Goal: Task Accomplishment & Management: Use online tool/utility

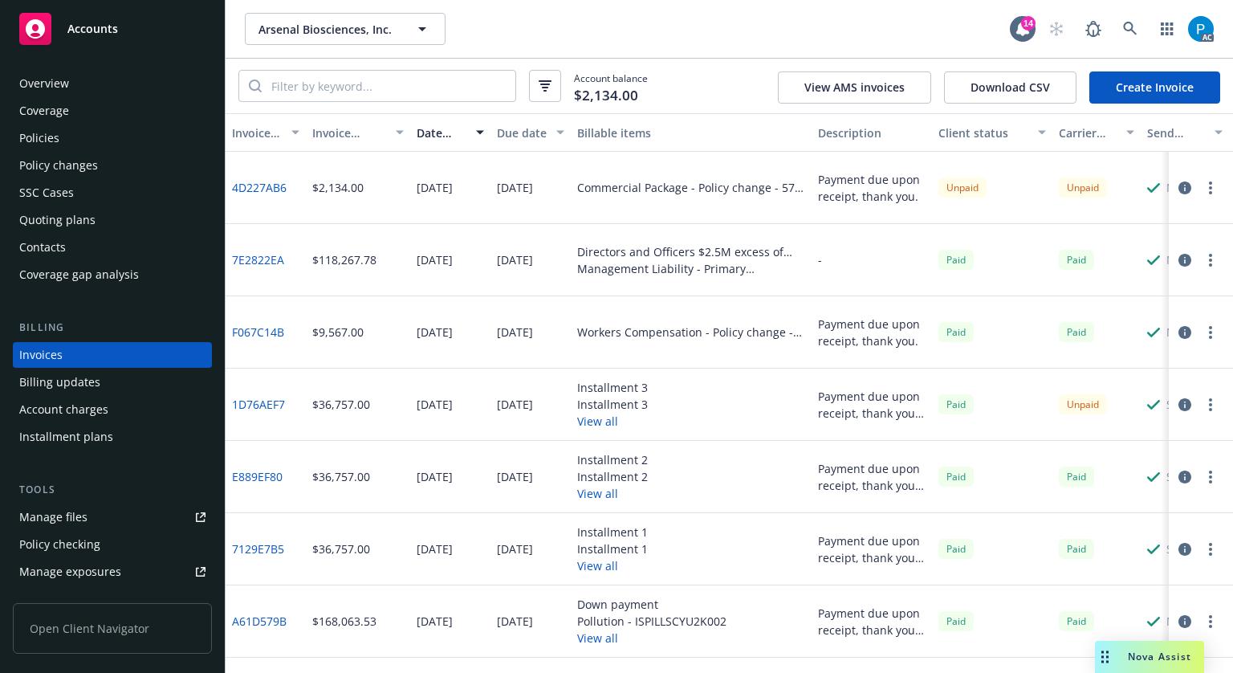
click at [141, 25] on div "Accounts" at bounding box center [112, 29] width 186 height 32
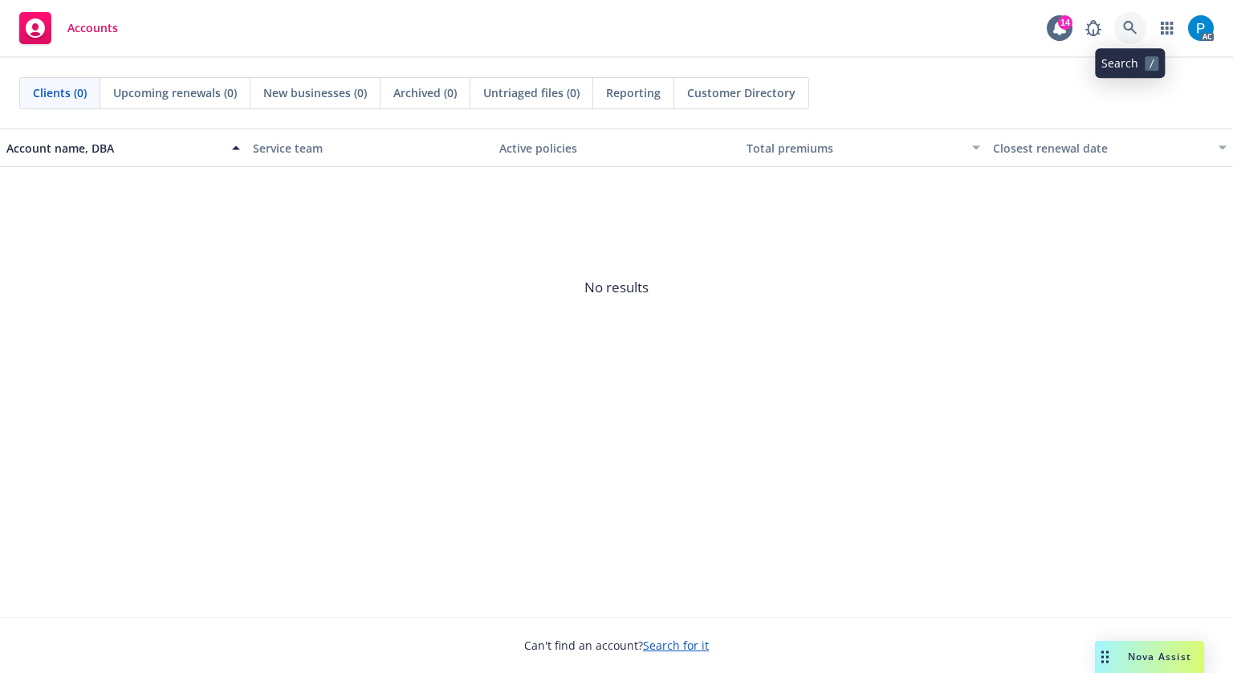
click at [1131, 28] on icon at bounding box center [1130, 28] width 14 height 14
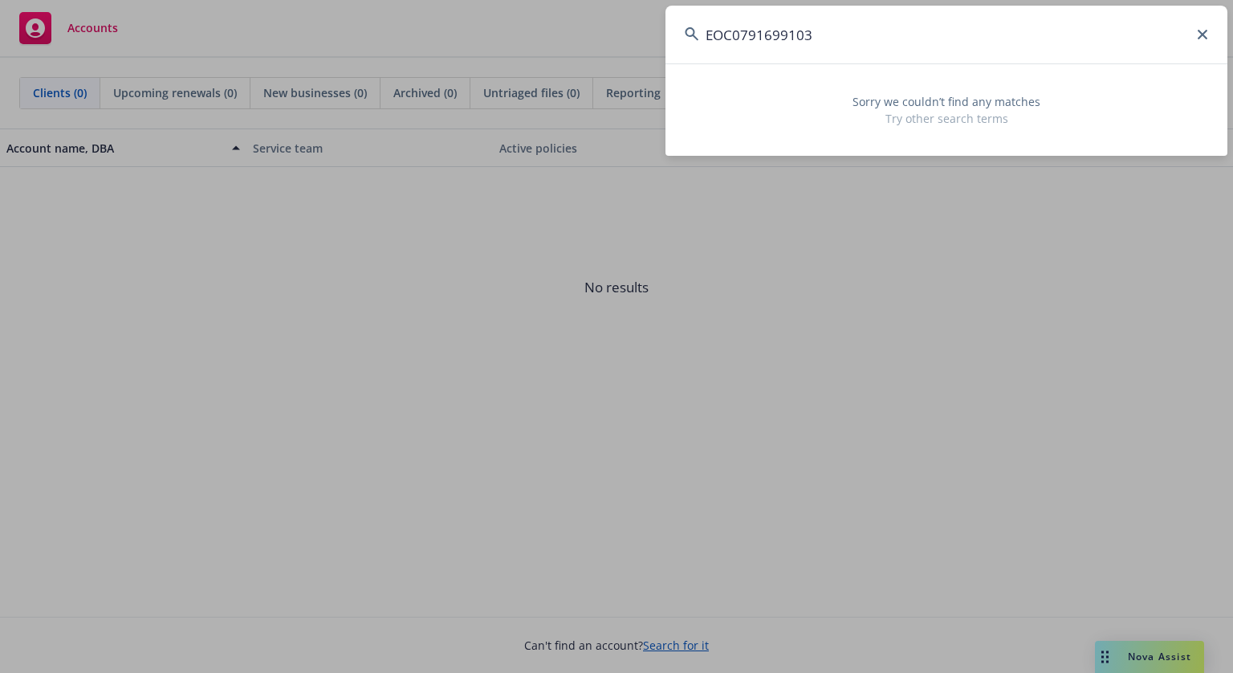
click at [739, 32] on input "EOC0791699103" at bounding box center [947, 35] width 562 height 58
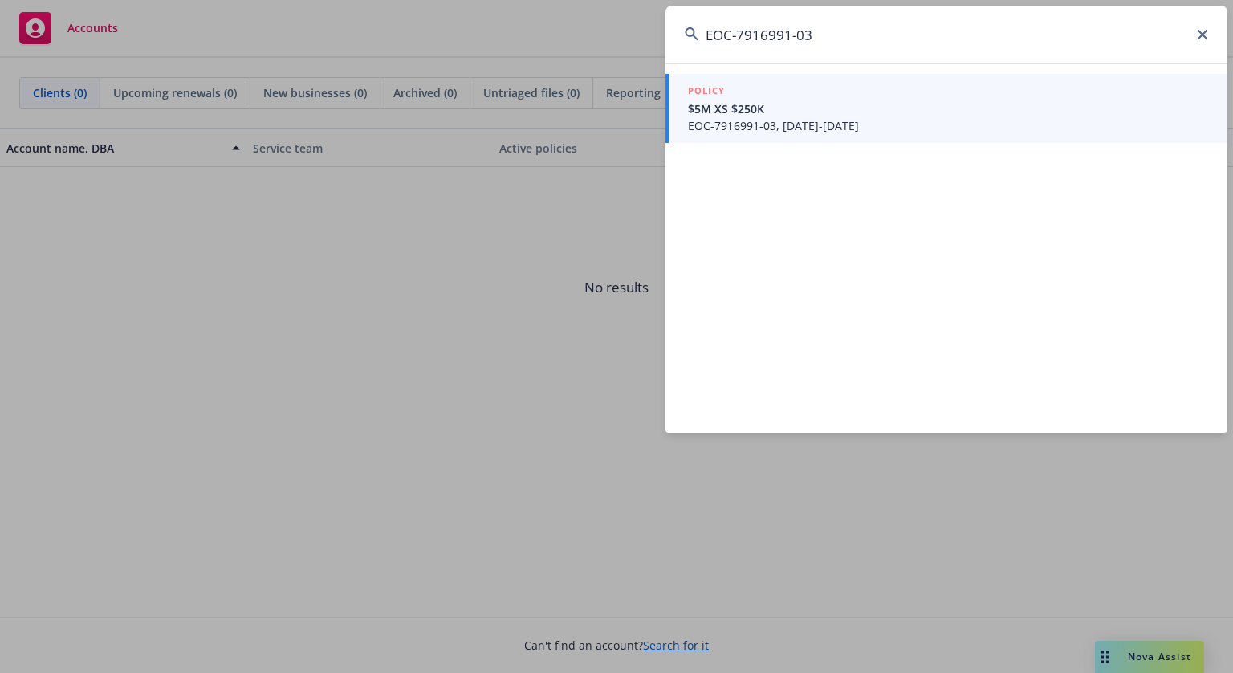
type input "EOC-7916991-03"
click at [772, 112] on span "$5M XS $250K" at bounding box center [948, 108] width 520 height 17
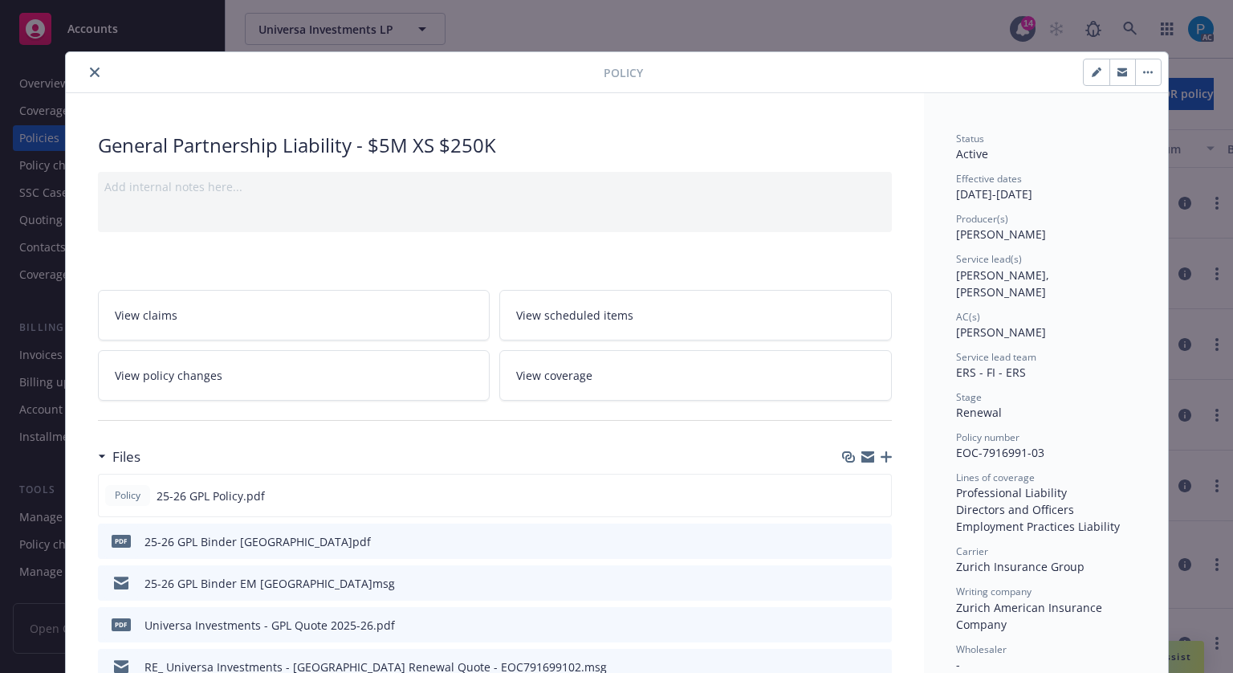
click at [88, 80] on button "close" at bounding box center [94, 72] width 19 height 19
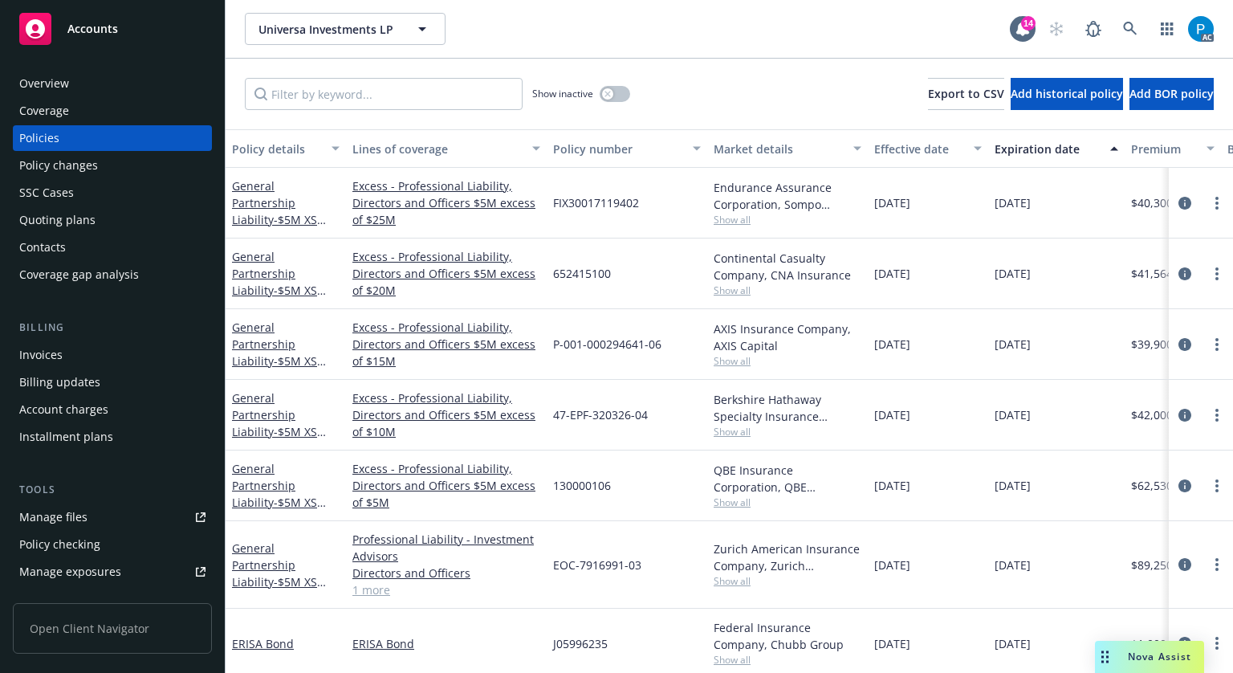
click at [112, 31] on span "Accounts" at bounding box center [92, 28] width 51 height 13
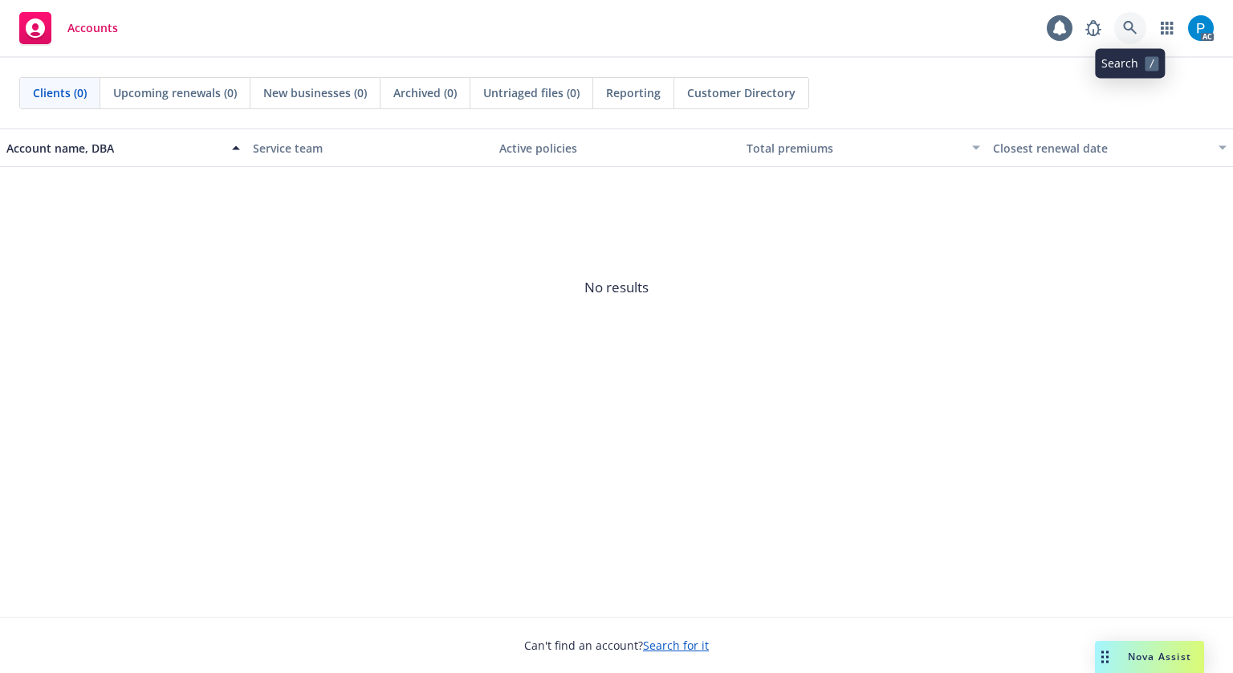
click at [1127, 28] on icon at bounding box center [1130, 28] width 14 height 14
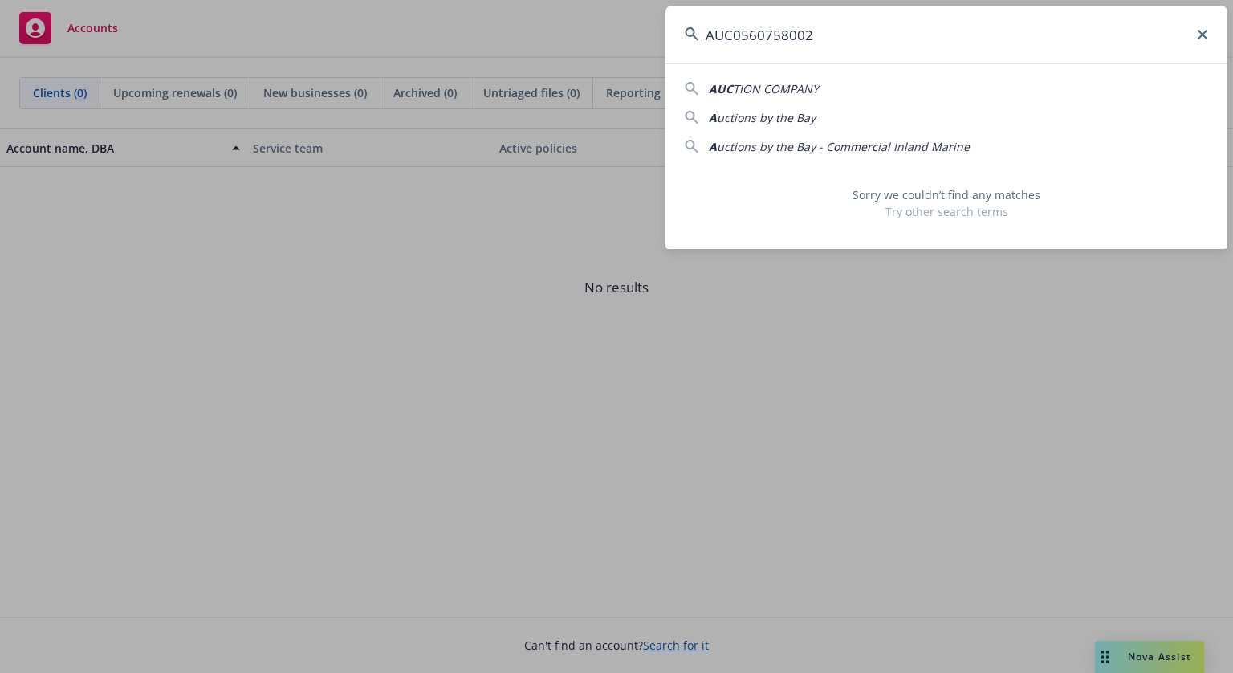
click at [740, 35] on input "AUC0560758002" at bounding box center [947, 35] width 562 height 58
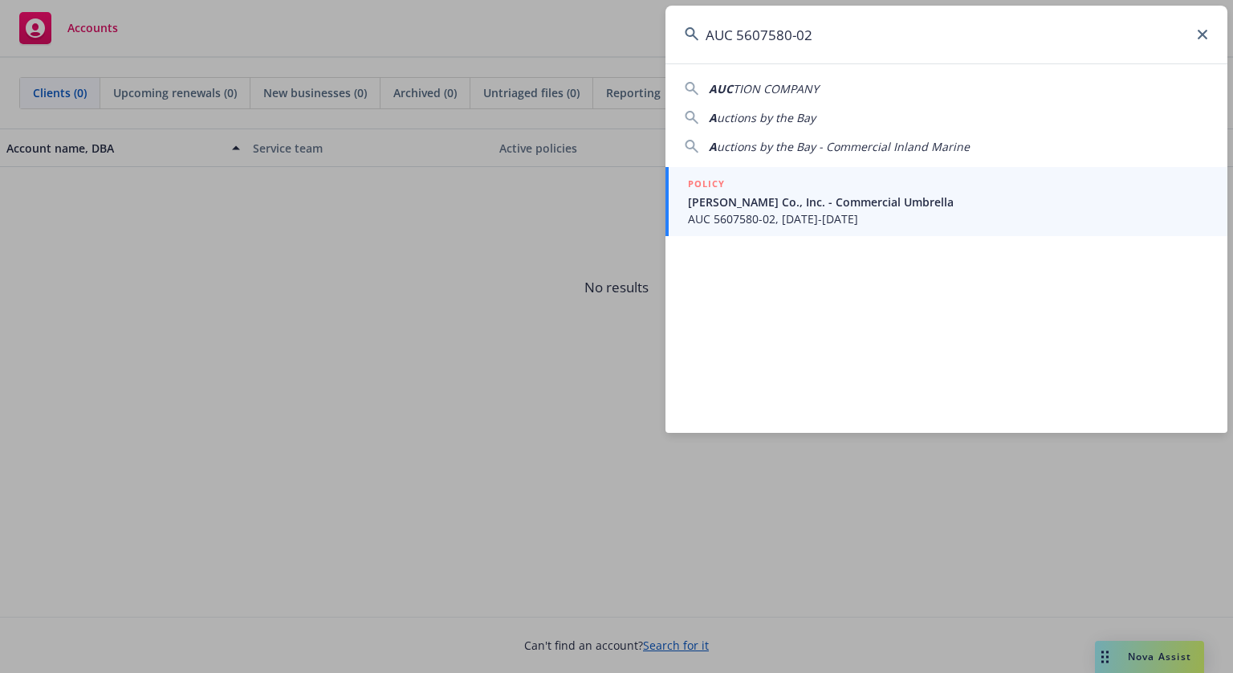
type input "AUC 5607580-02"
drag, startPoint x: 781, startPoint y: 205, endPoint x: 787, endPoint y: 166, distance: 38.9
click at [781, 206] on span "[PERSON_NAME] Co., Inc. - Commercial Umbrella" at bounding box center [948, 202] width 520 height 17
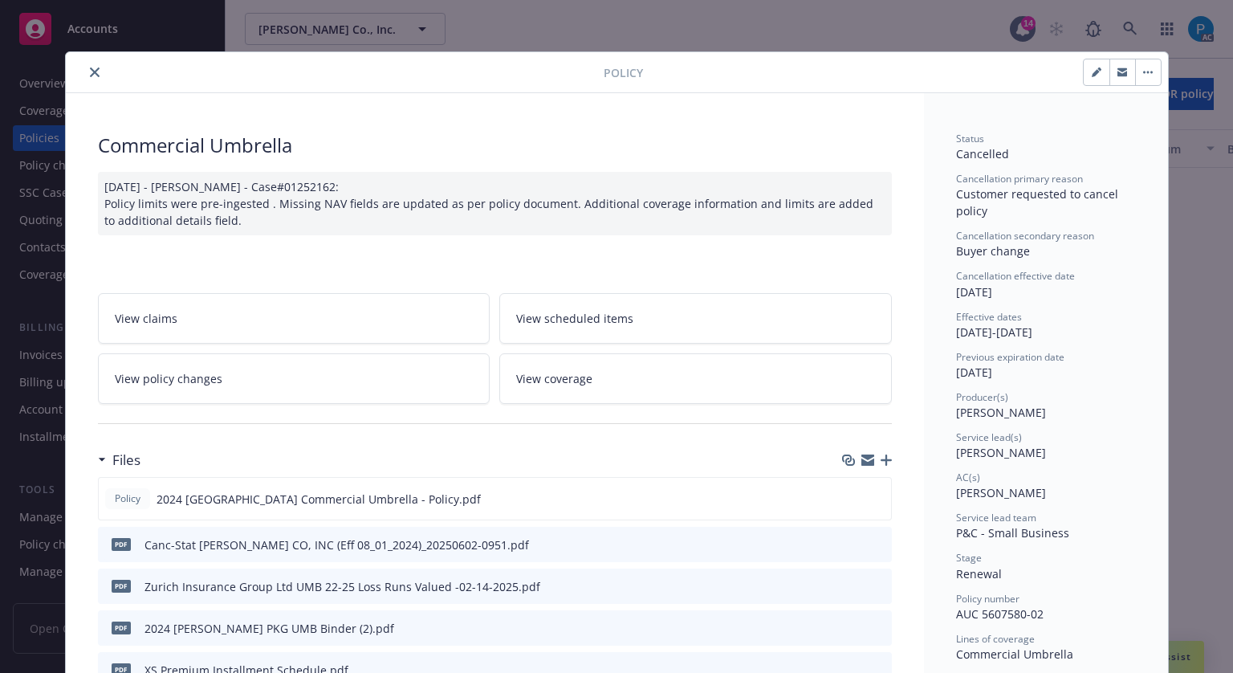
click at [90, 69] on icon "close" at bounding box center [95, 72] width 10 height 10
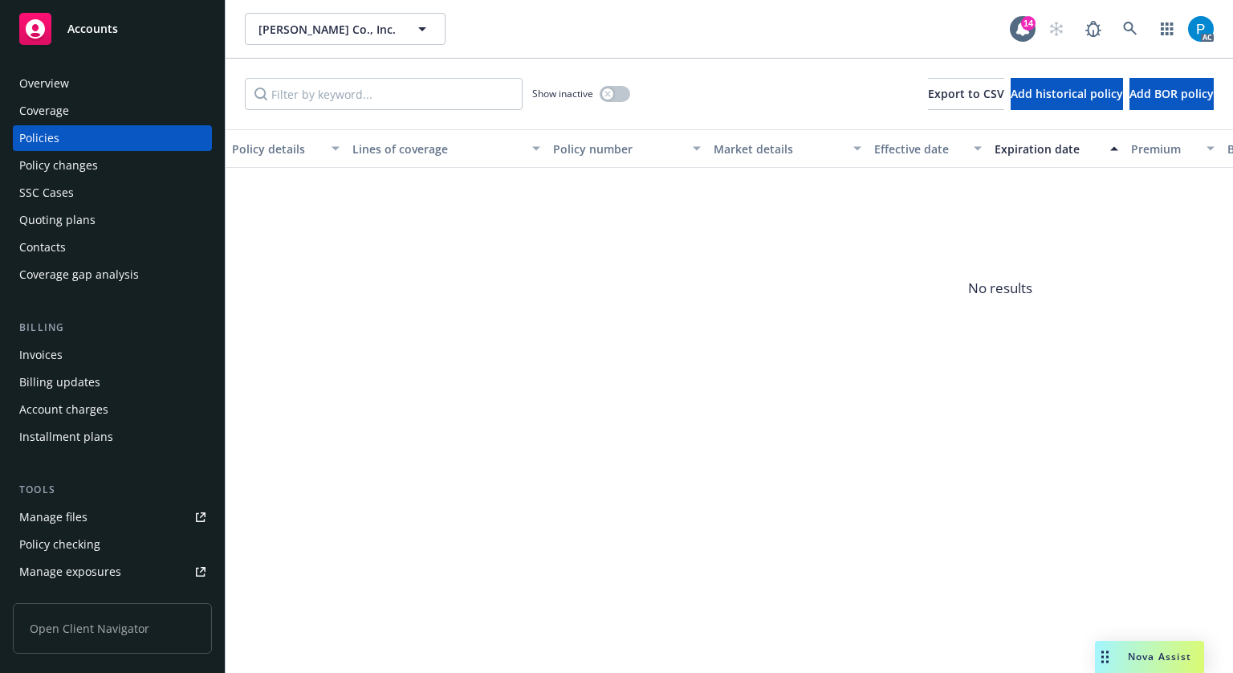
click at [96, 38] on div "Accounts" at bounding box center [112, 29] width 186 height 32
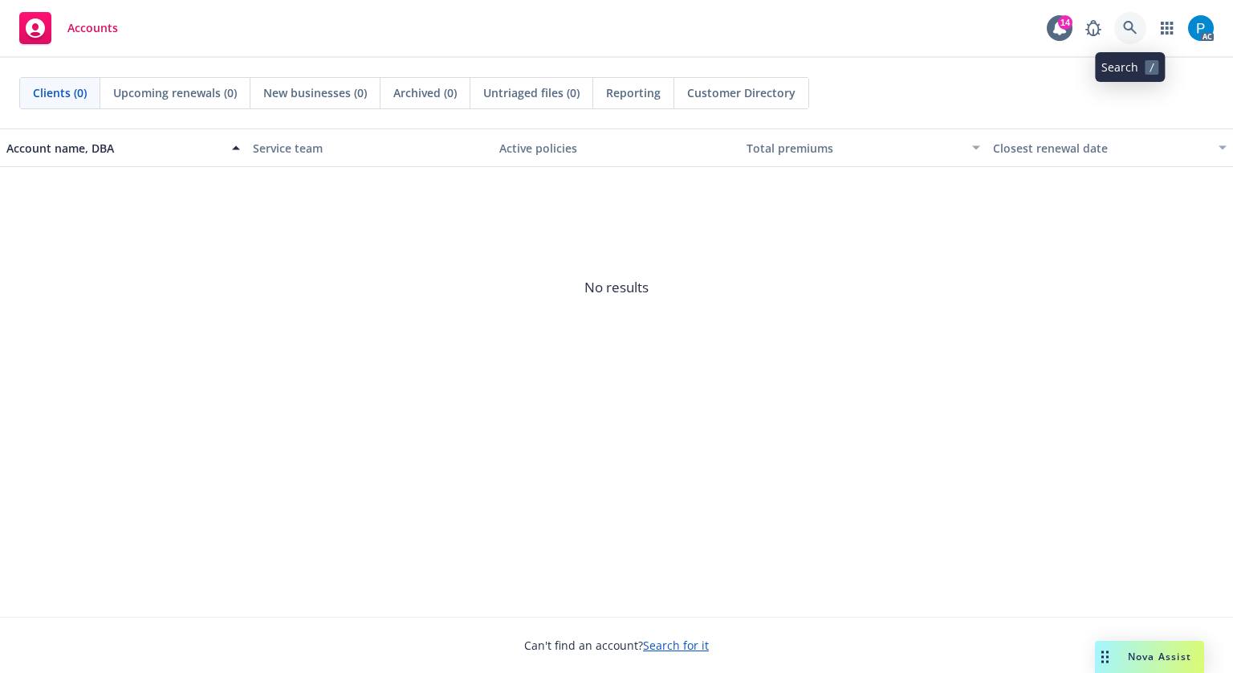
click at [1130, 16] on link at bounding box center [1130, 28] width 32 height 32
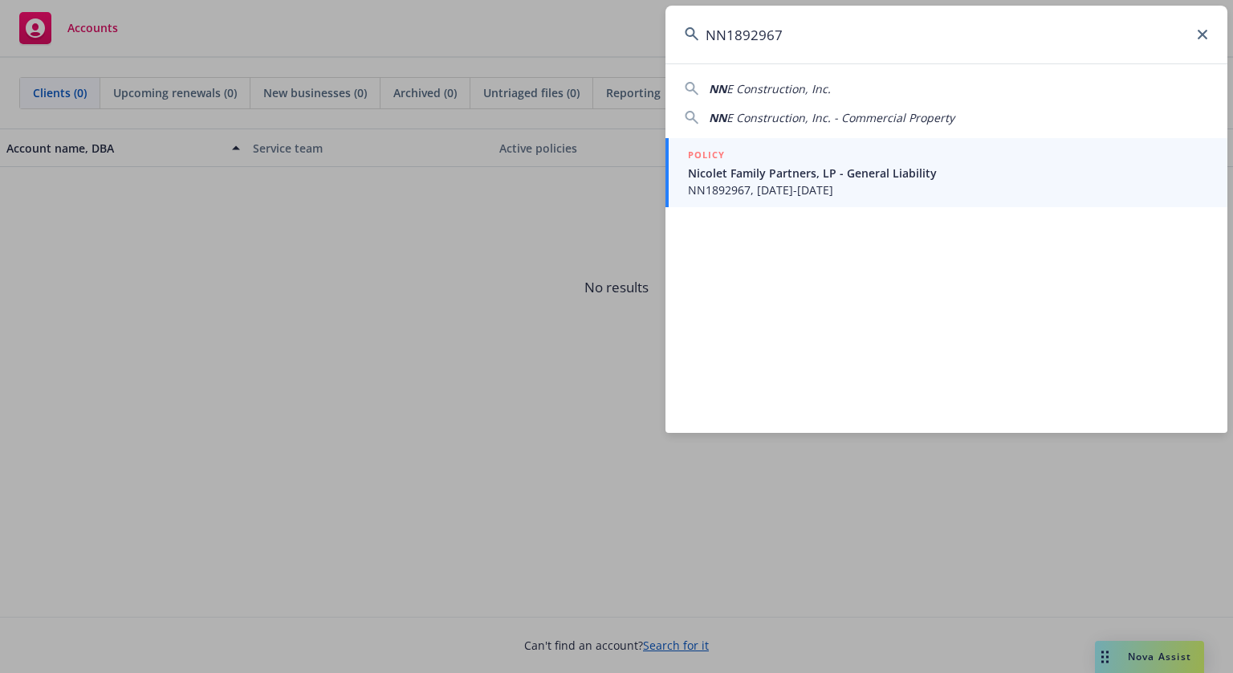
type input "NN1892967"
click at [713, 158] on h5 "POLICY" at bounding box center [706, 155] width 37 height 16
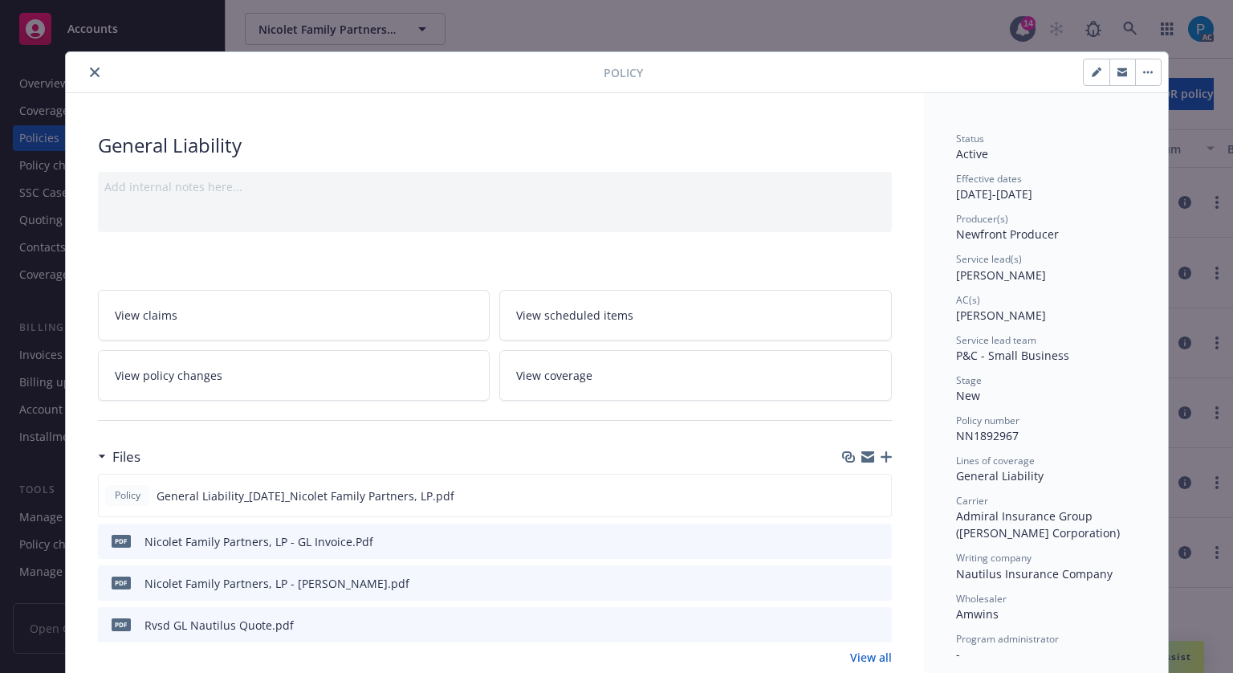
click at [85, 63] on button "close" at bounding box center [94, 72] width 19 height 19
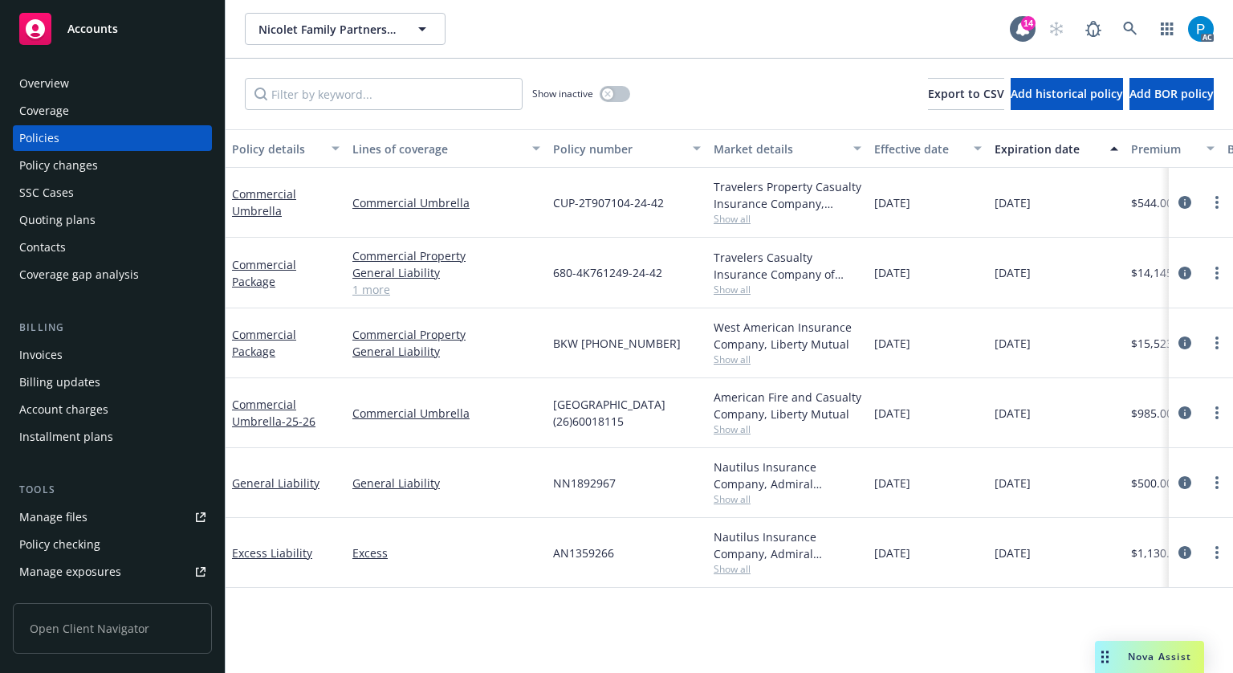
click at [63, 344] on div "Invoices" at bounding box center [112, 355] width 186 height 26
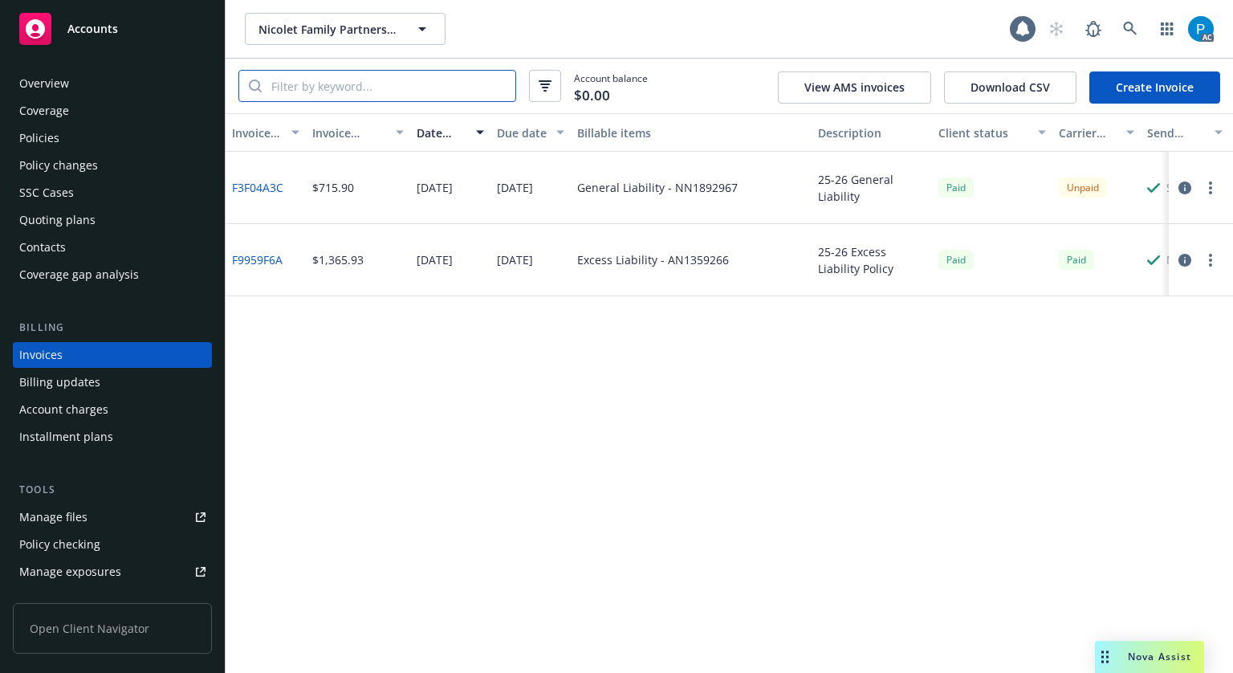
click at [354, 89] on input "search" at bounding box center [389, 86] width 254 height 31
paste input "NN1892967"
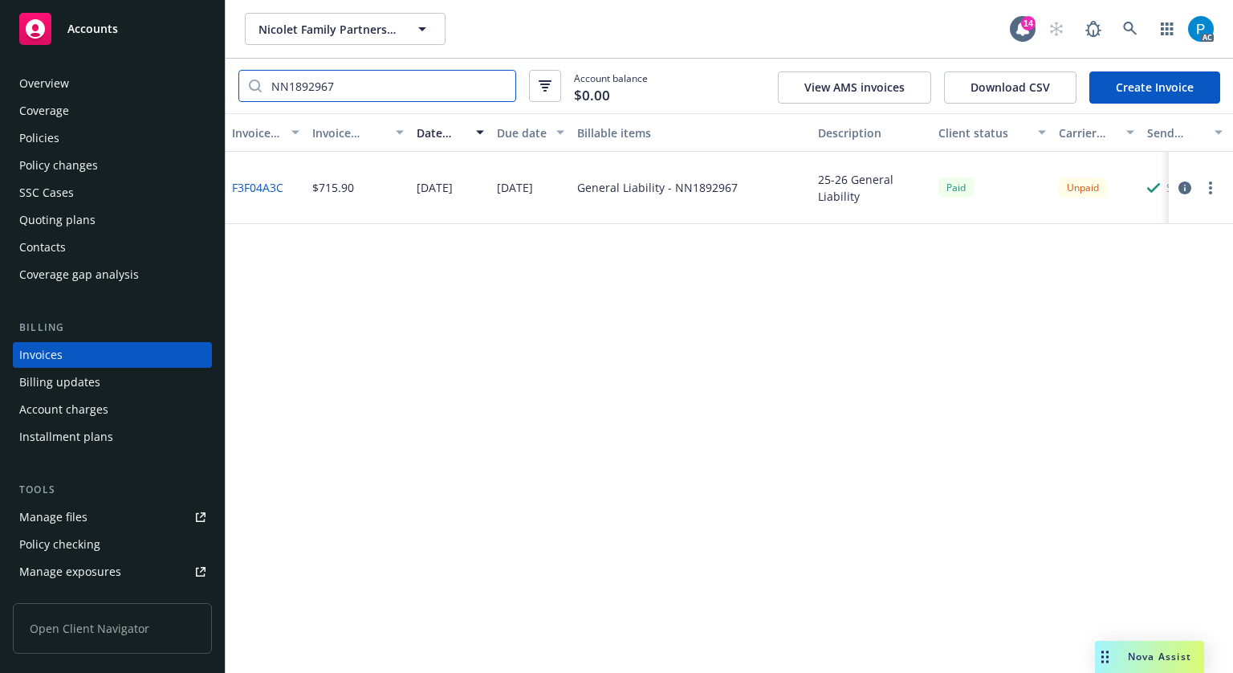
type input "NN1892967"
click at [1179, 185] on icon "button" at bounding box center [1185, 187] width 13 height 13
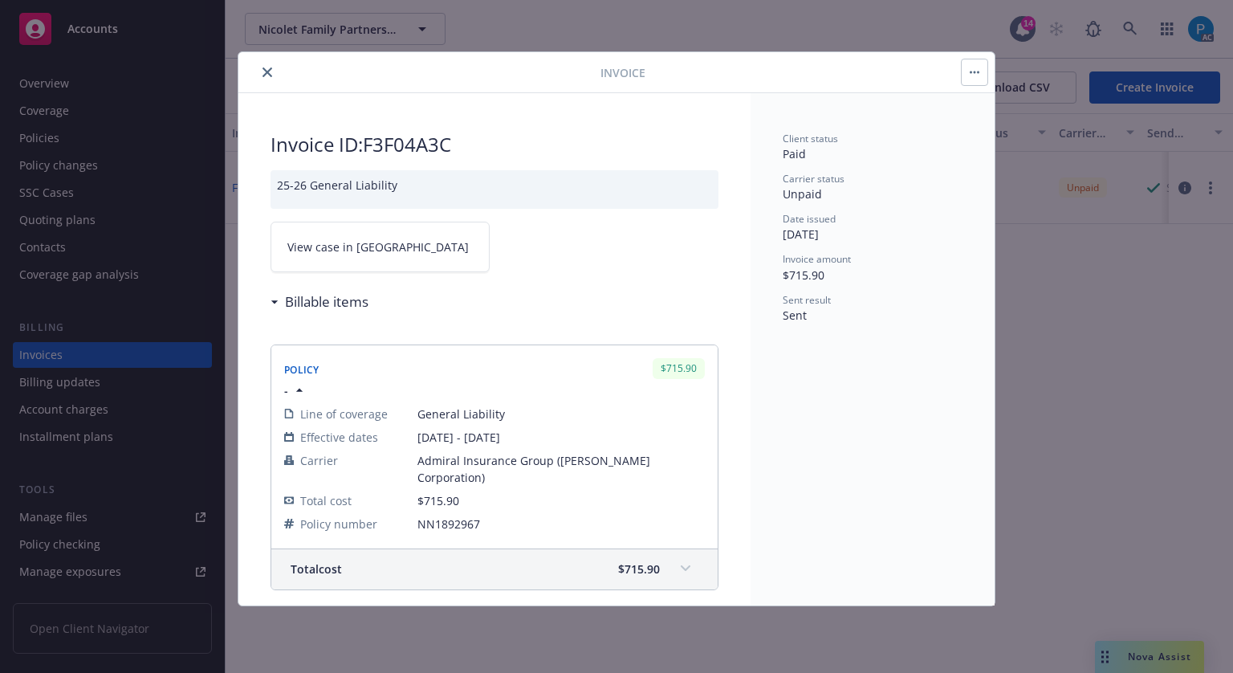
click at [410, 232] on link "View case in [GEOGRAPHIC_DATA]" at bounding box center [380, 247] width 219 height 51
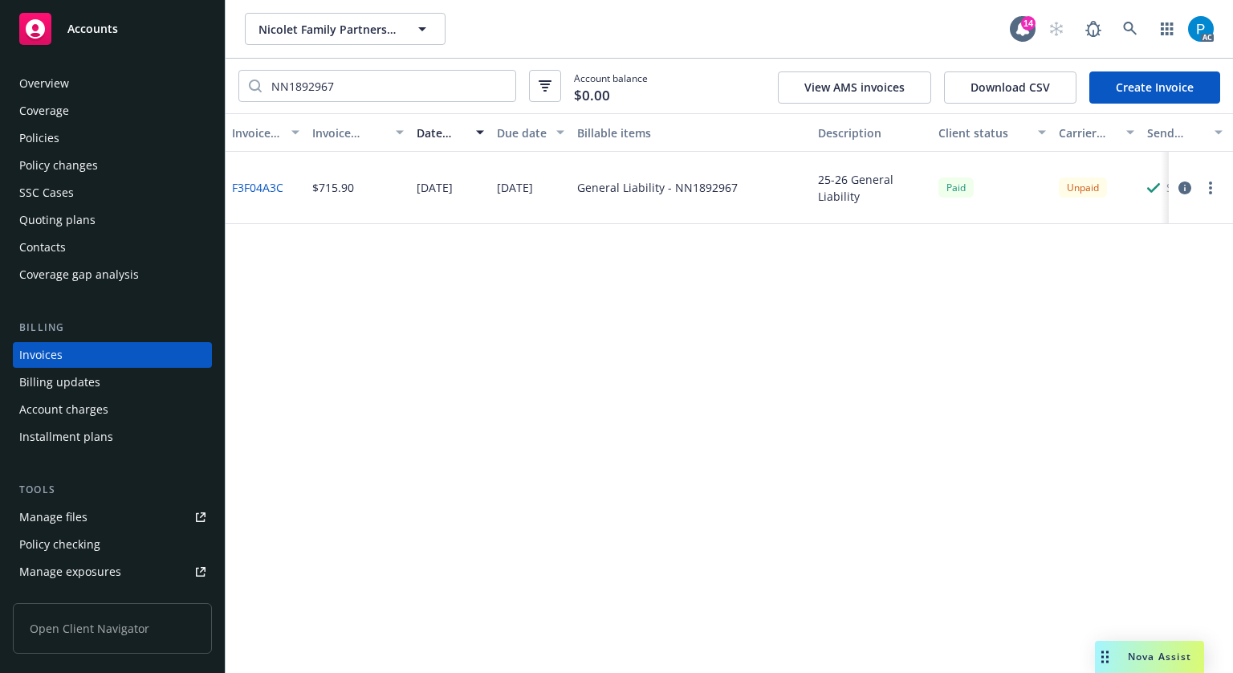
click at [114, 35] on span "Accounts" at bounding box center [92, 28] width 51 height 13
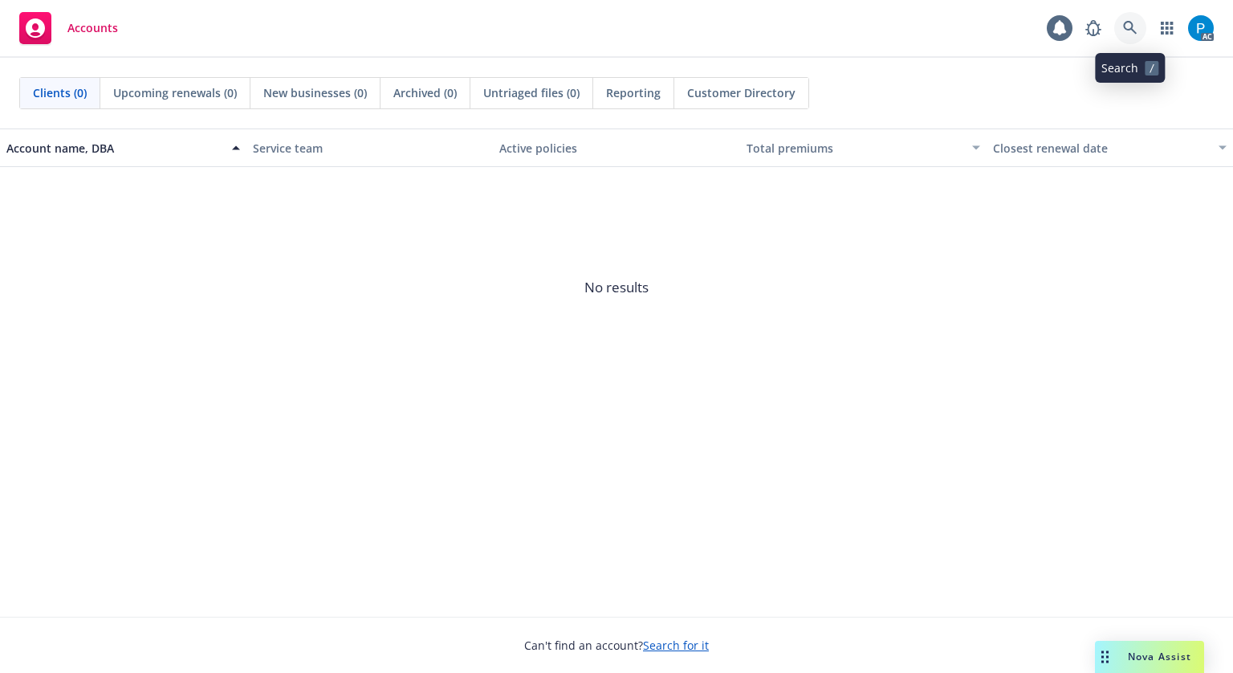
click at [1137, 20] on link at bounding box center [1130, 28] width 32 height 32
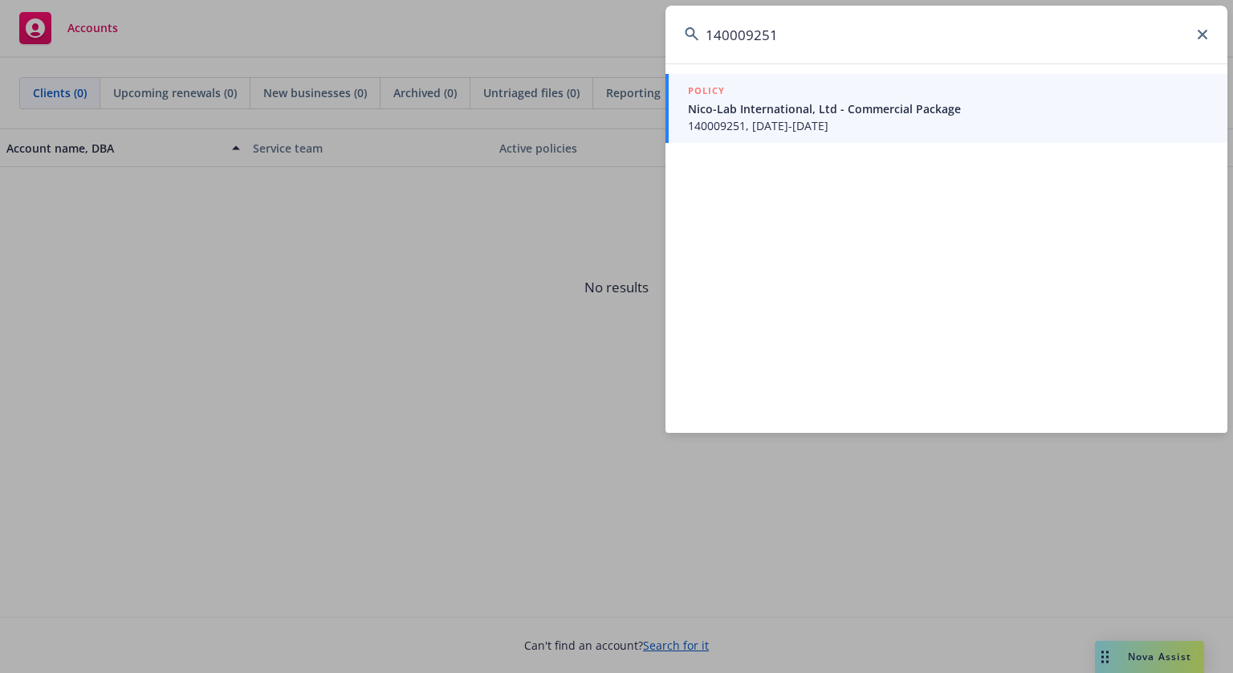
type input "140009251"
click at [878, 108] on span "Nico-Lab International, Ltd - Commercial Package" at bounding box center [948, 108] width 520 height 17
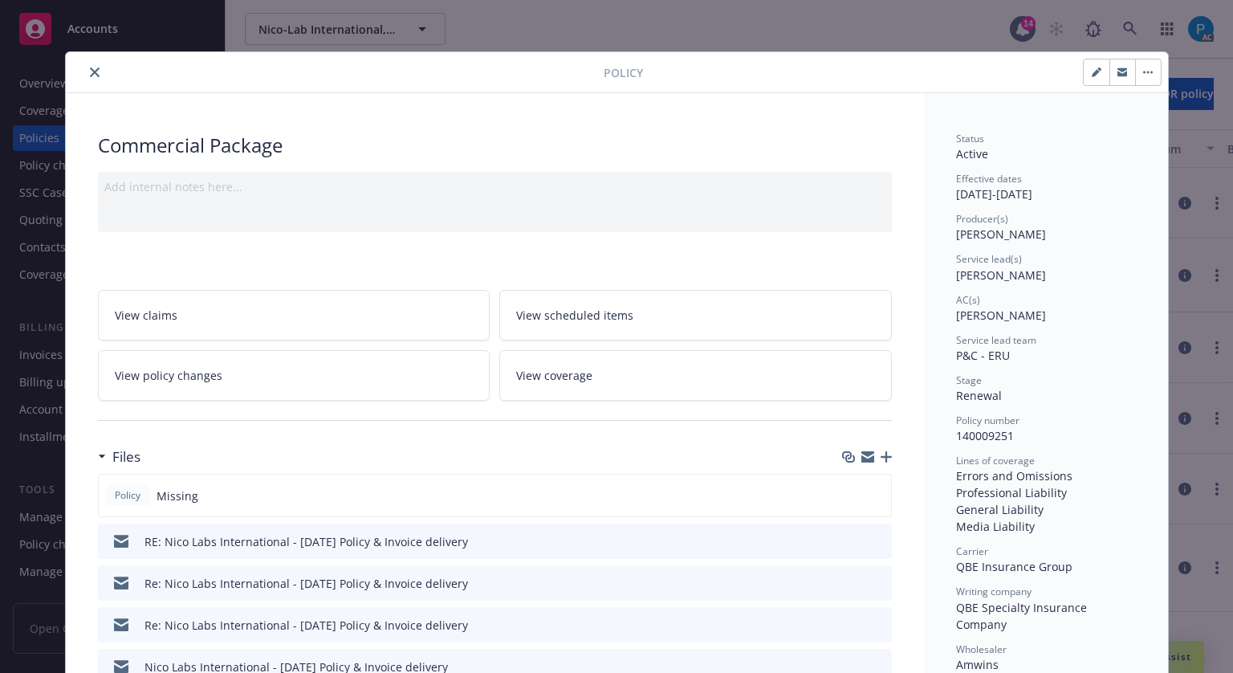
click at [90, 75] on icon "close" at bounding box center [95, 72] width 10 height 10
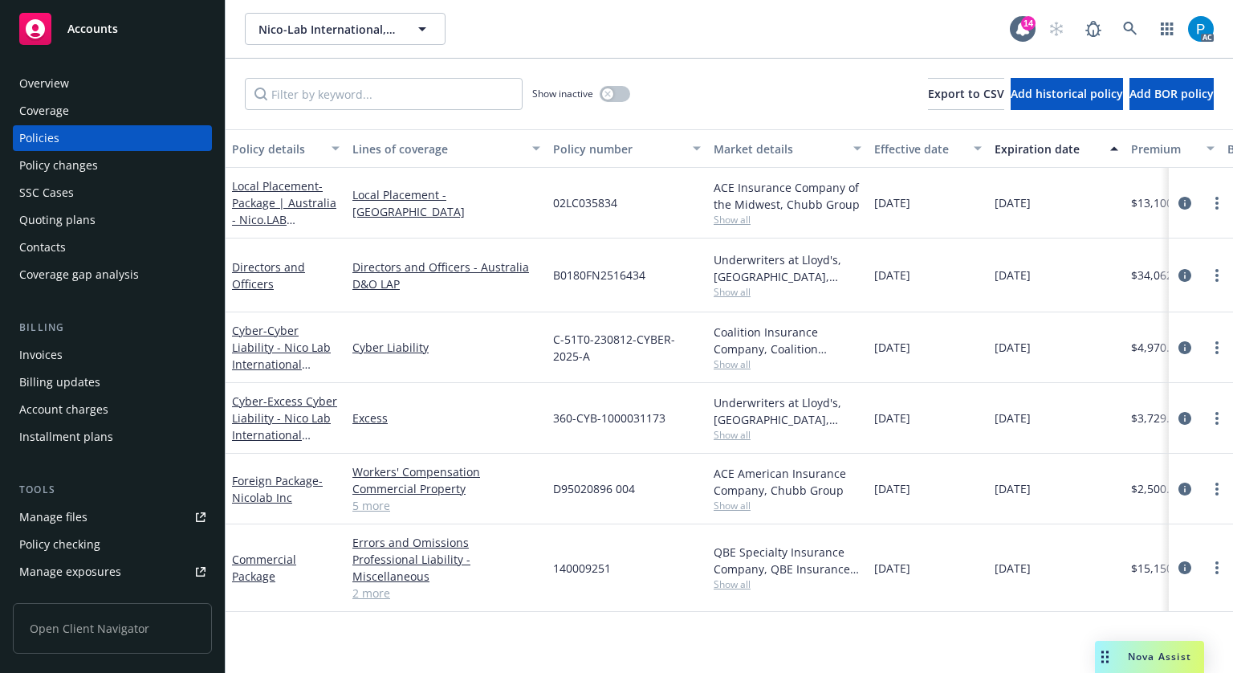
click at [22, 361] on div "Invoices" at bounding box center [40, 355] width 43 height 26
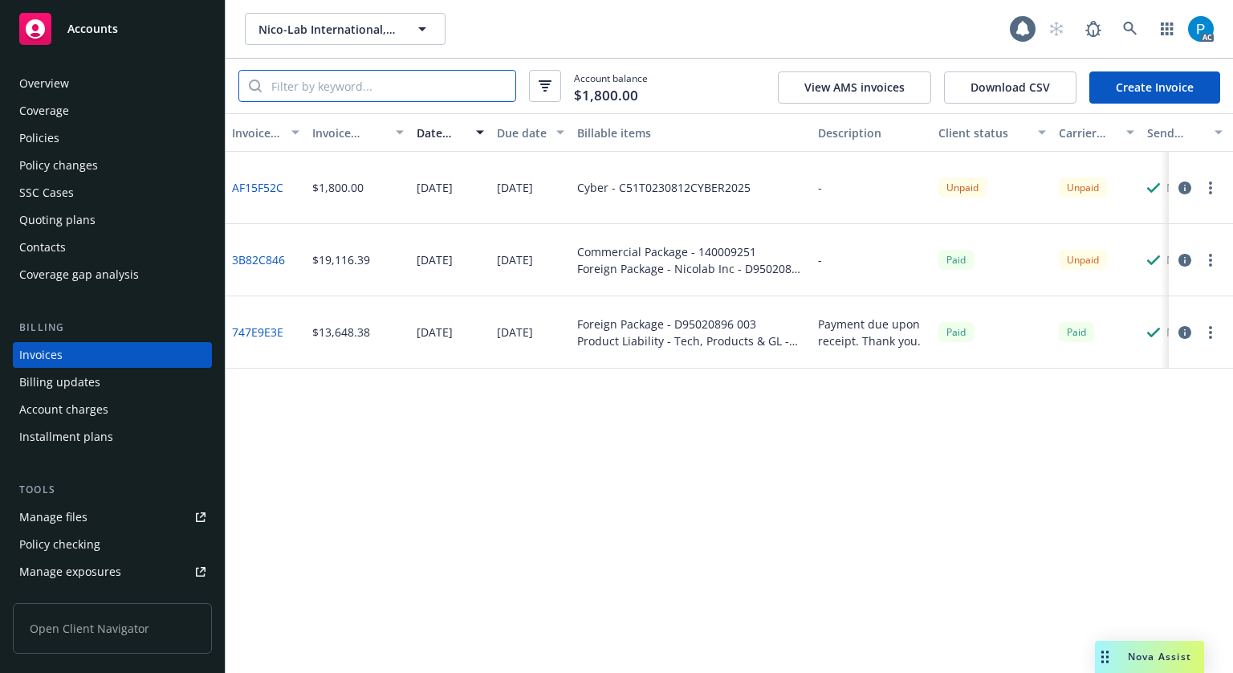
click at [392, 92] on input "search" at bounding box center [389, 86] width 254 height 31
paste input "140009251"
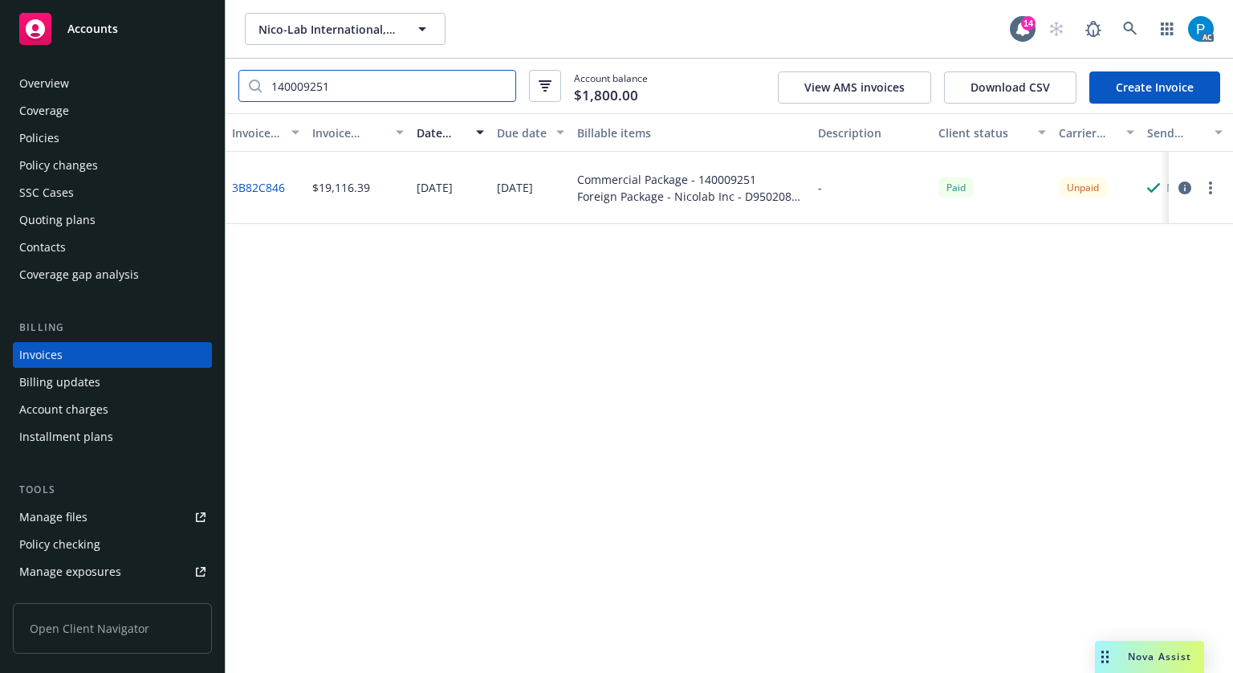
type input "140009251"
click at [1189, 187] on icon "button" at bounding box center [1185, 187] width 13 height 13
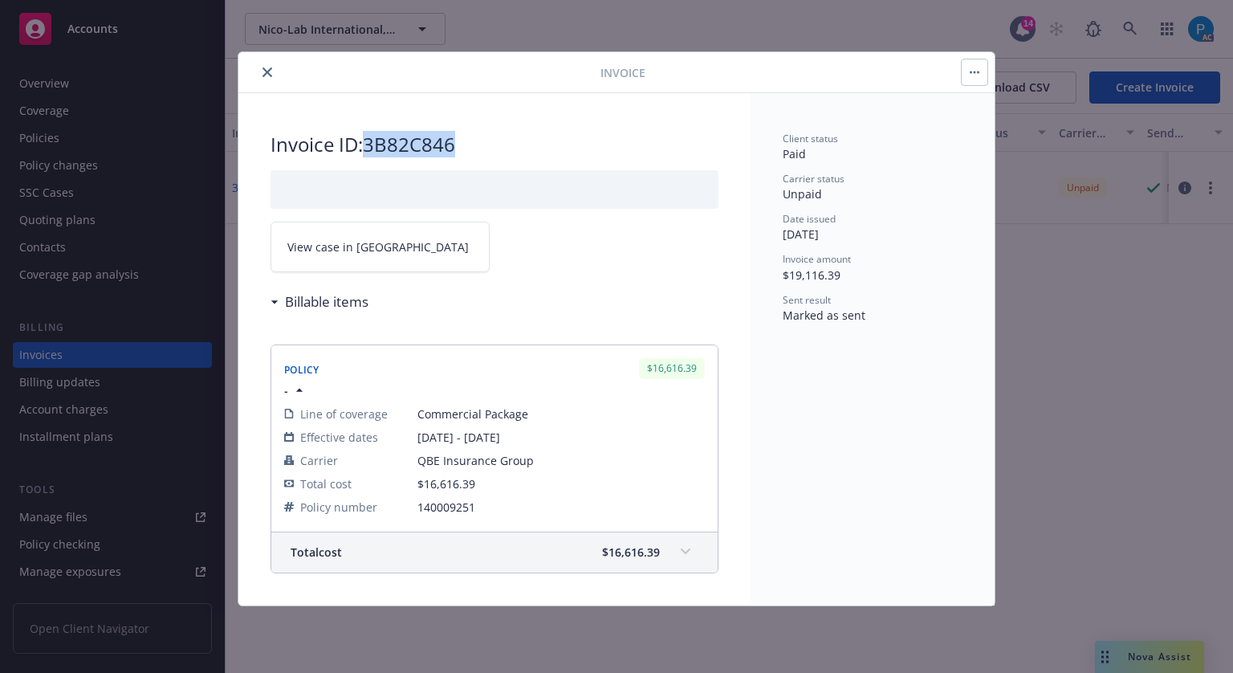
drag, startPoint x: 455, startPoint y: 144, endPoint x: 372, endPoint y: 141, distance: 83.6
click at [372, 141] on h2 "Invoice ID: 3B82C846" at bounding box center [495, 145] width 448 height 26
copy h2 "3B82C846"
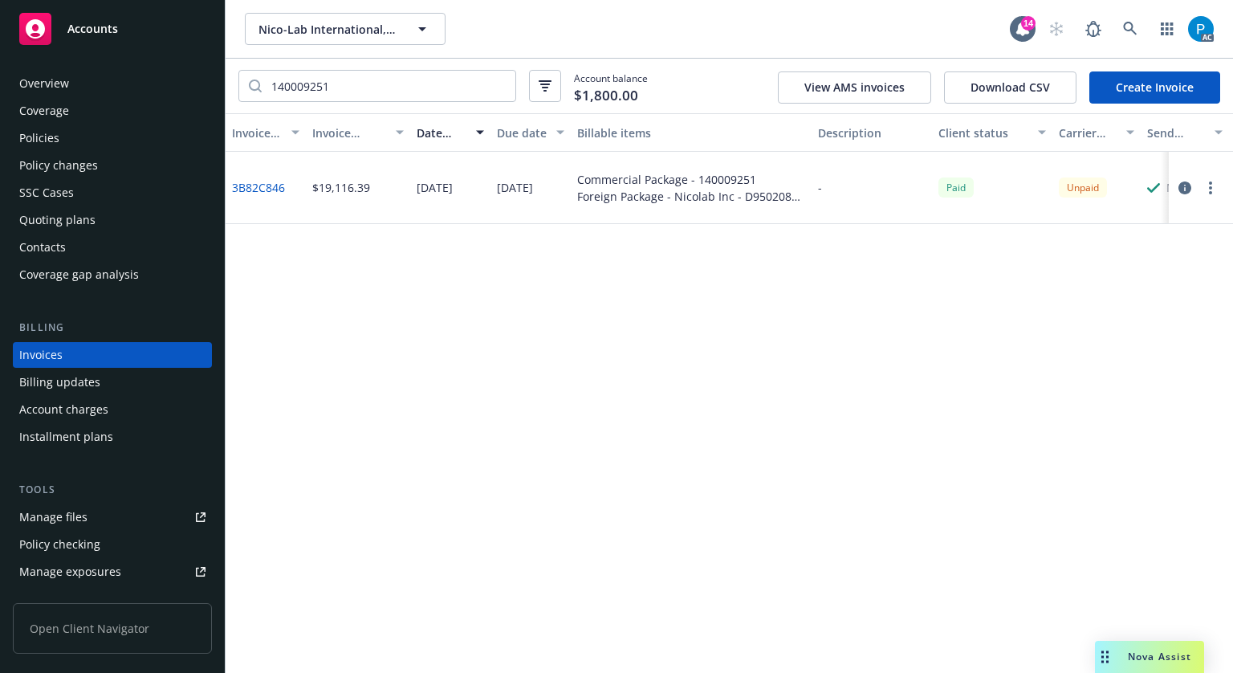
click at [97, 35] on span "Accounts" at bounding box center [92, 28] width 51 height 13
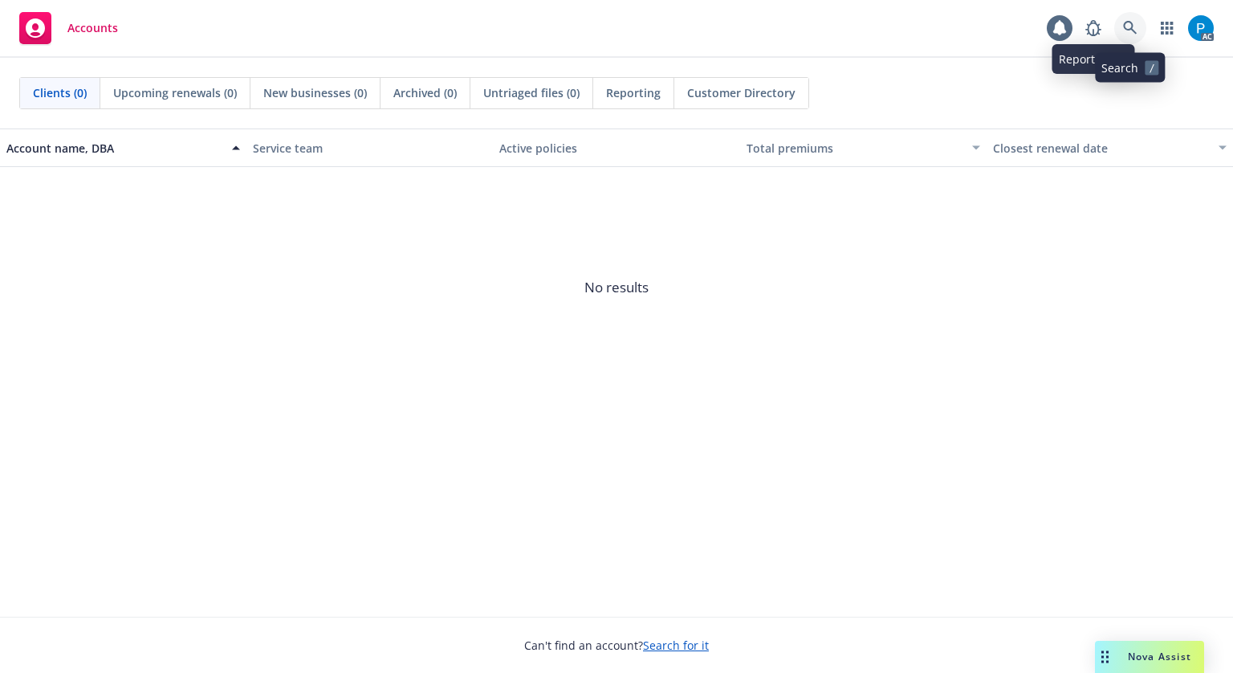
click at [1119, 31] on link at bounding box center [1130, 28] width 32 height 32
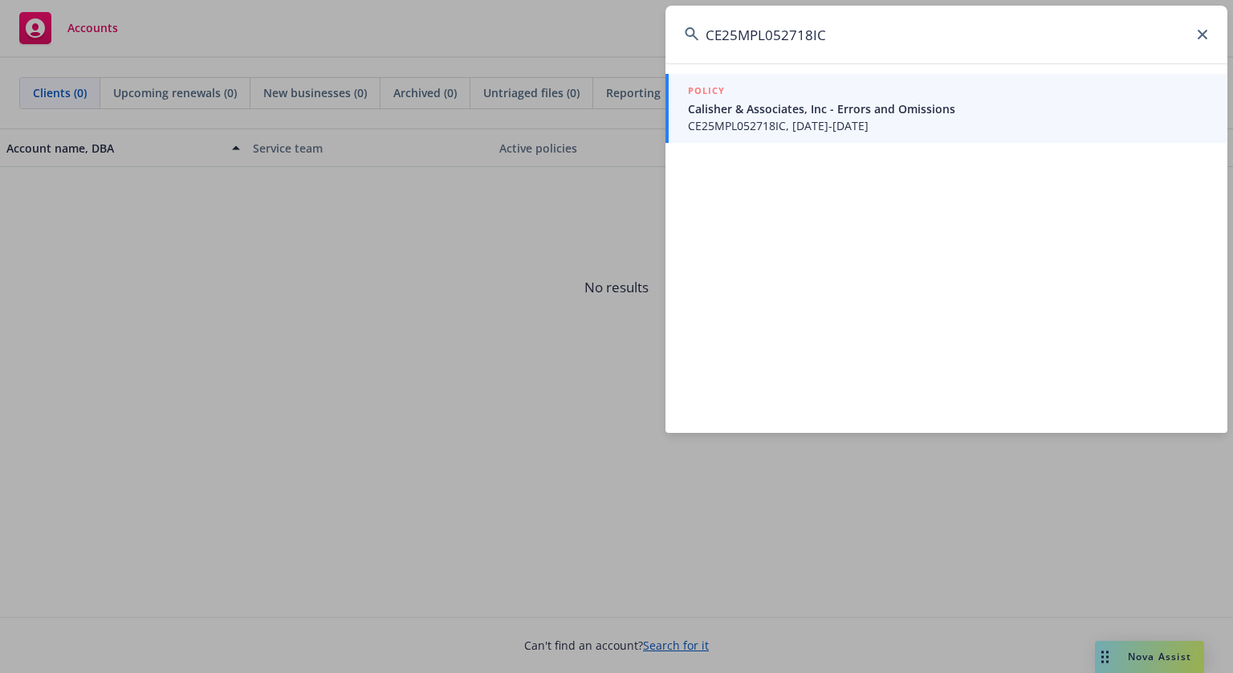
type input "CE25MPL052718IC"
click at [803, 105] on span "Calisher & Associates, Inc - Errors and Omissions" at bounding box center [948, 108] width 520 height 17
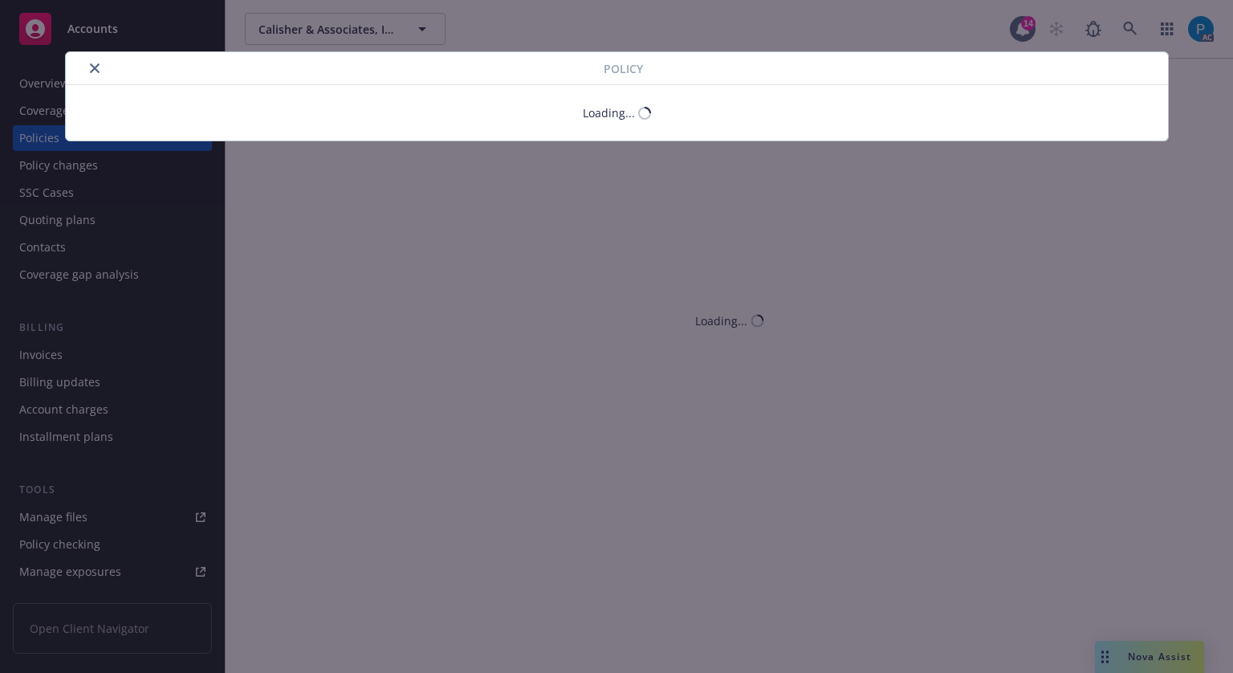
click at [96, 67] on icon "close" at bounding box center [95, 68] width 10 height 10
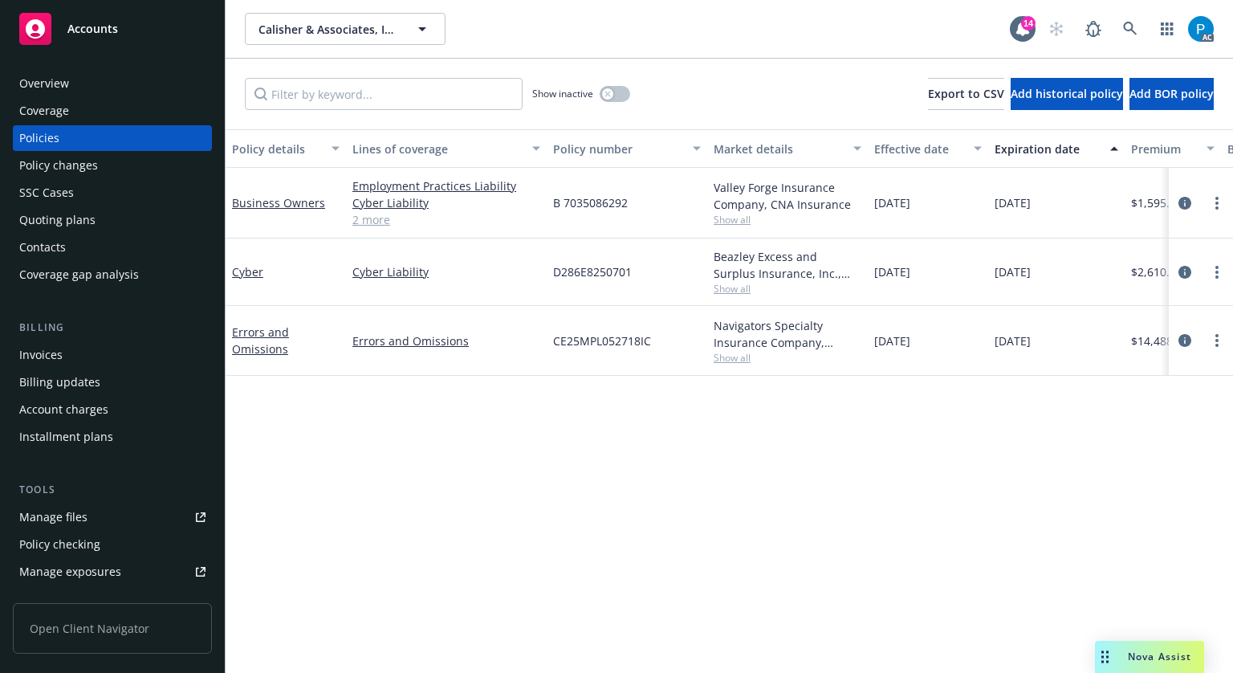
click at [71, 356] on div "Invoices" at bounding box center [112, 355] width 186 height 26
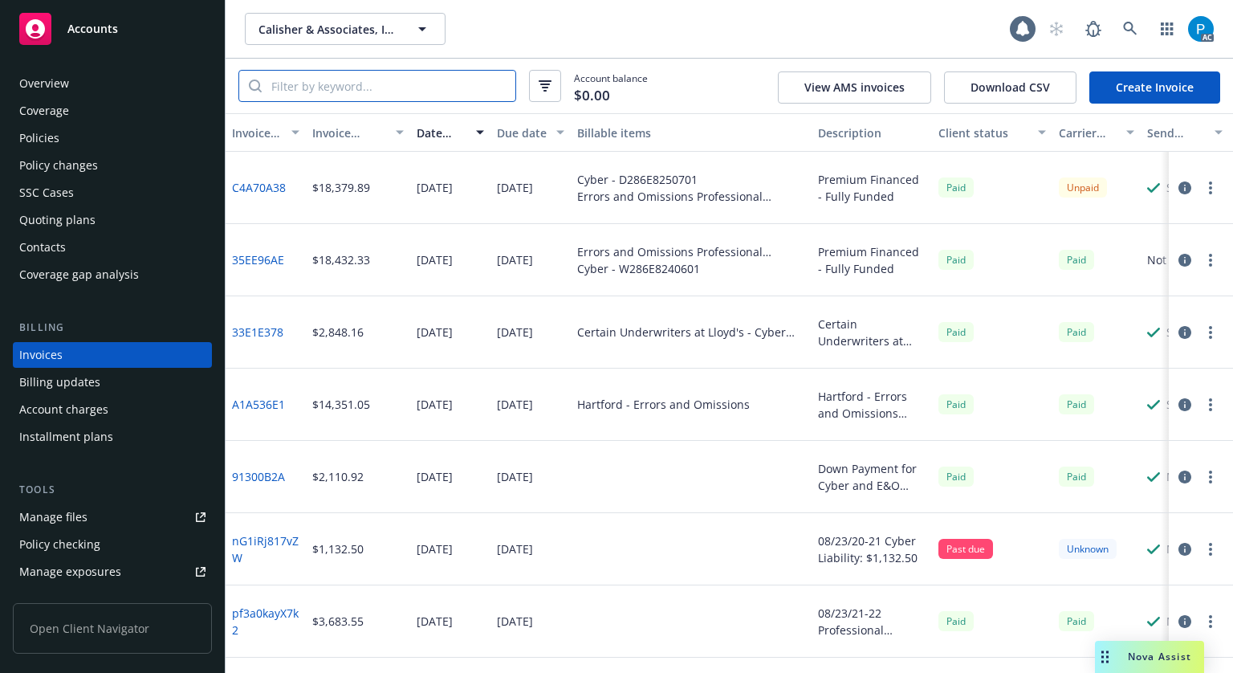
click at [395, 84] on input "search" at bounding box center [389, 86] width 254 height 31
paste input "CE25MPL052718IC"
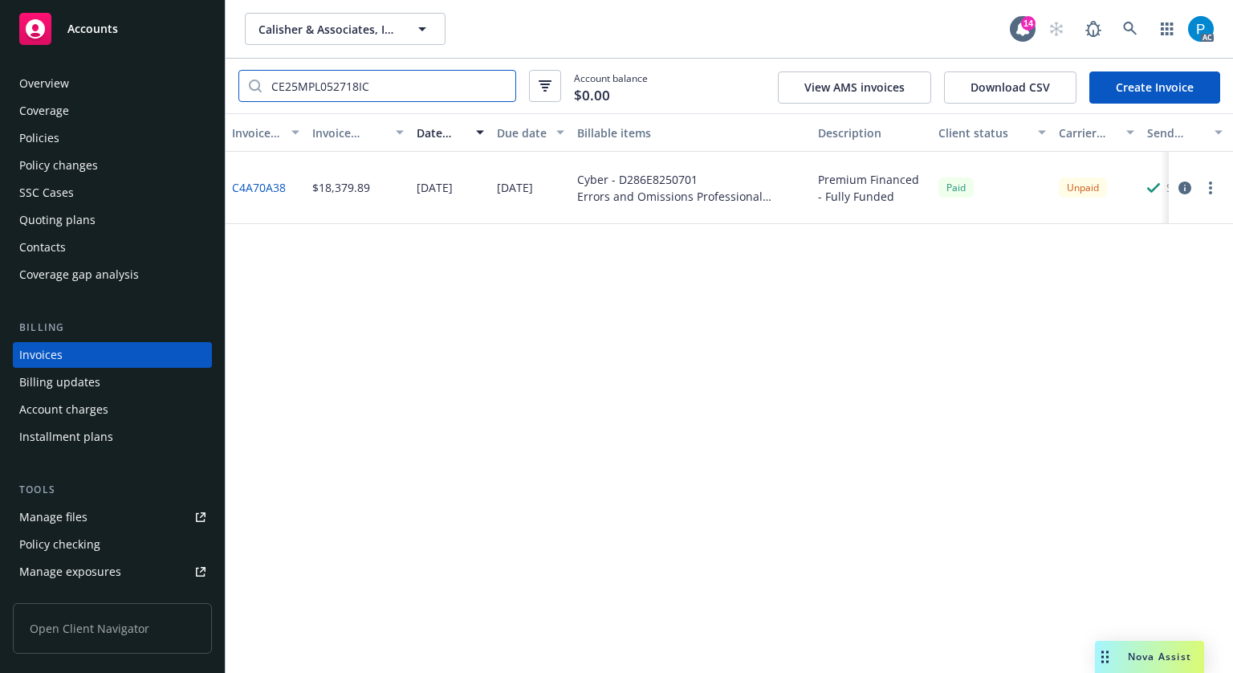
type input "CE25MPL052718IC"
click at [1182, 185] on icon "button" at bounding box center [1185, 187] width 13 height 13
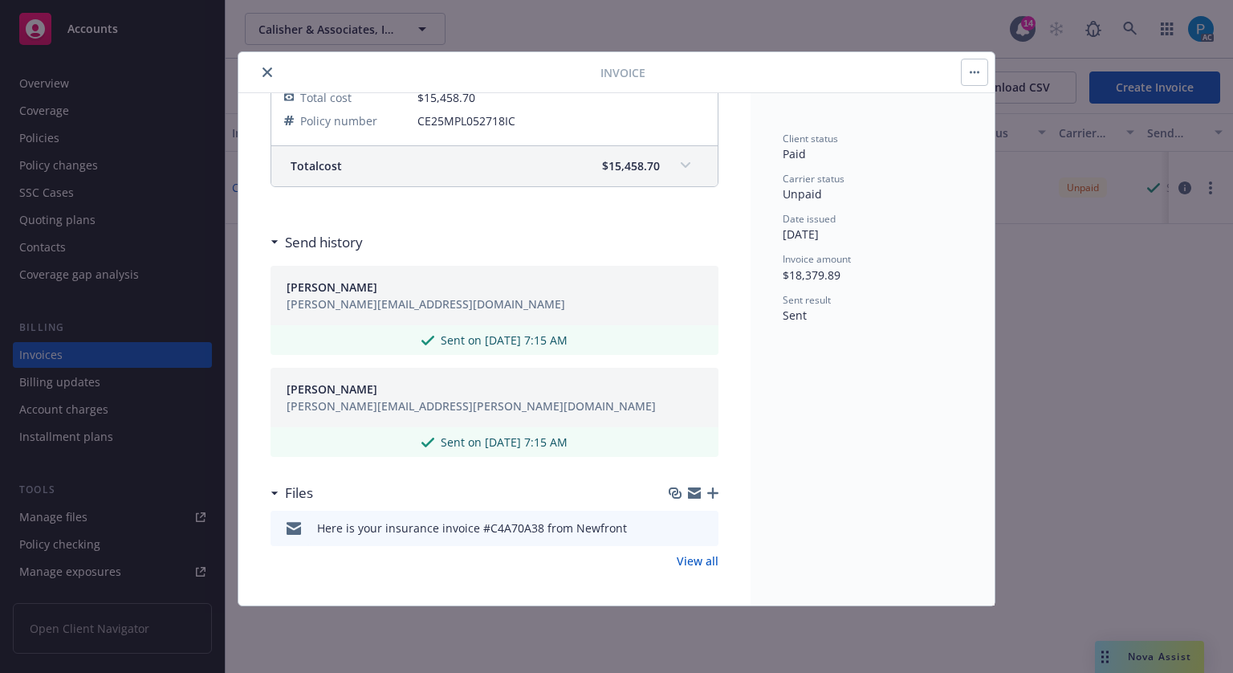
scroll to position [23, 0]
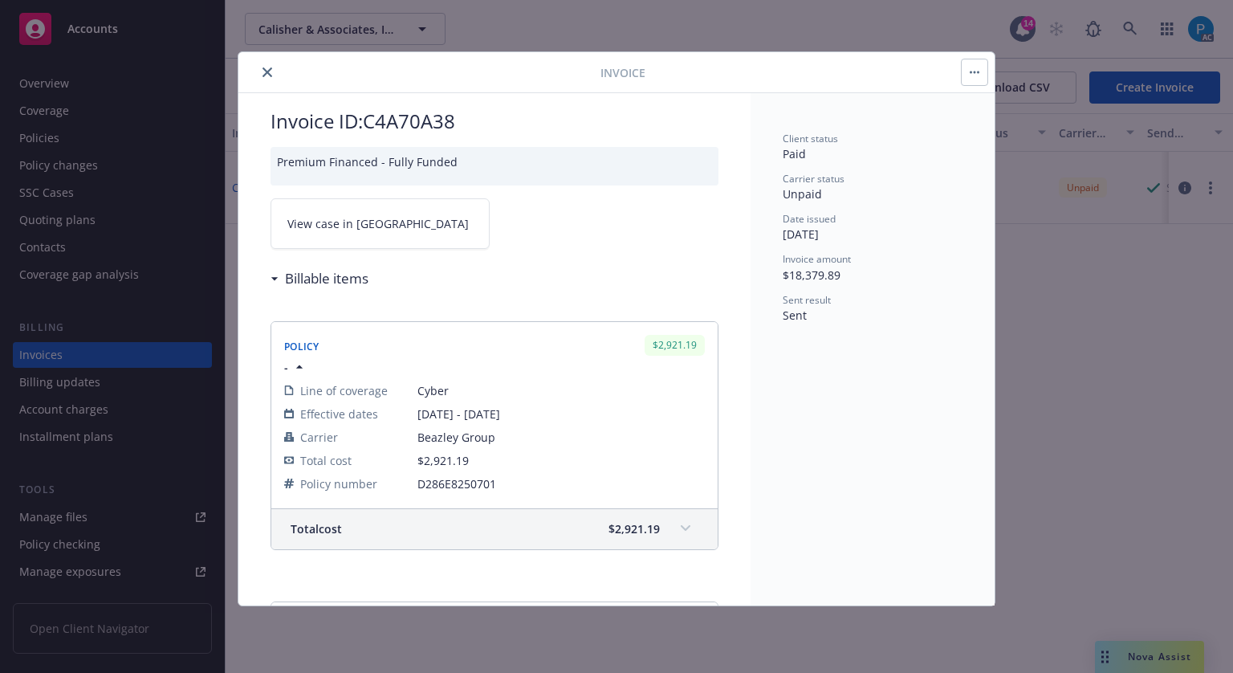
click at [389, 231] on link "View case in [GEOGRAPHIC_DATA]" at bounding box center [380, 223] width 219 height 51
click at [267, 75] on icon "close" at bounding box center [268, 72] width 10 height 10
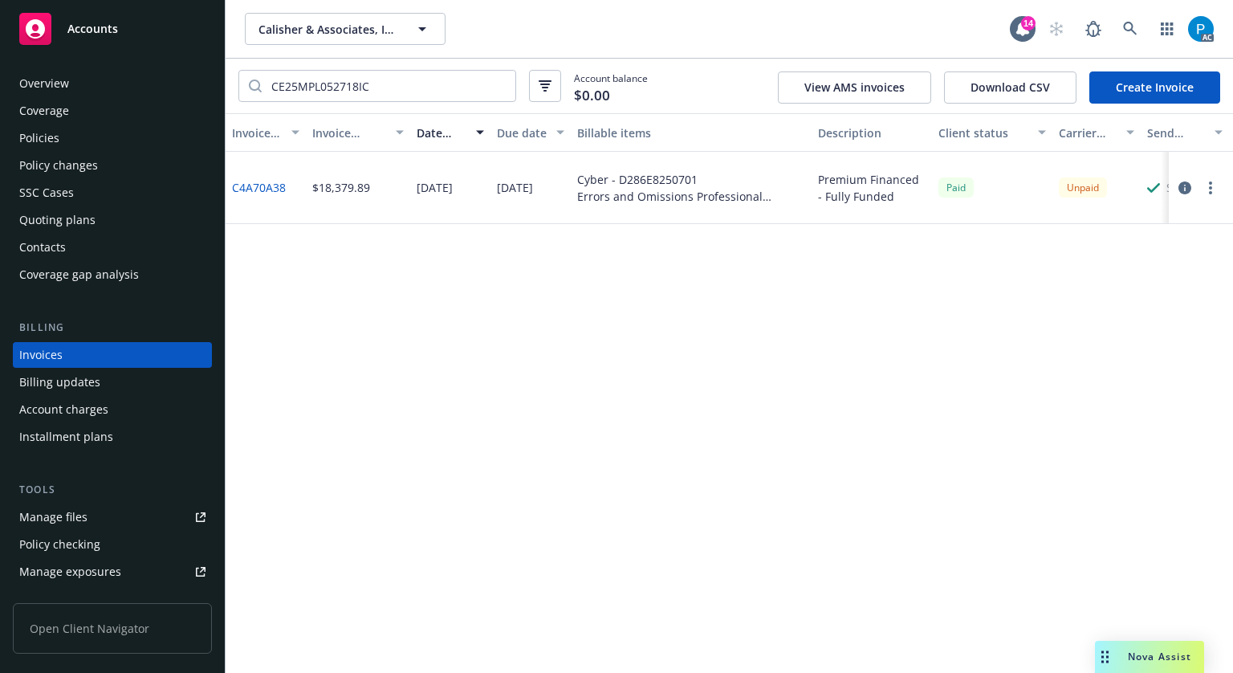
click at [72, 44] on div "Accounts" at bounding box center [112, 29] width 186 height 32
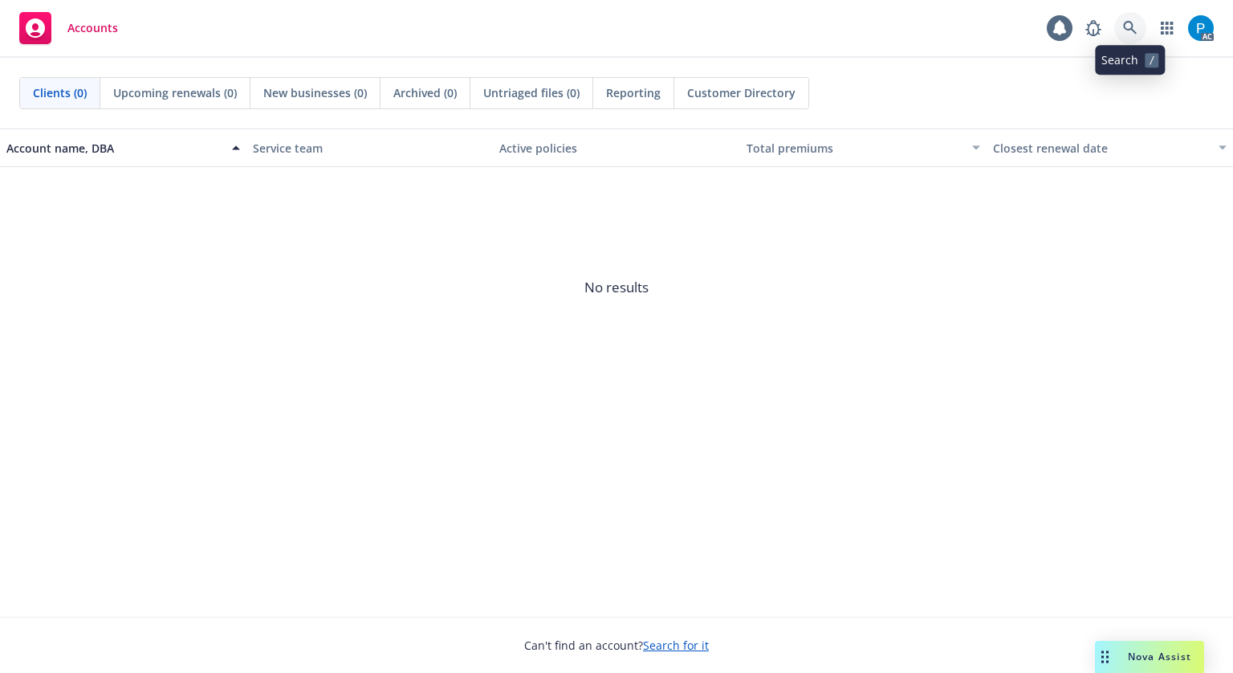
click at [1127, 28] on icon at bounding box center [1130, 28] width 14 height 14
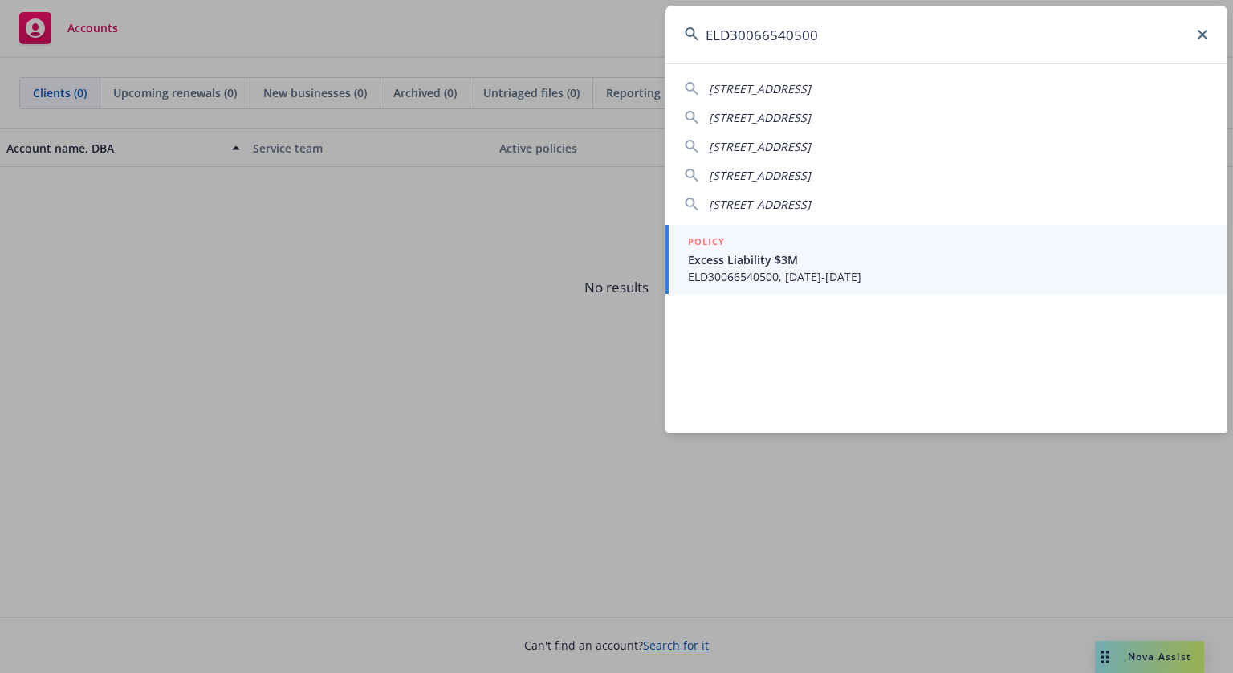
type input "ELD30066540500"
click at [753, 263] on span "Excess Liability $3M" at bounding box center [948, 259] width 520 height 17
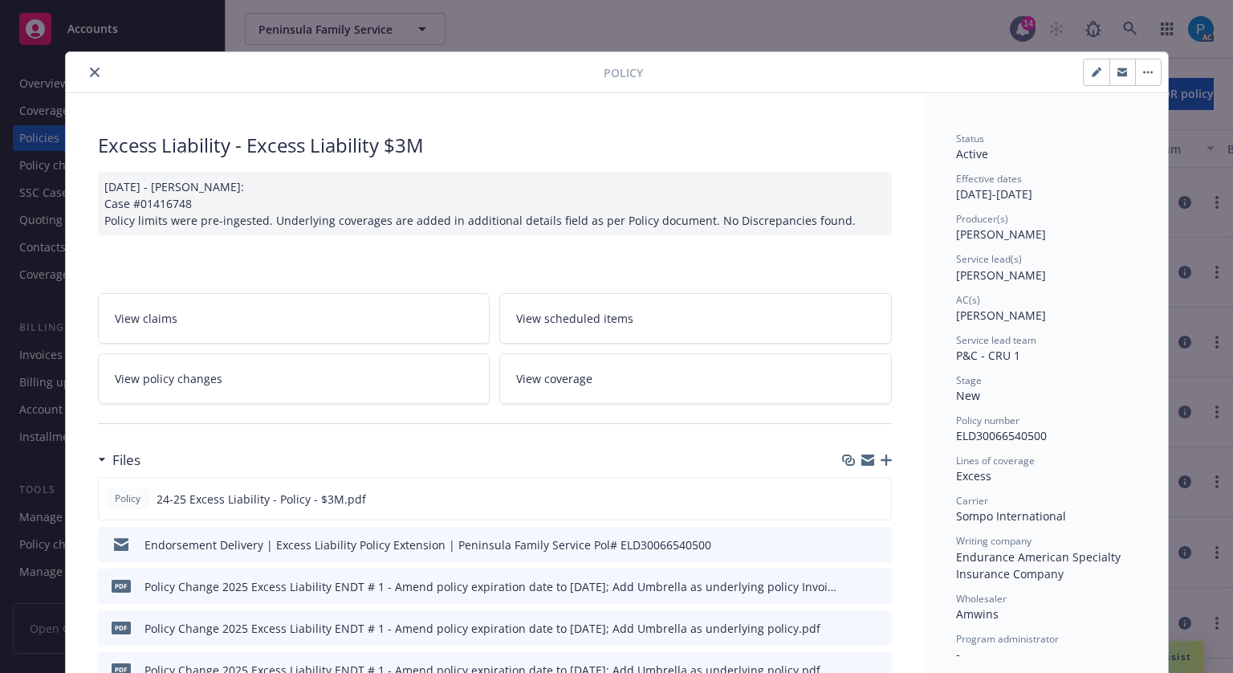
click at [93, 66] on button "close" at bounding box center [94, 72] width 19 height 19
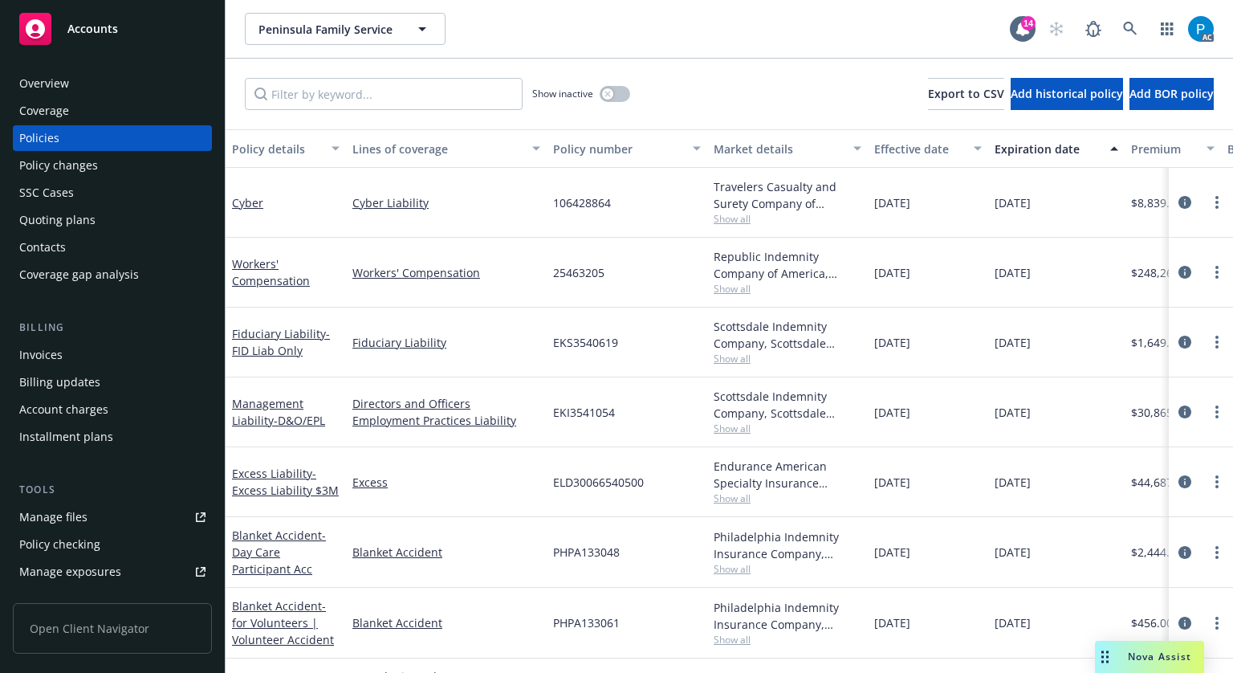
click at [78, 348] on div "Invoices" at bounding box center [112, 355] width 186 height 26
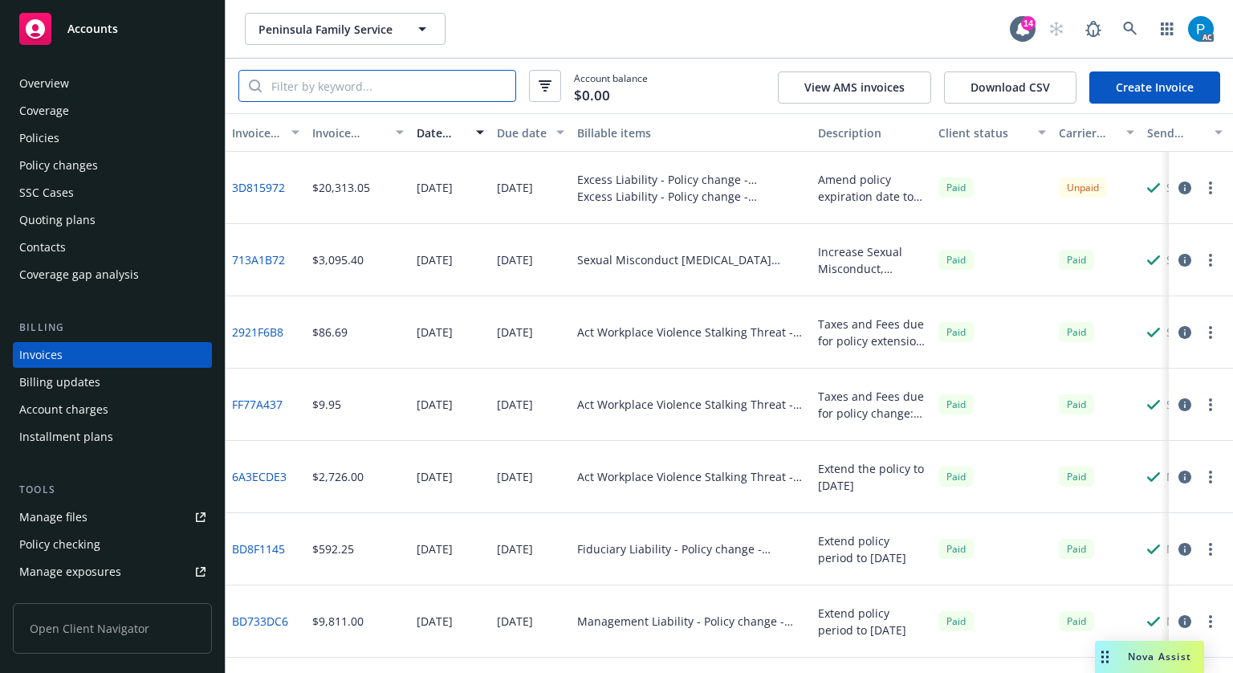
click at [403, 89] on input "search" at bounding box center [389, 86] width 254 height 31
paste input "3D815972"
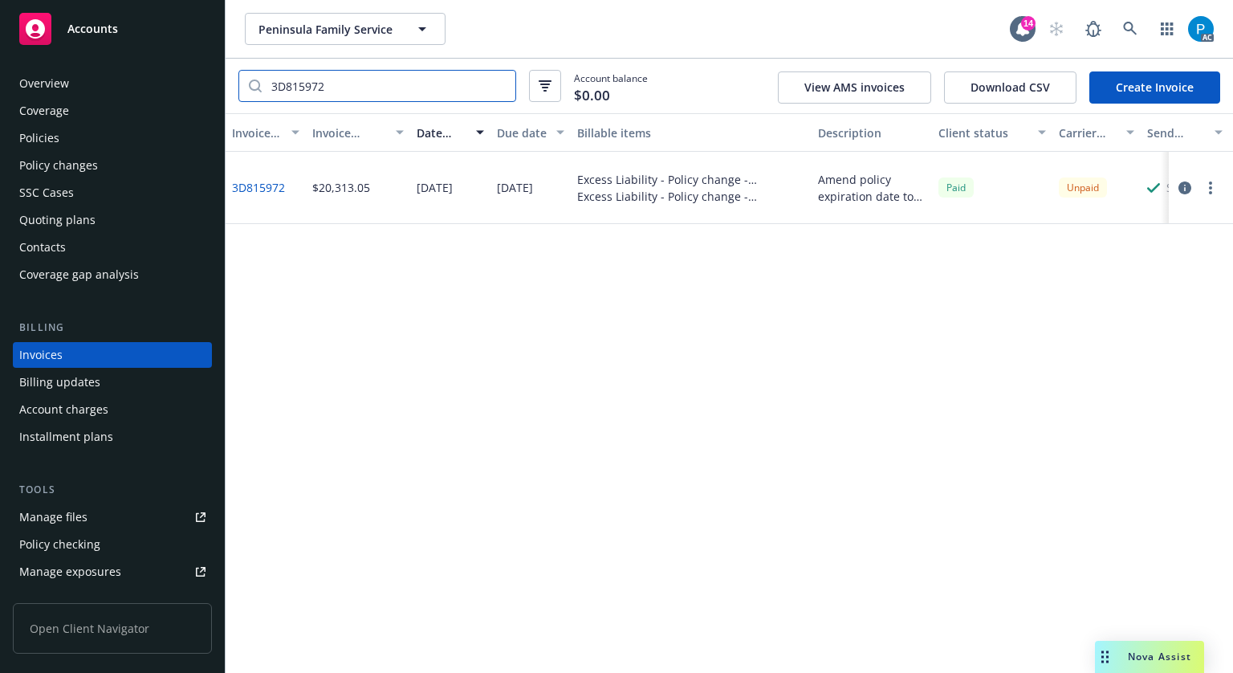
type input "3D815972"
click at [1192, 189] on button "button" at bounding box center [1185, 187] width 19 height 19
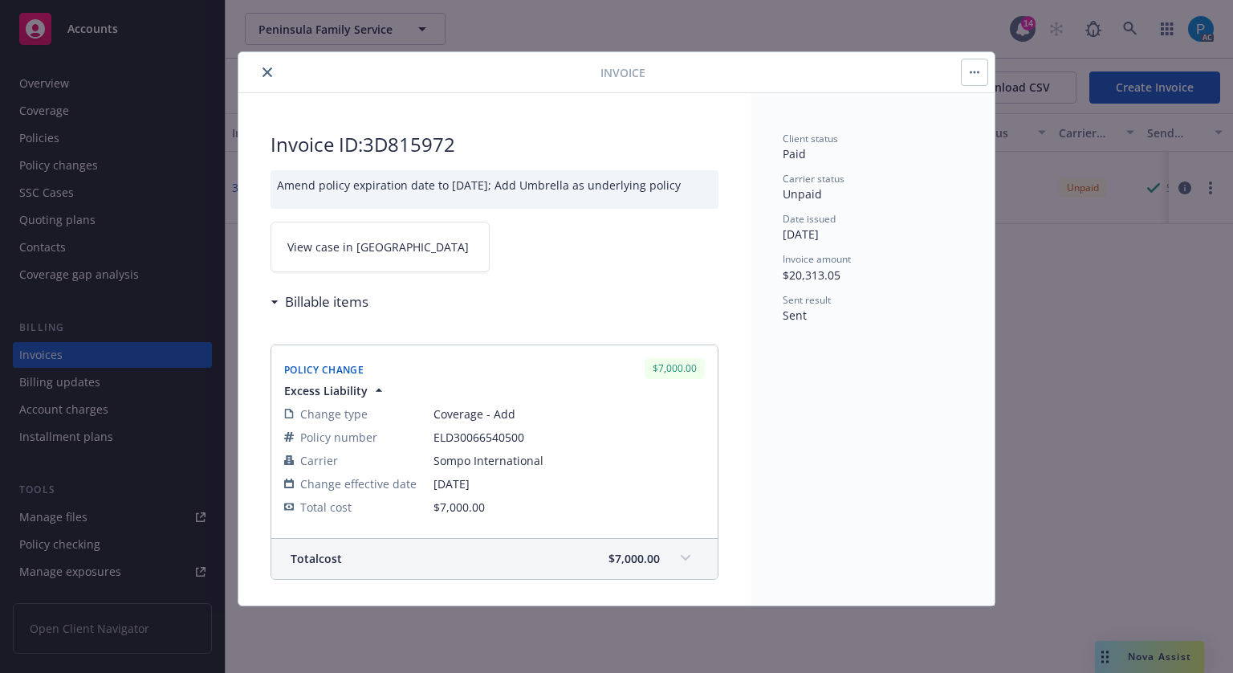
click at [363, 259] on link "View case in [GEOGRAPHIC_DATA]" at bounding box center [380, 247] width 219 height 51
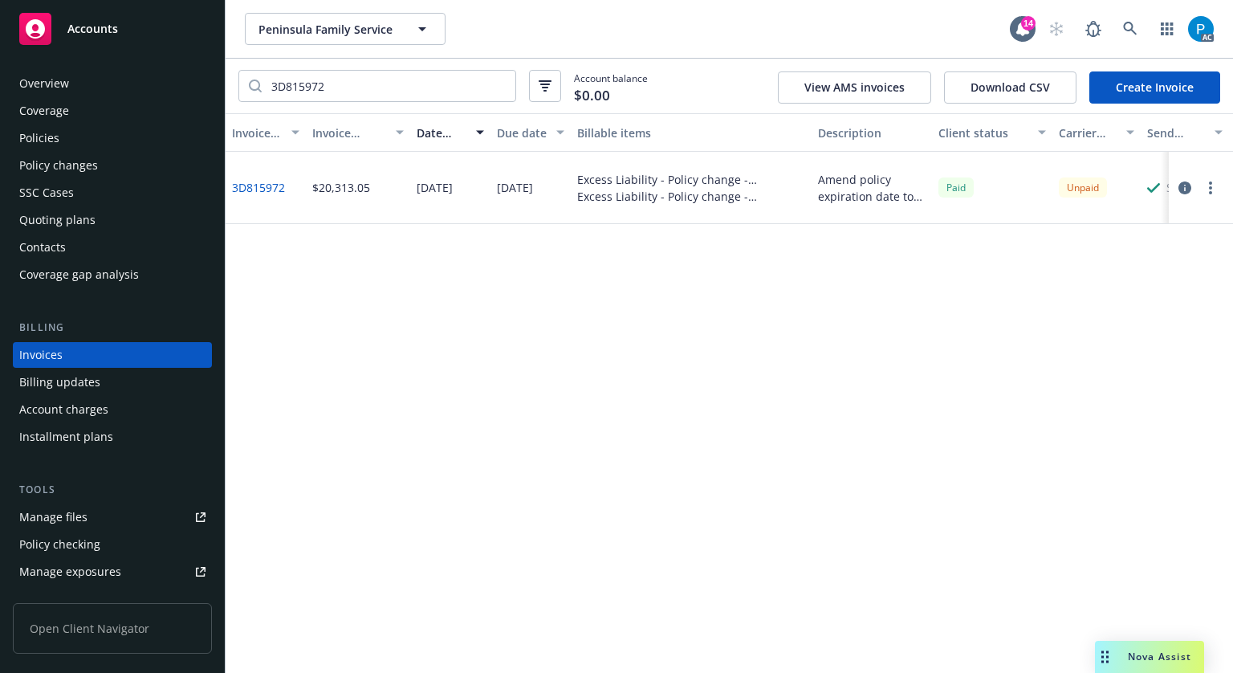
click at [121, 40] on div "Accounts" at bounding box center [112, 29] width 186 height 32
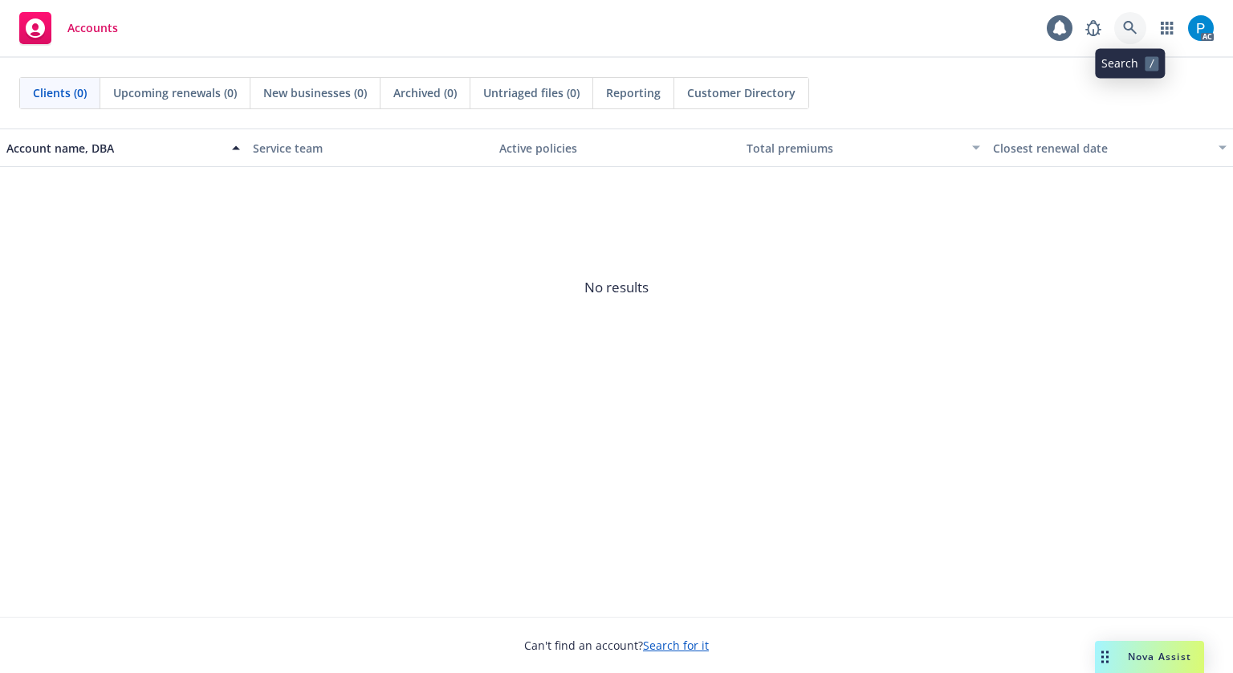
click at [1131, 29] on icon at bounding box center [1130, 28] width 14 height 14
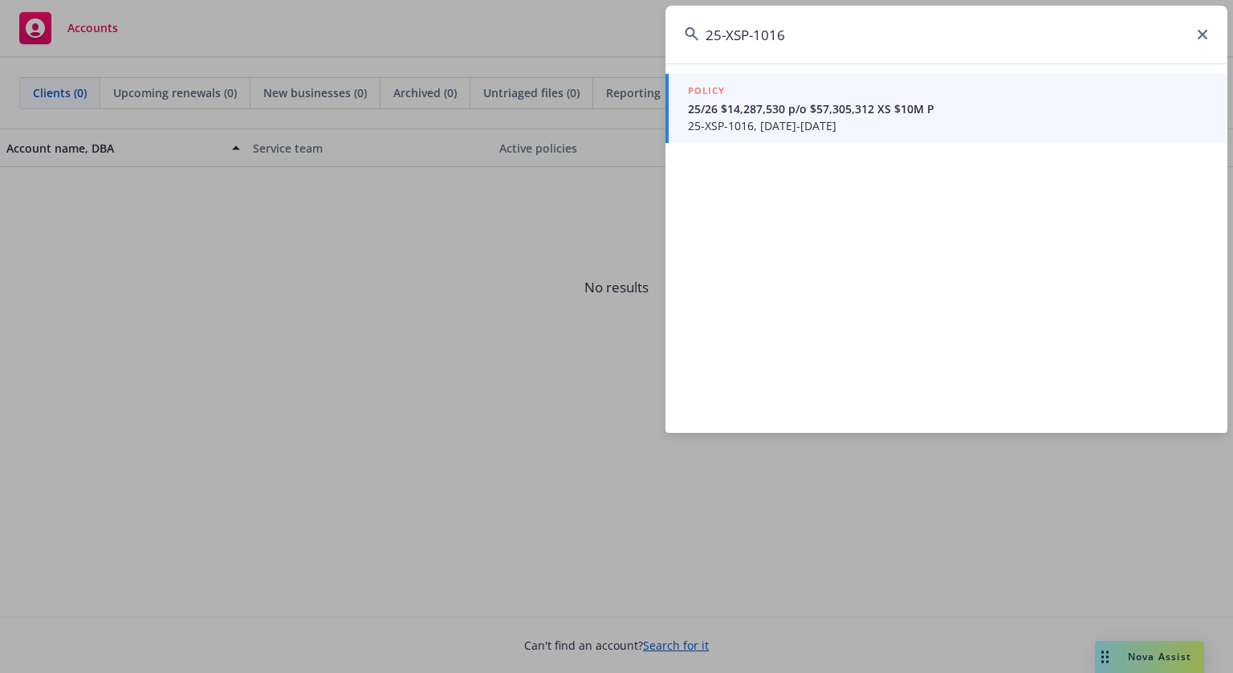
type input "25-XSP-1016"
click at [877, 112] on span "25/26 $14,287,530 p/o $57,305,312 XS $10M P" at bounding box center [948, 108] width 520 height 17
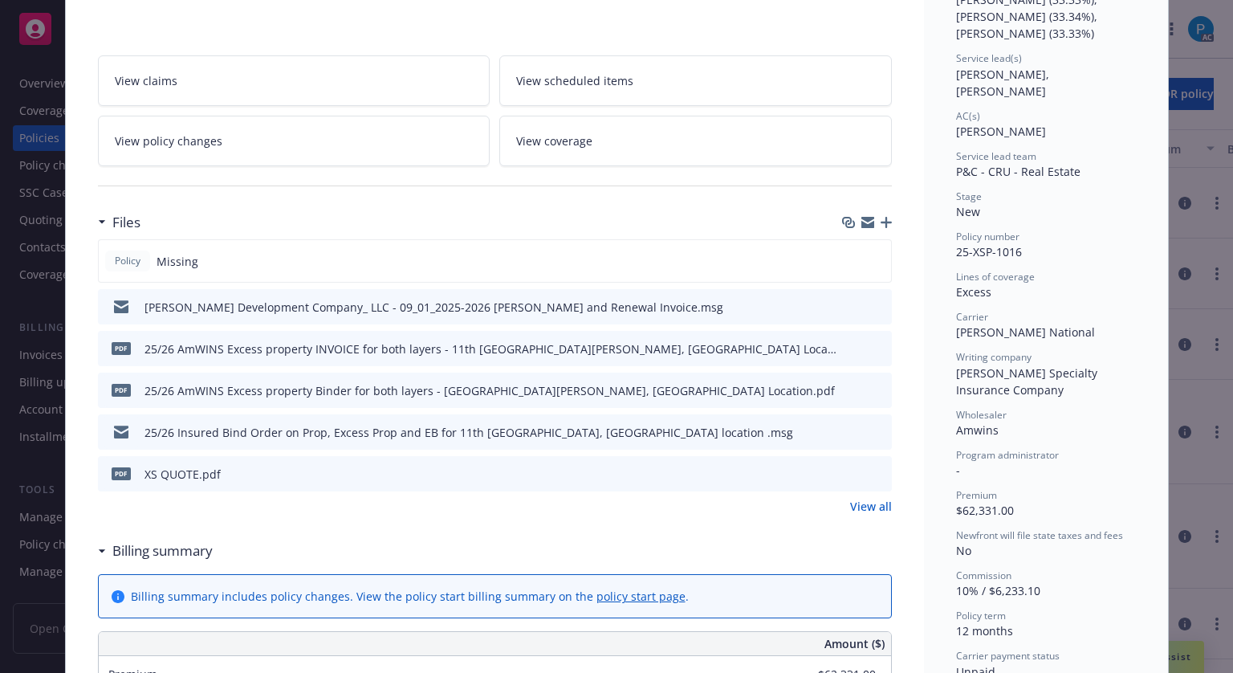
scroll to position [241, 0]
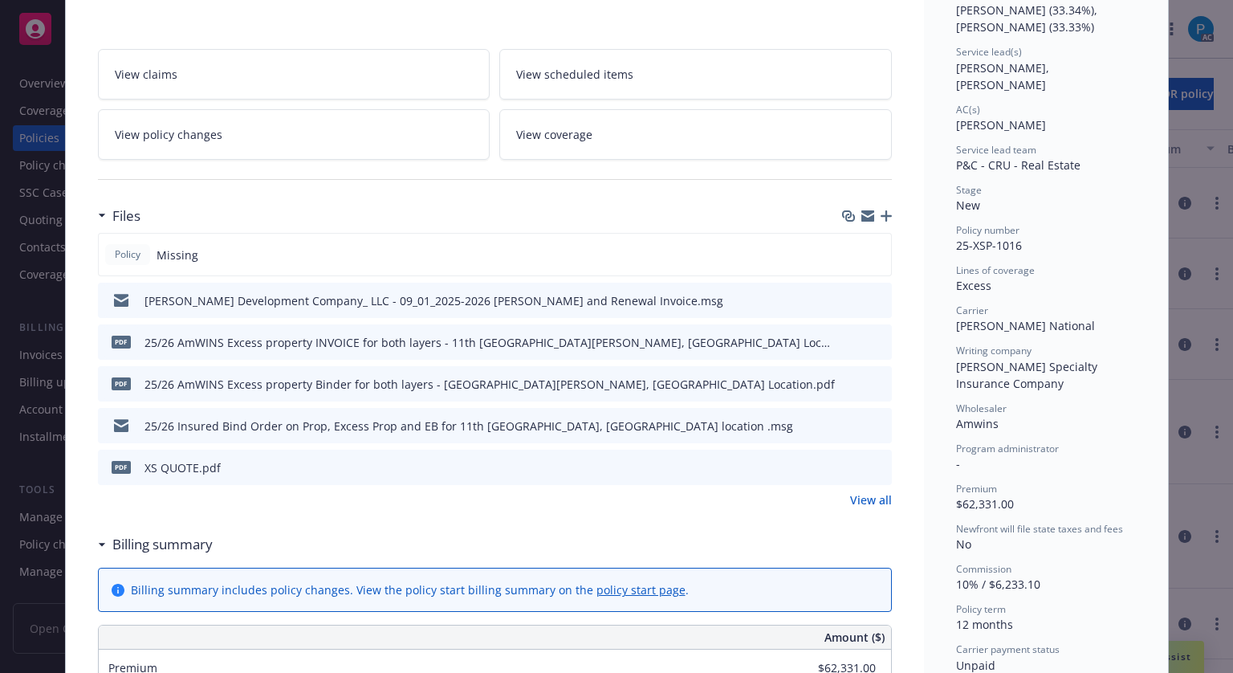
click at [846, 340] on icon "download file" at bounding box center [850, 340] width 10 height 10
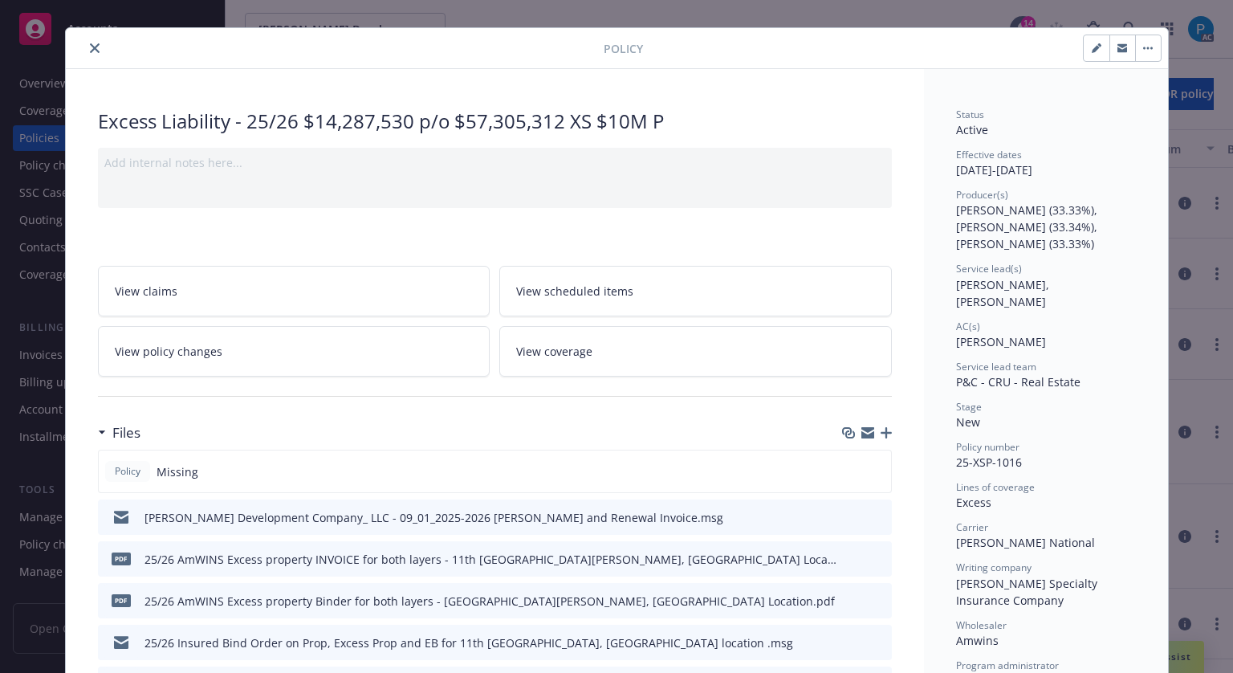
scroll to position [0, 0]
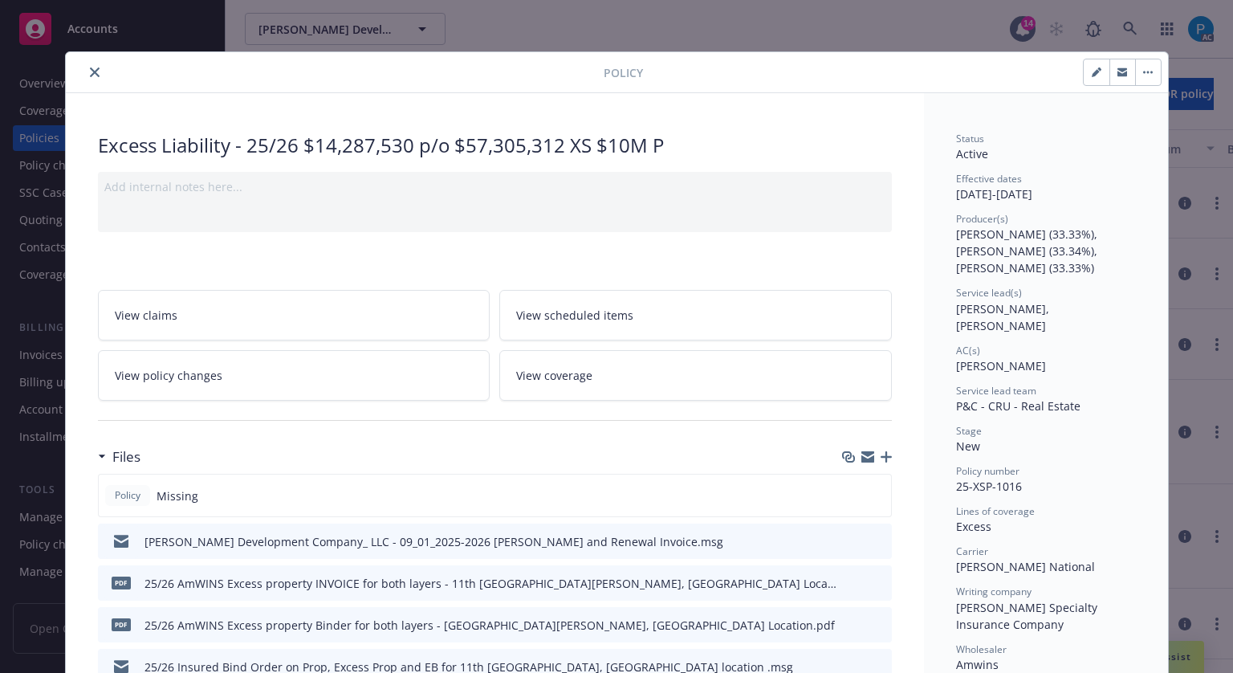
click at [85, 75] on button "close" at bounding box center [94, 72] width 19 height 19
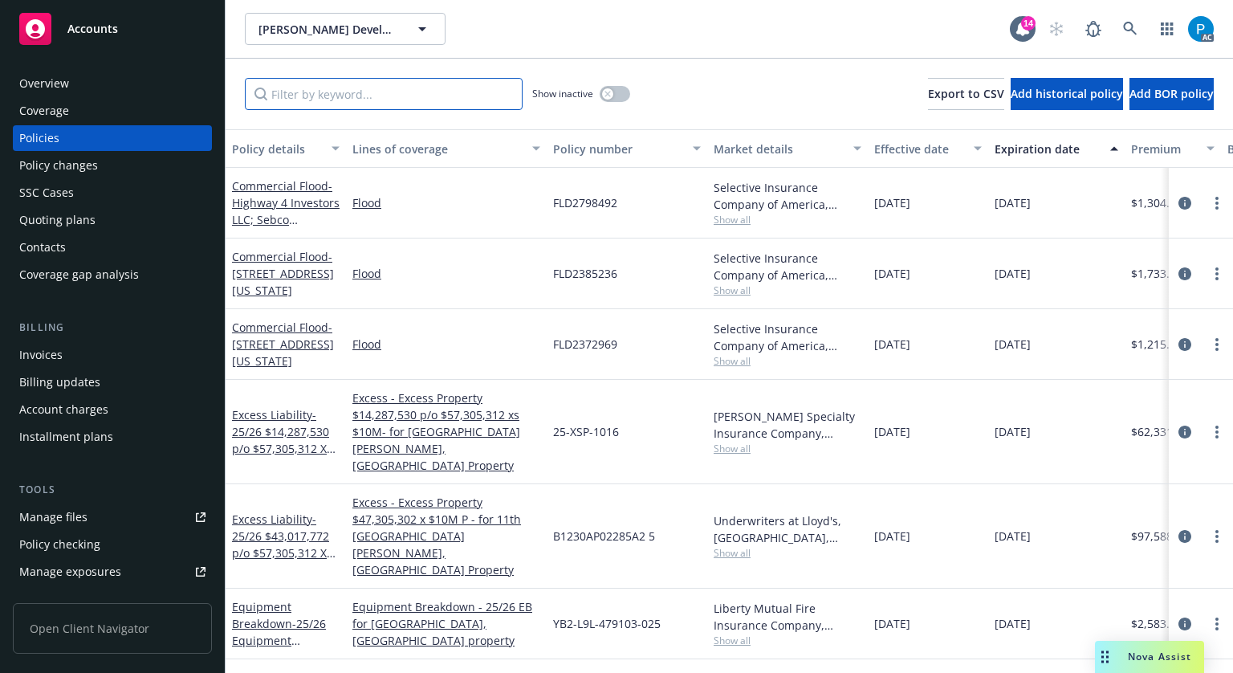
click at [347, 88] on input "Filter by keyword..." at bounding box center [384, 94] width 278 height 32
paste input "D3A814250101"
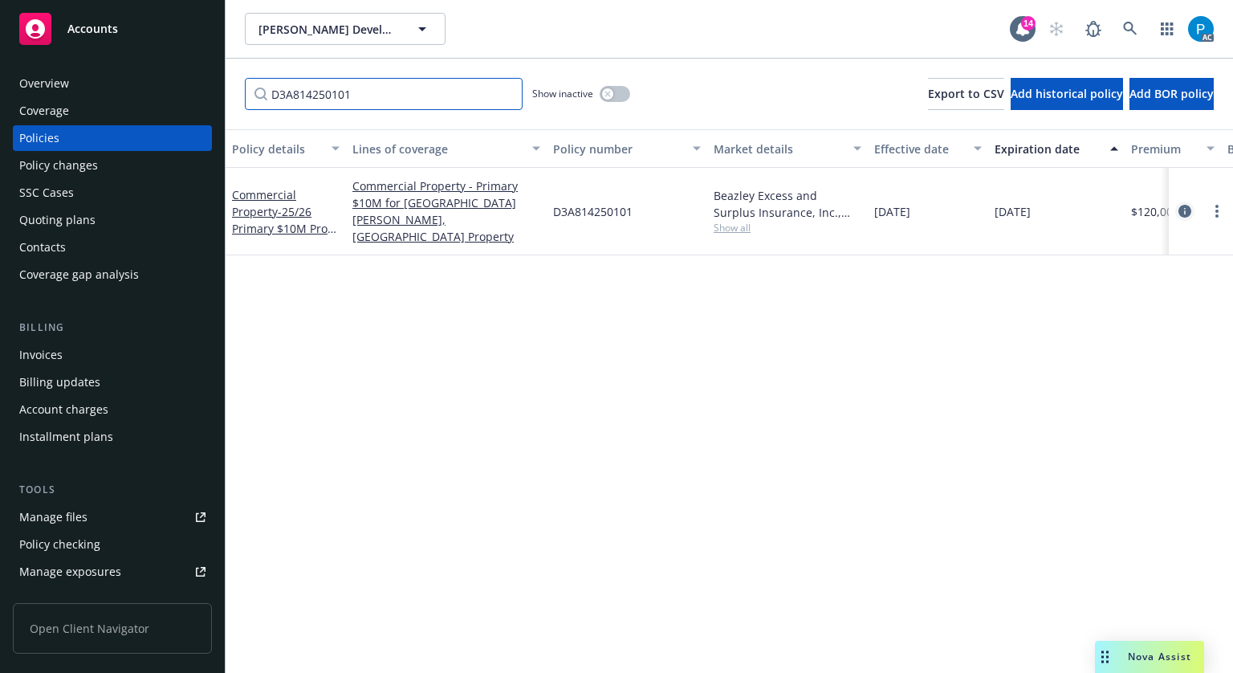
type input "D3A814250101"
click at [1179, 205] on icon "circleInformation" at bounding box center [1185, 211] width 13 height 13
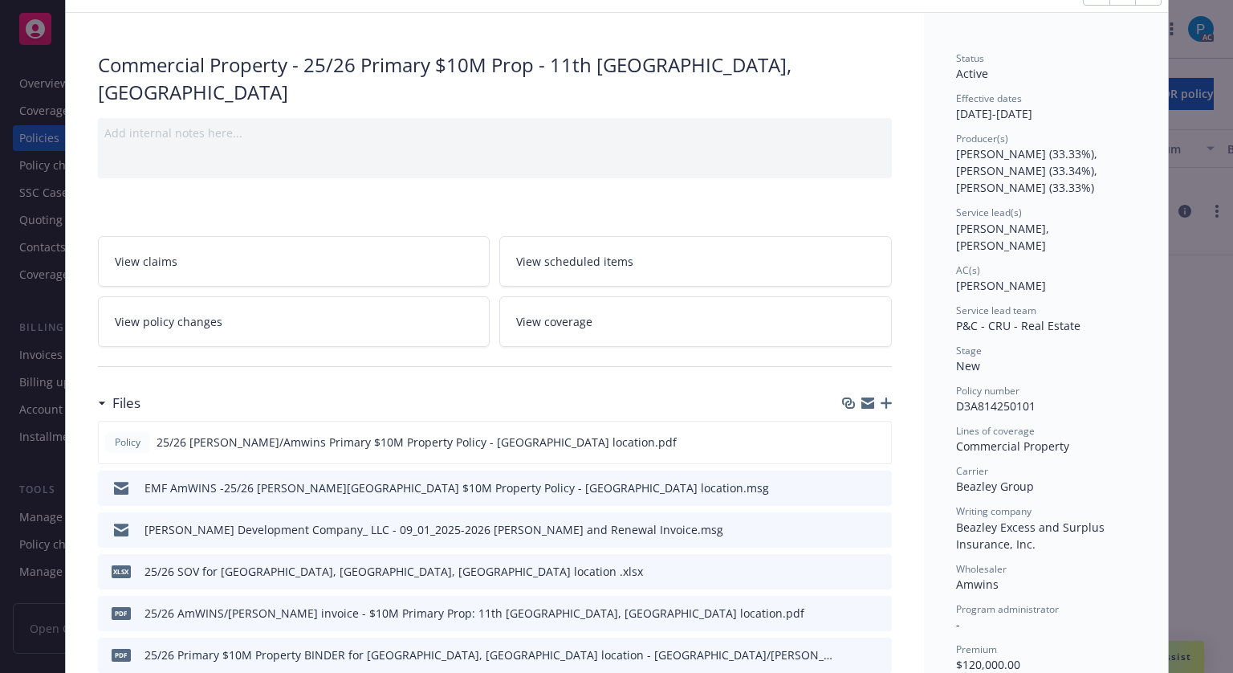
scroll to position [241, 0]
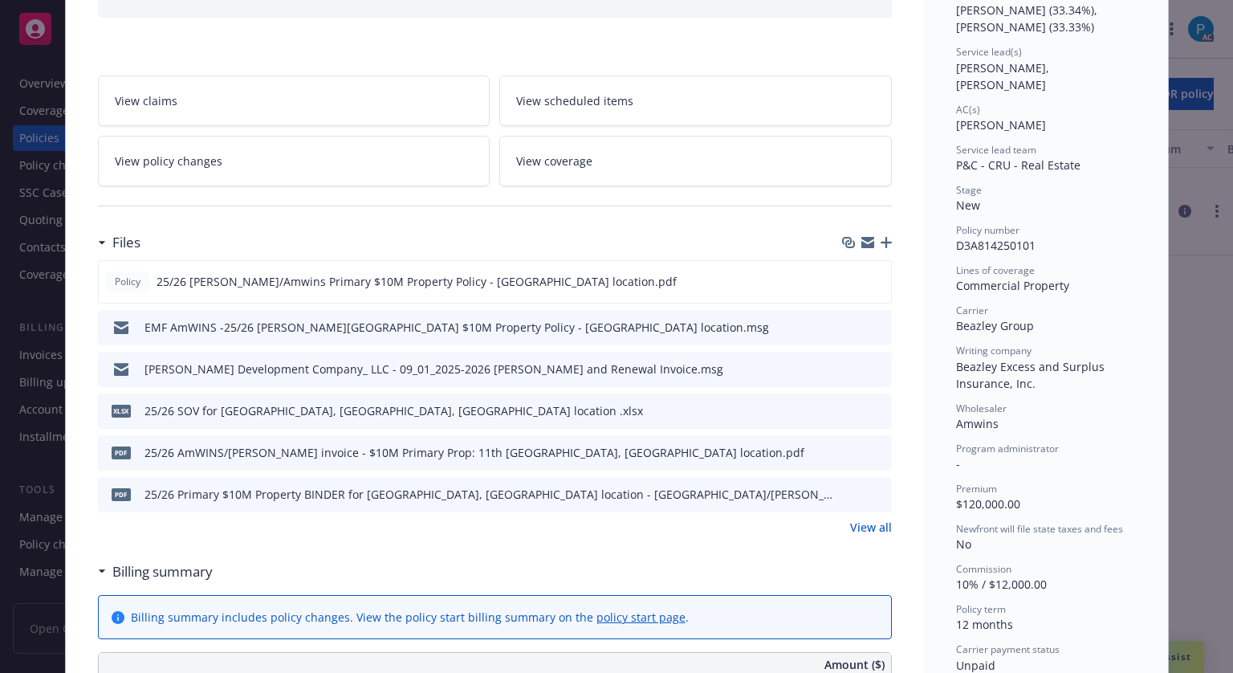
click at [844, 445] on icon "download file" at bounding box center [850, 451] width 13 height 13
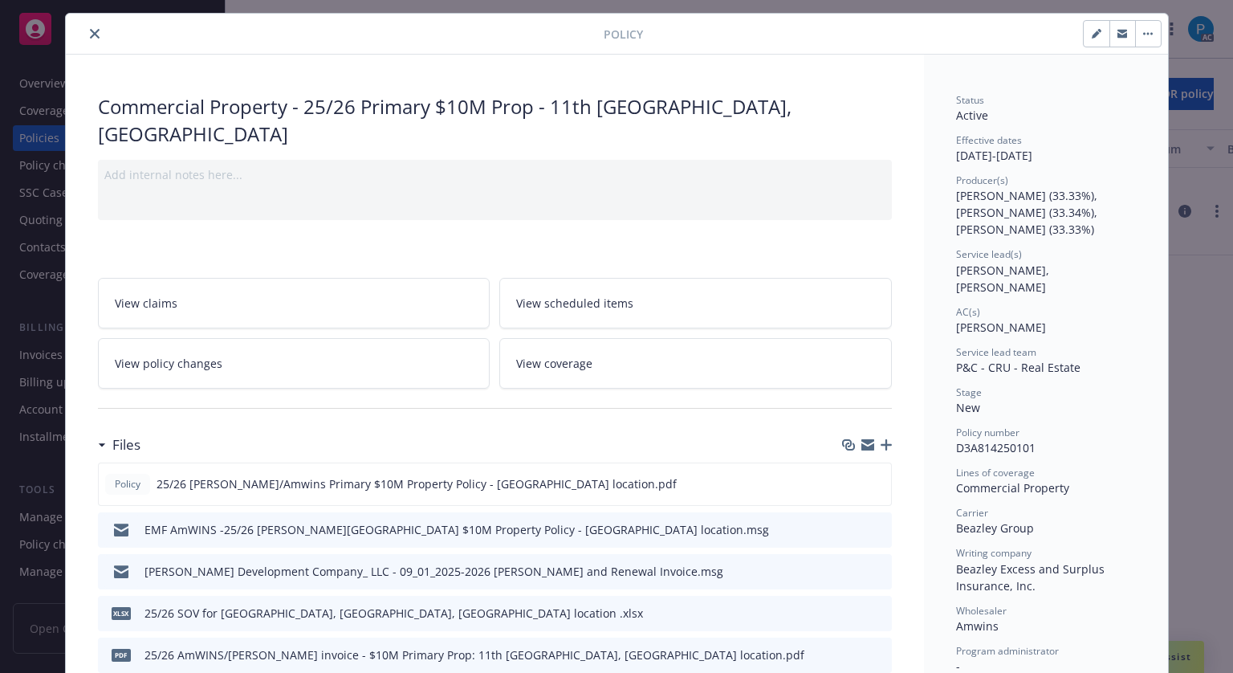
scroll to position [0, 0]
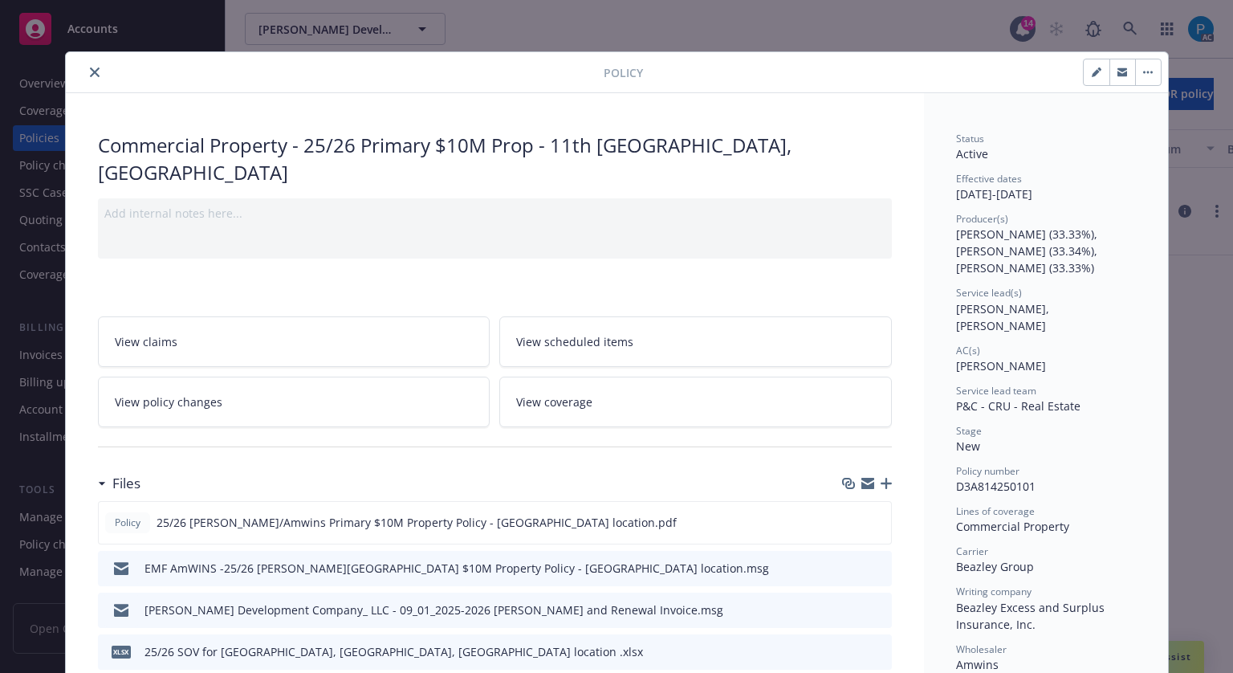
click at [90, 73] on icon "close" at bounding box center [95, 72] width 10 height 10
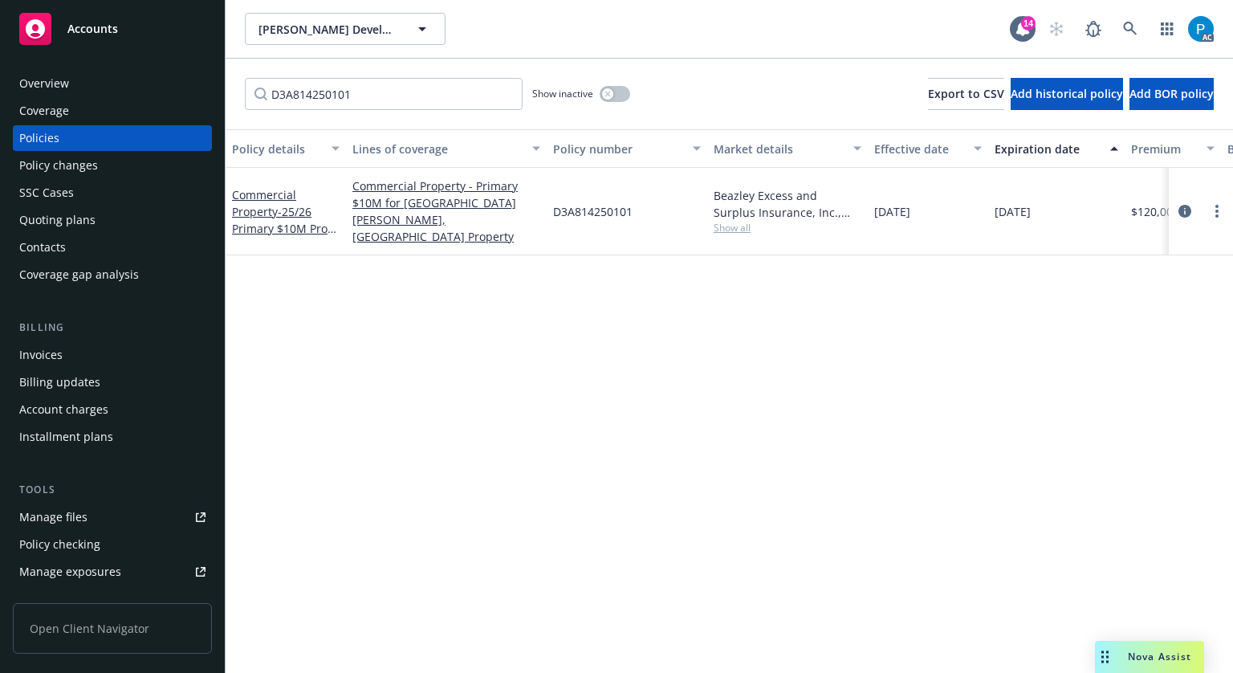
click at [94, 37] on div "Accounts" at bounding box center [112, 29] width 186 height 32
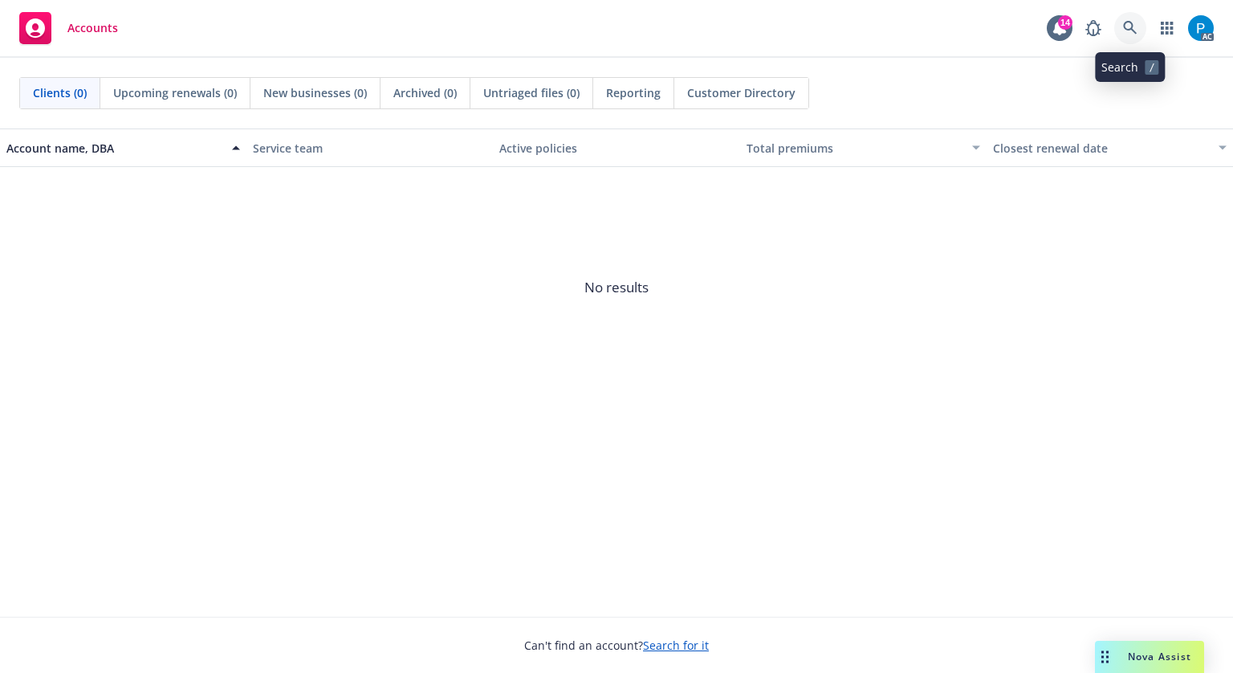
click at [1133, 18] on link at bounding box center [1130, 28] width 32 height 32
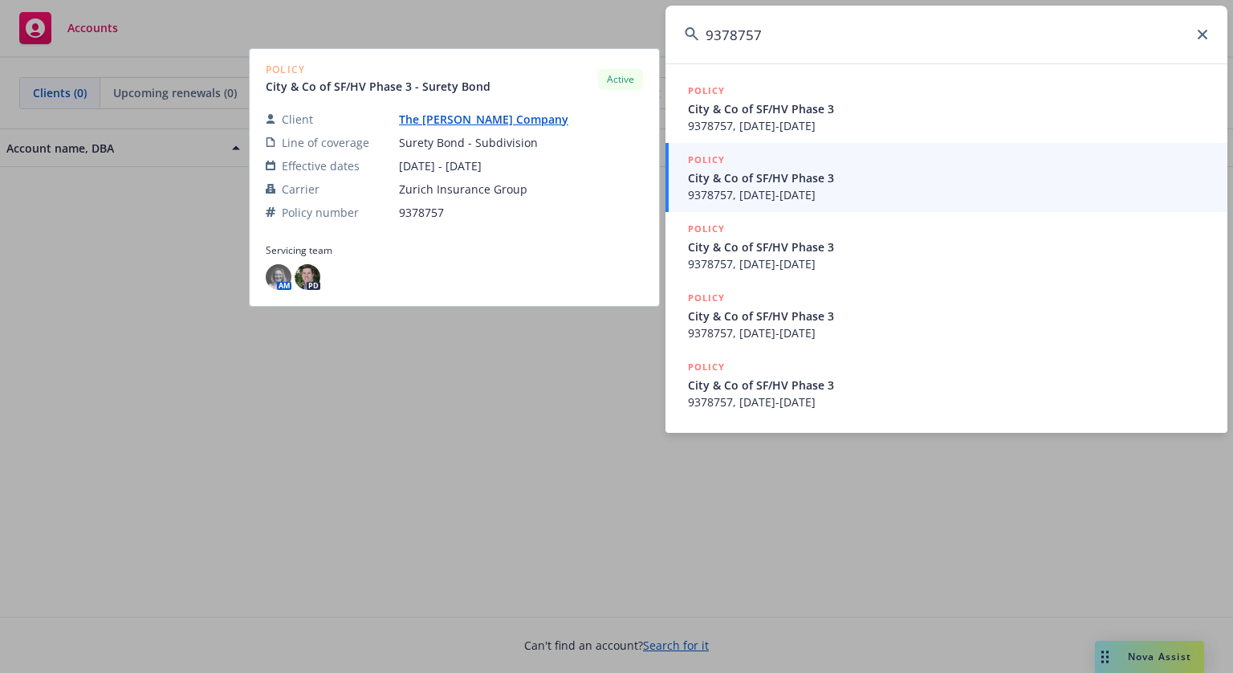
type input "9378757"
click at [838, 184] on span "City & Co of SF/HV Phase 3" at bounding box center [948, 177] width 520 height 17
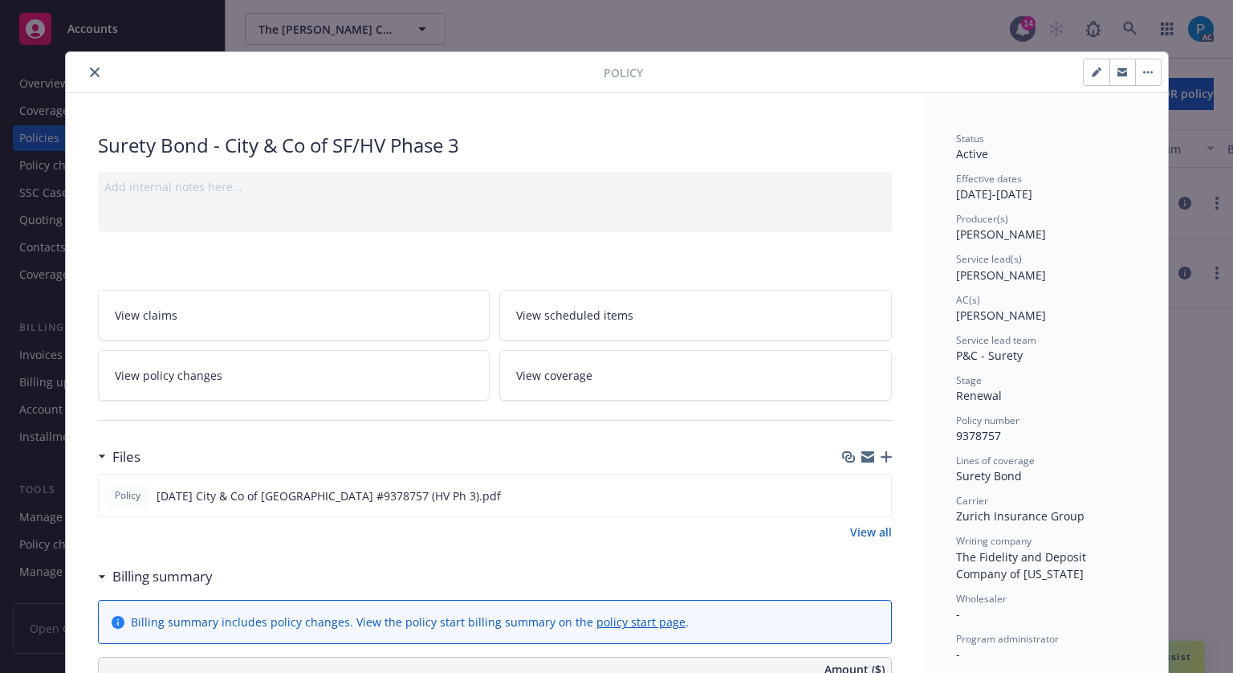
click at [77, 76] on div at bounding box center [338, 72] width 532 height 19
click at [90, 73] on icon "close" at bounding box center [95, 72] width 10 height 10
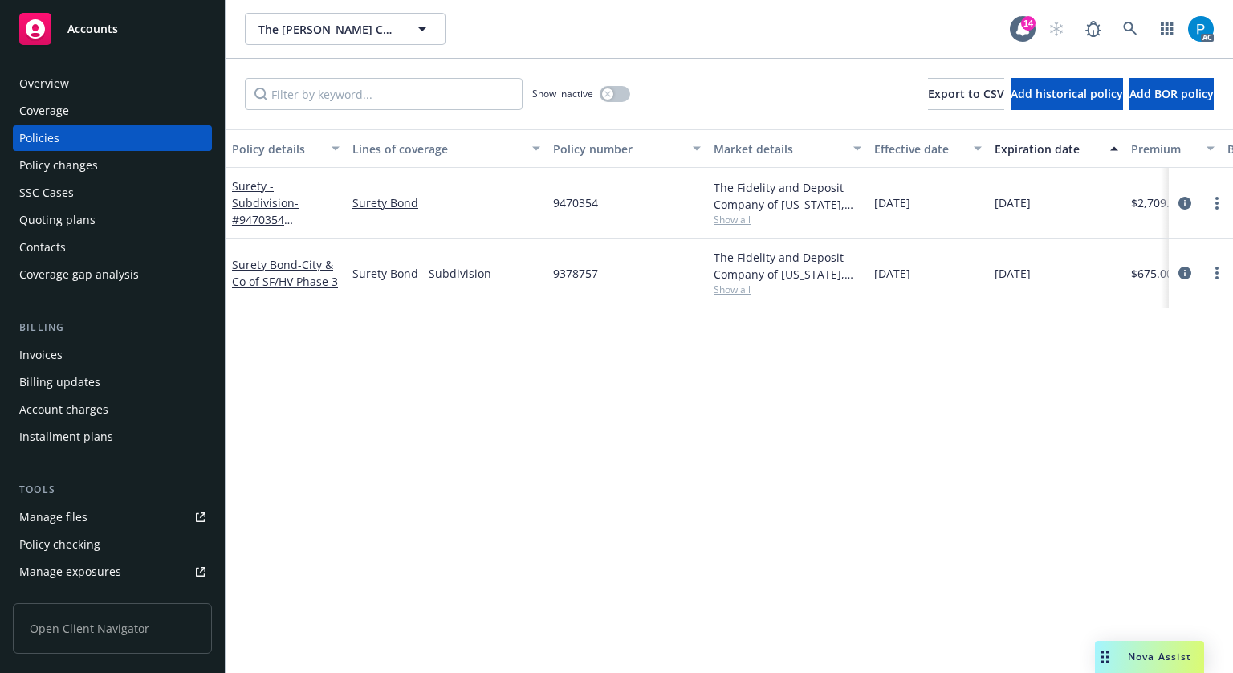
click at [90, 349] on div "Invoices" at bounding box center [112, 355] width 186 height 26
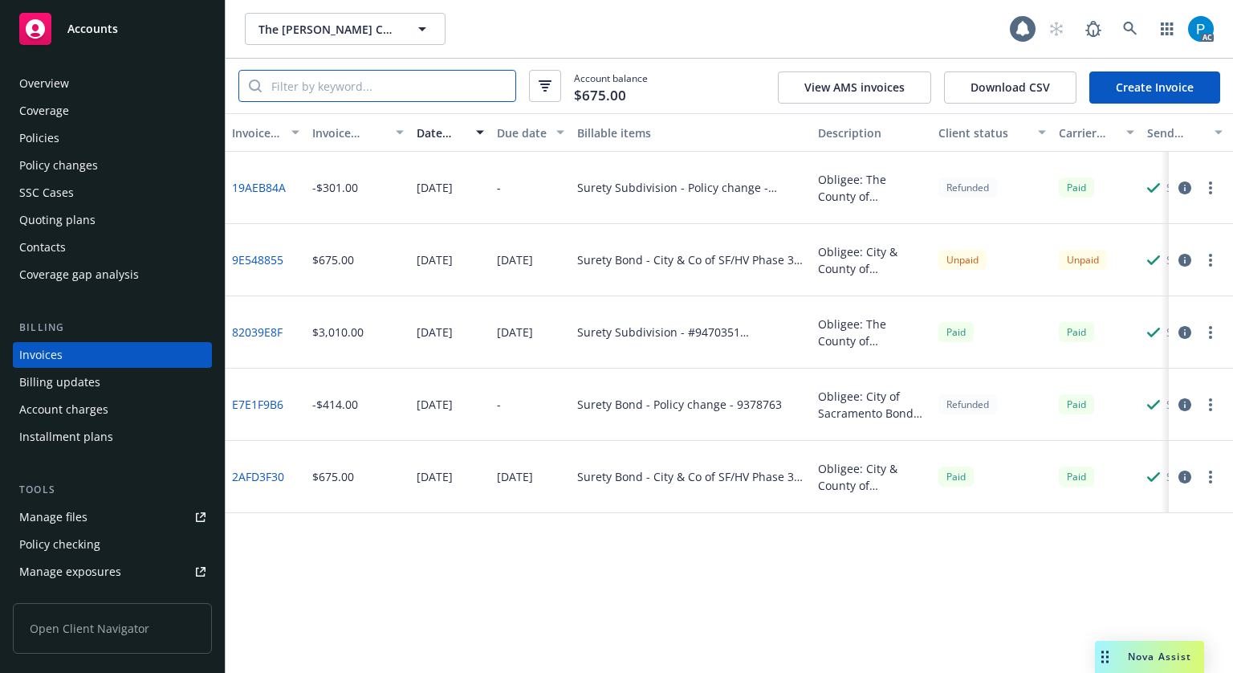
click at [408, 84] on input "search" at bounding box center [389, 86] width 254 height 31
paste input "9378757"
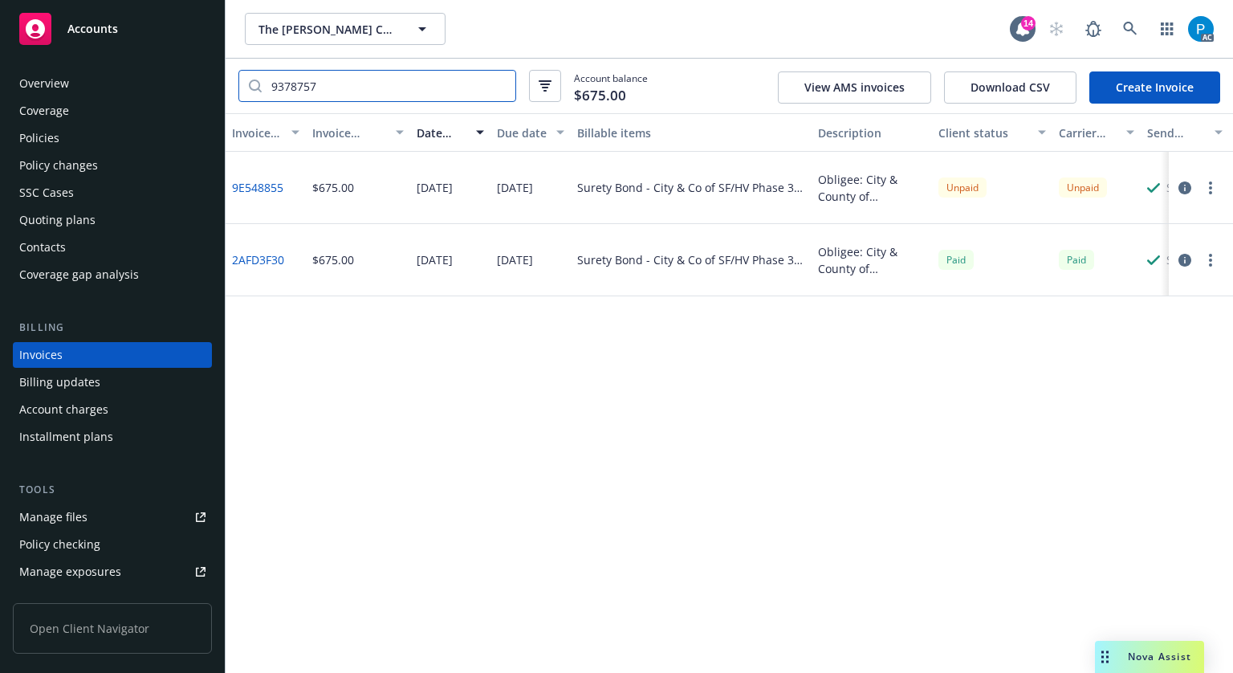
type input "9378757"
click at [125, 30] on div "Accounts" at bounding box center [112, 29] width 186 height 32
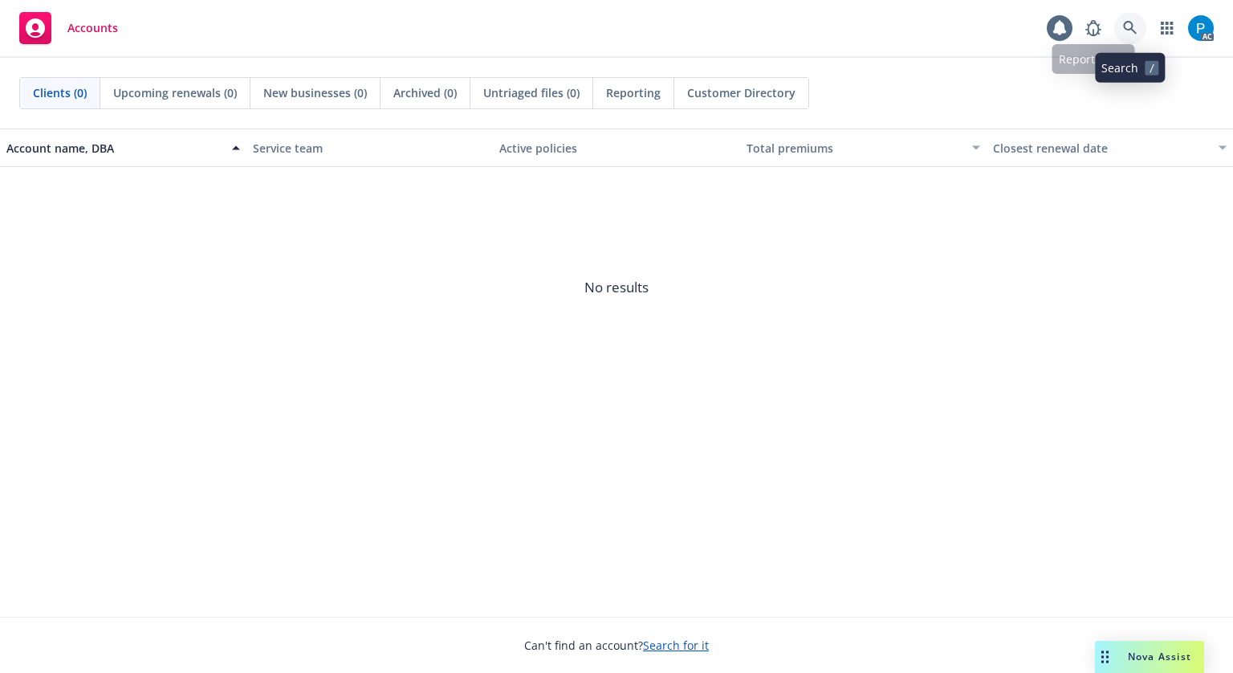
click at [1121, 25] on link at bounding box center [1130, 28] width 32 height 32
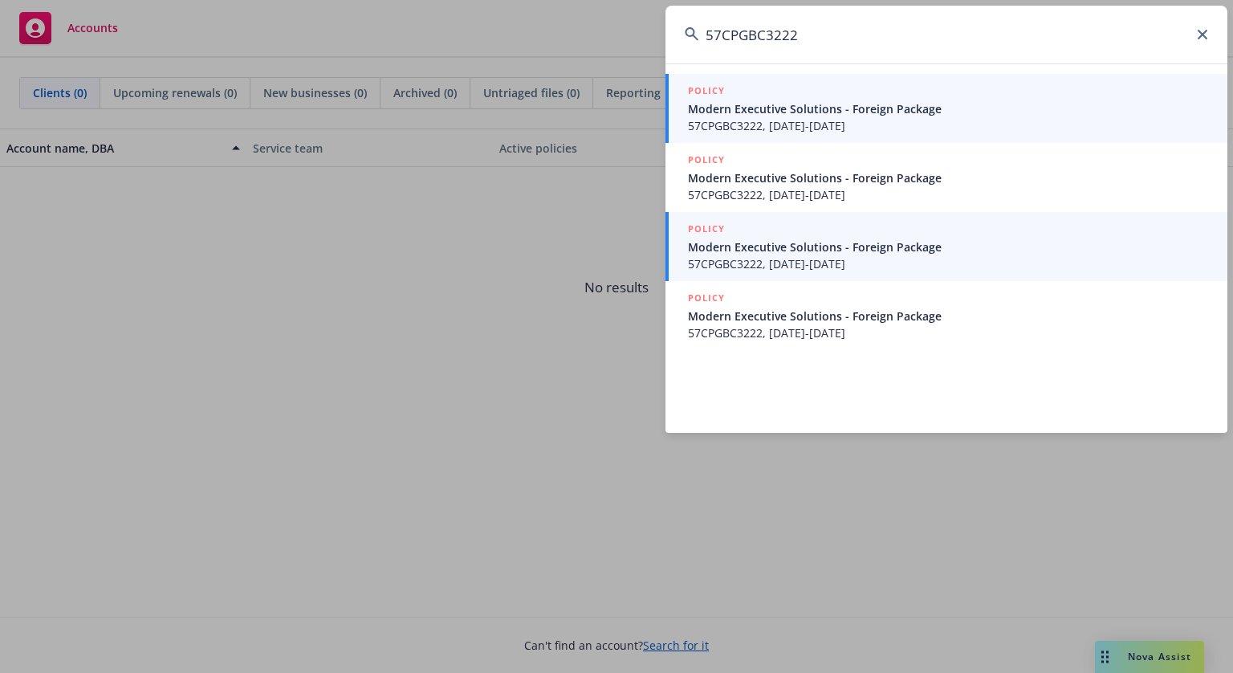
type input "57CPGBC3222"
click at [801, 243] on span "Modern Executive Solutions - Foreign Package" at bounding box center [948, 246] width 520 height 17
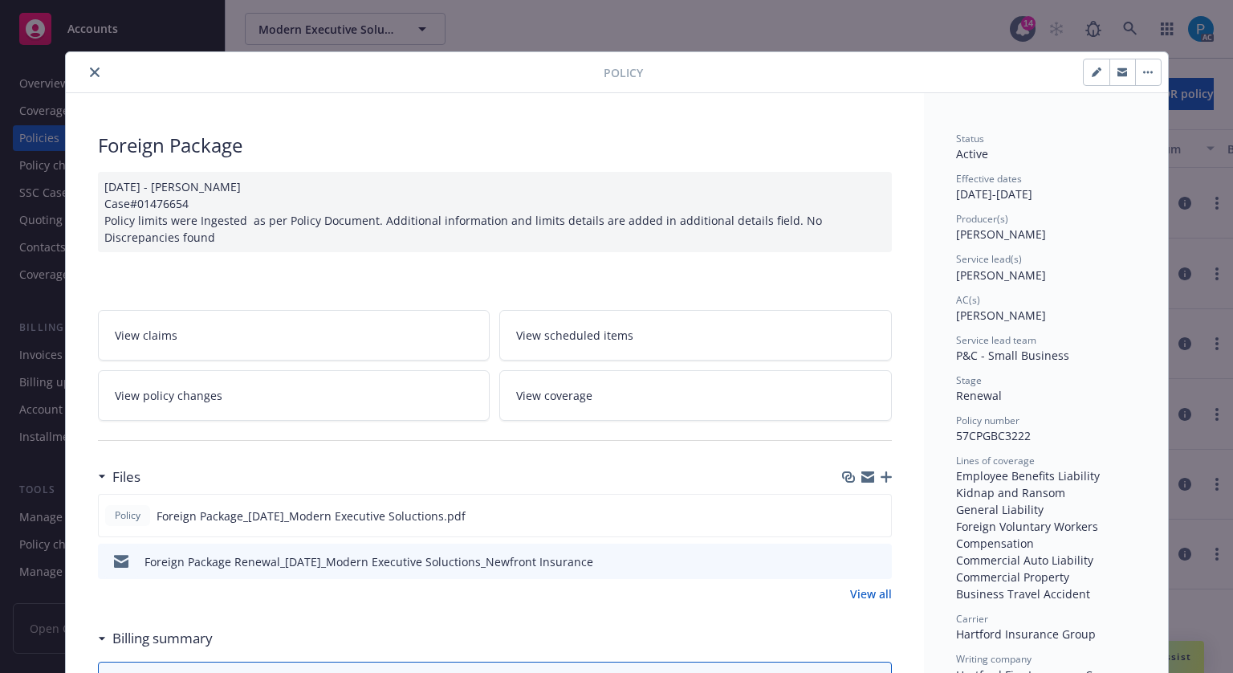
click at [92, 68] on icon "close" at bounding box center [95, 72] width 10 height 10
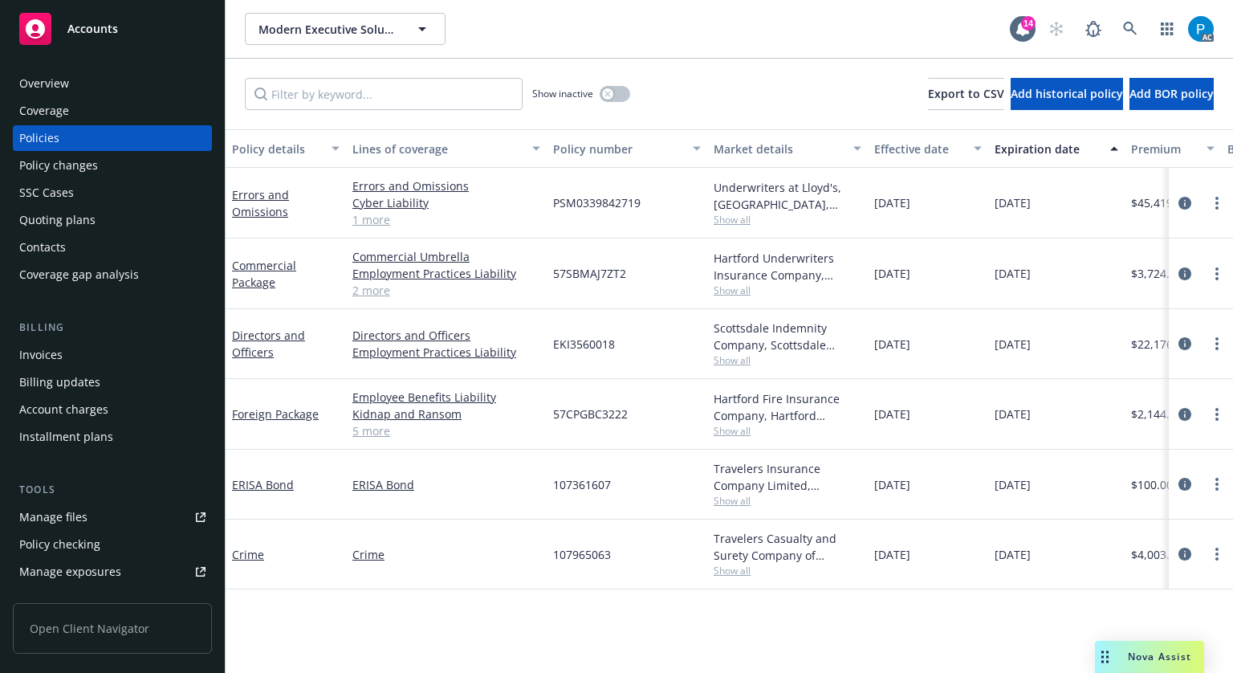
click at [77, 345] on div "Invoices" at bounding box center [112, 355] width 186 height 26
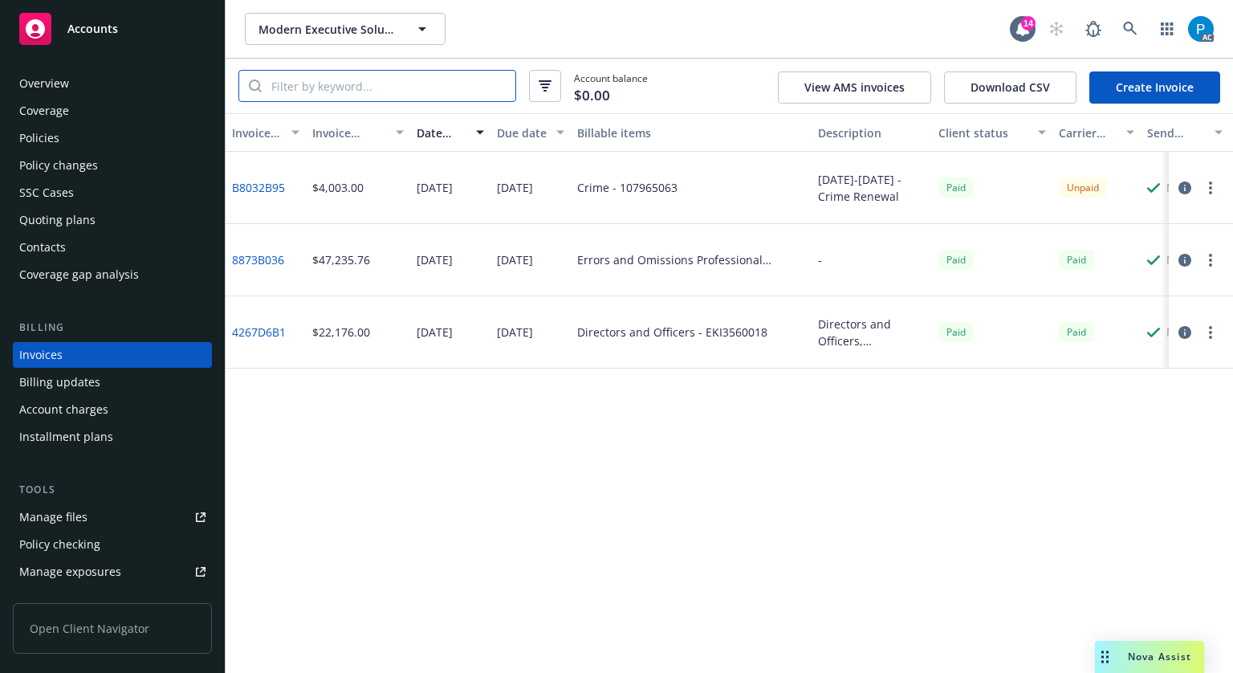
click at [324, 92] on input "search" at bounding box center [389, 86] width 254 height 31
paste input "57CPGBC3222"
type input "57CPGBC3222"
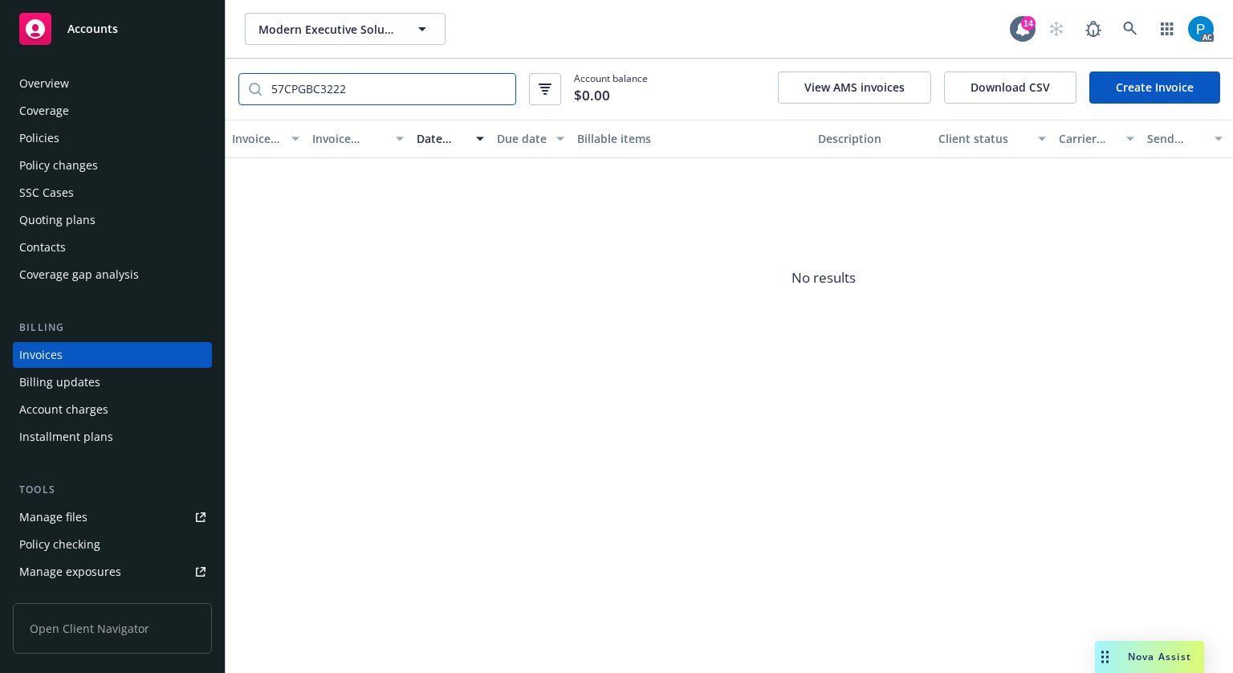
click at [497, 90] on input "57CPGBC3222" at bounding box center [389, 89] width 254 height 31
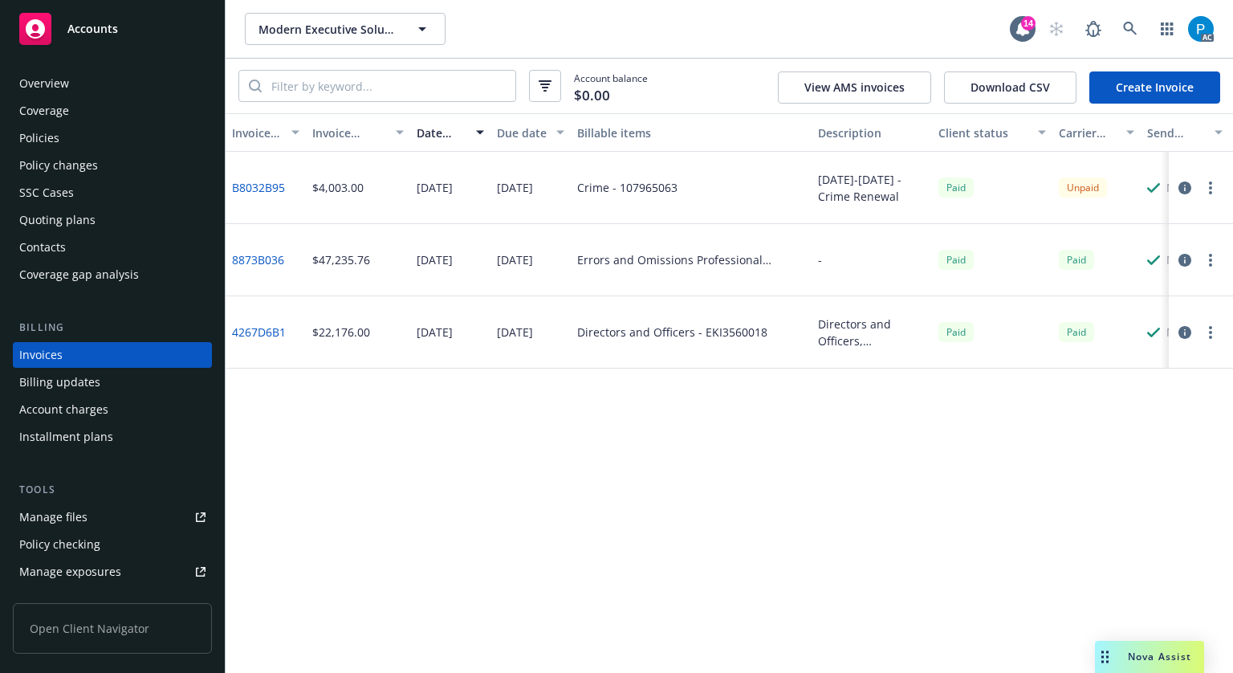
click at [1179, 189] on icon "button" at bounding box center [1185, 187] width 13 height 13
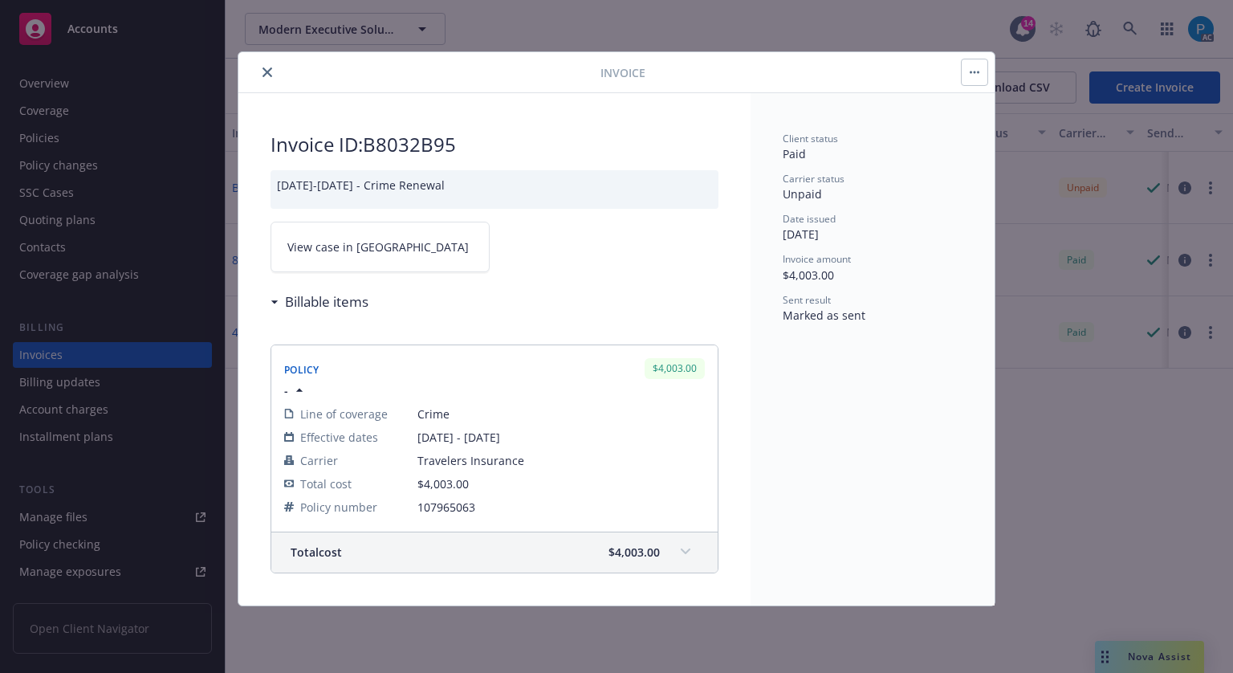
click at [265, 77] on button "close" at bounding box center [267, 72] width 19 height 19
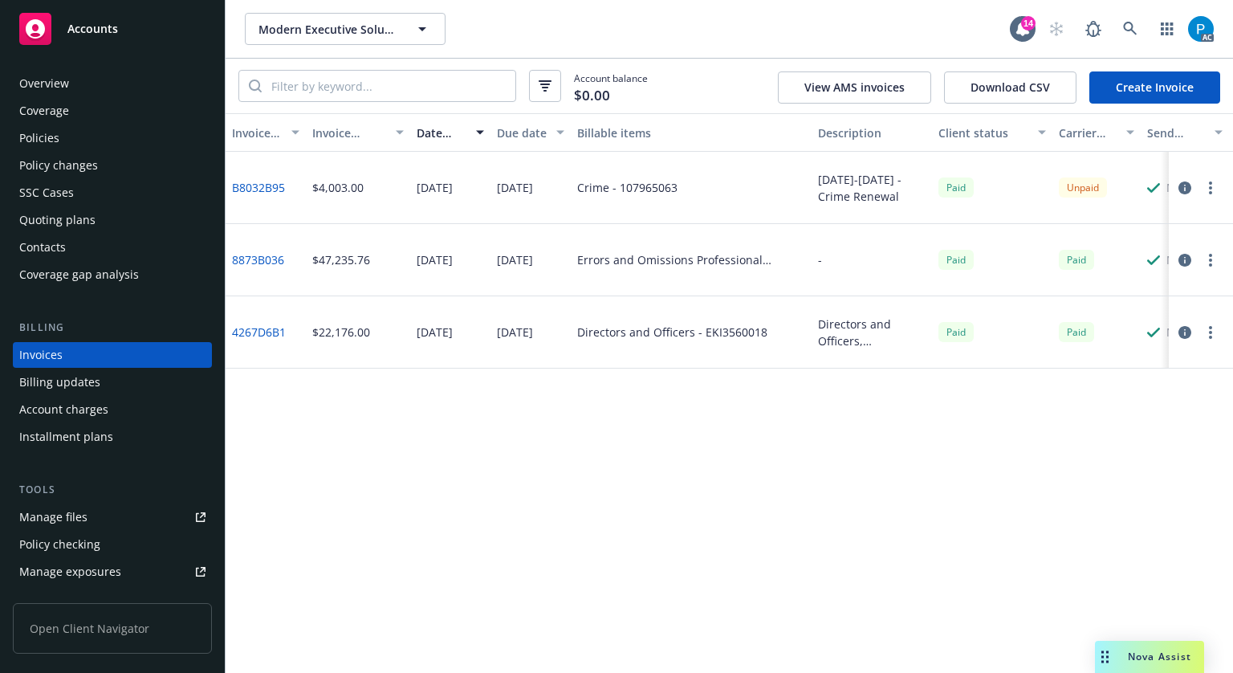
click at [148, 31] on div "Accounts" at bounding box center [112, 29] width 186 height 32
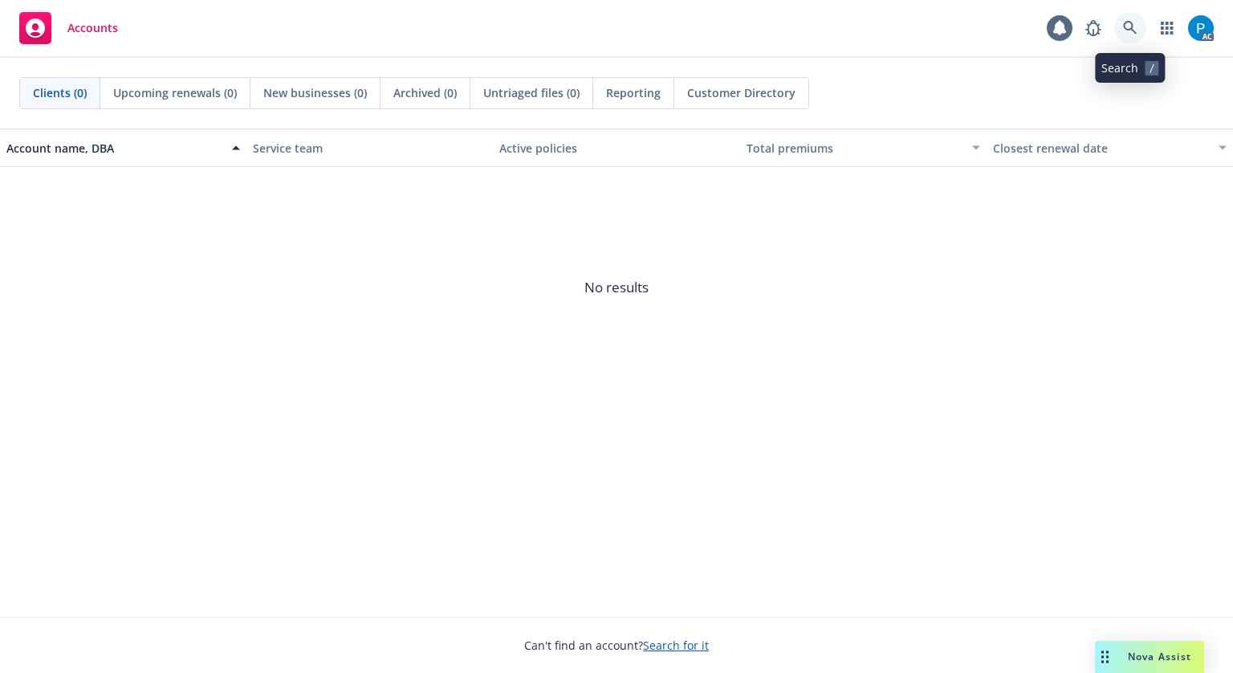
click at [1121, 27] on link at bounding box center [1130, 28] width 32 height 32
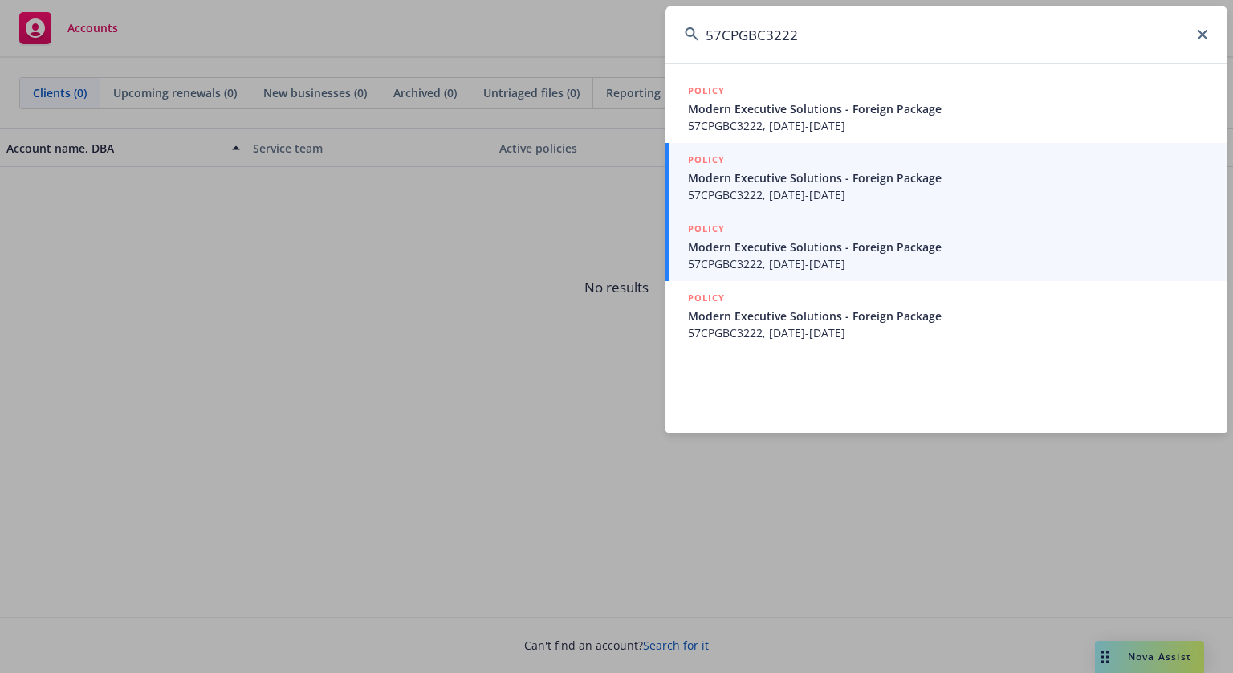
type input "57CPGBC3222"
click at [862, 249] on span "Modern Executive Solutions - Foreign Package" at bounding box center [948, 246] width 520 height 17
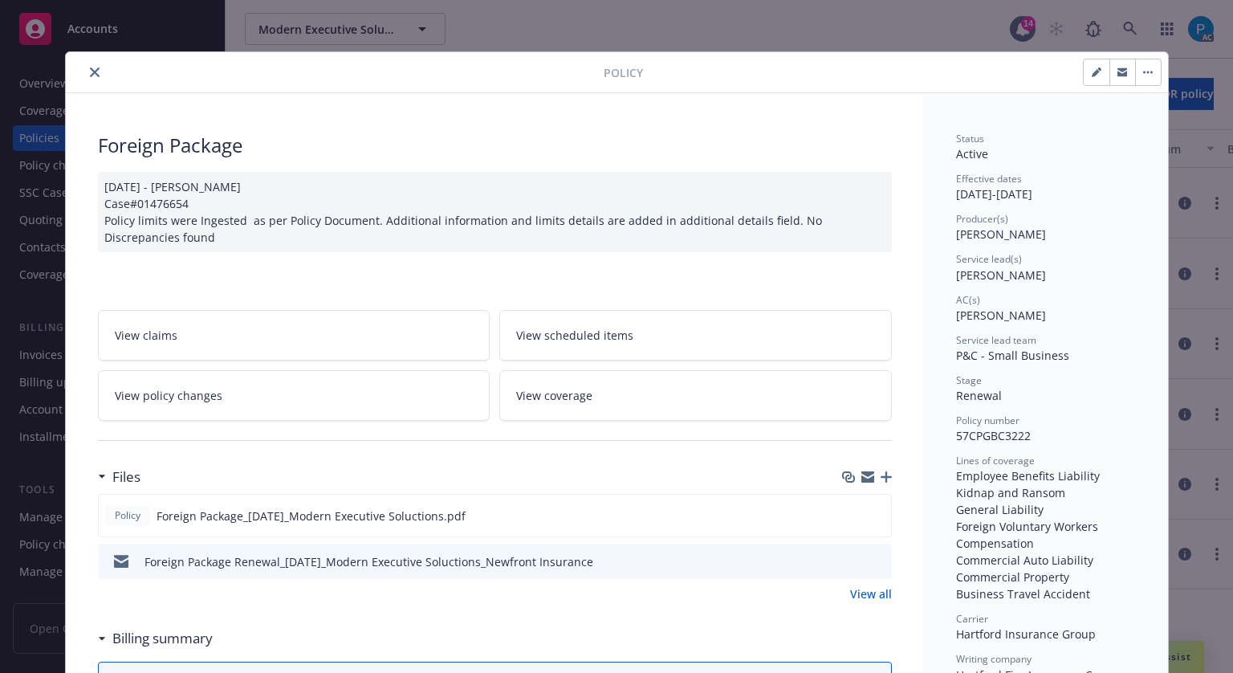
click at [85, 70] on button "close" at bounding box center [94, 72] width 19 height 19
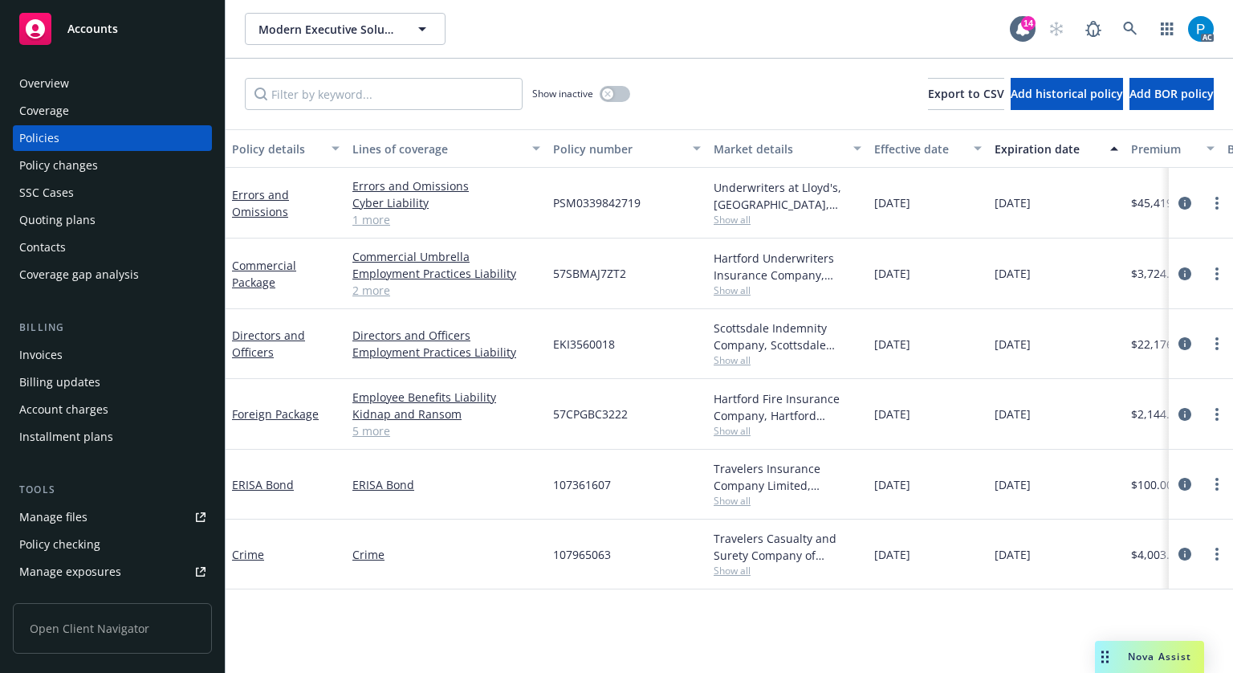
click at [47, 345] on div "Invoices" at bounding box center [40, 355] width 43 height 26
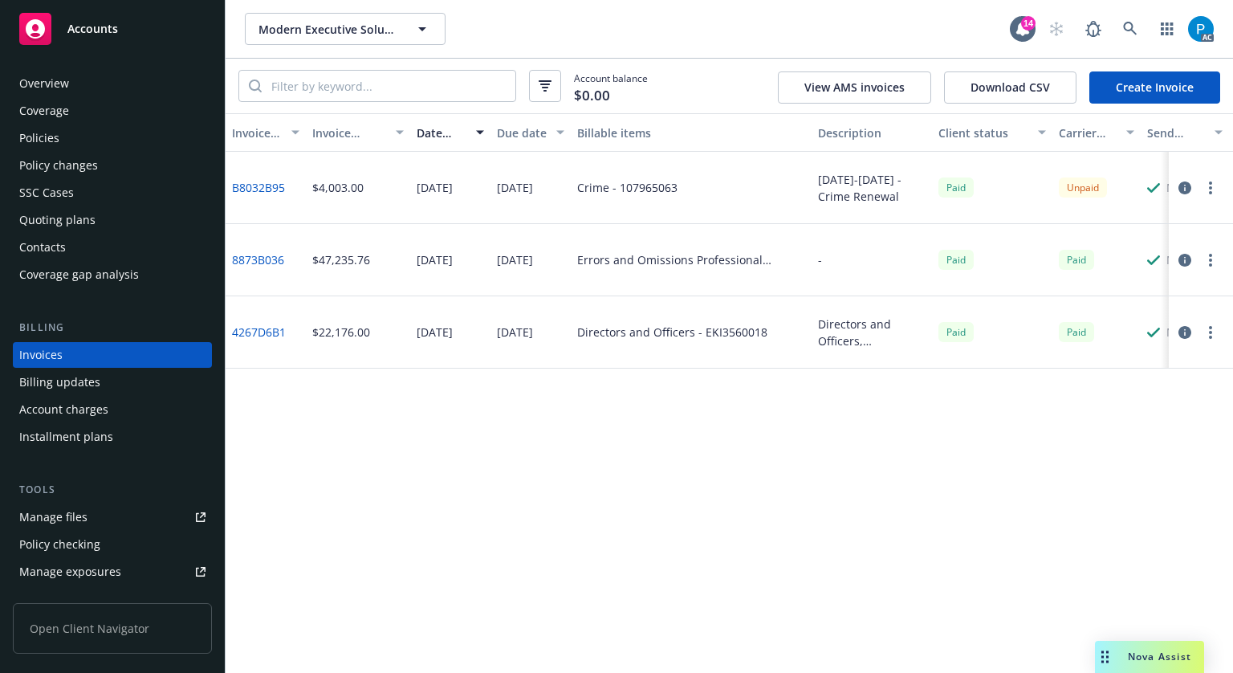
click at [103, 31] on span "Accounts" at bounding box center [92, 28] width 51 height 13
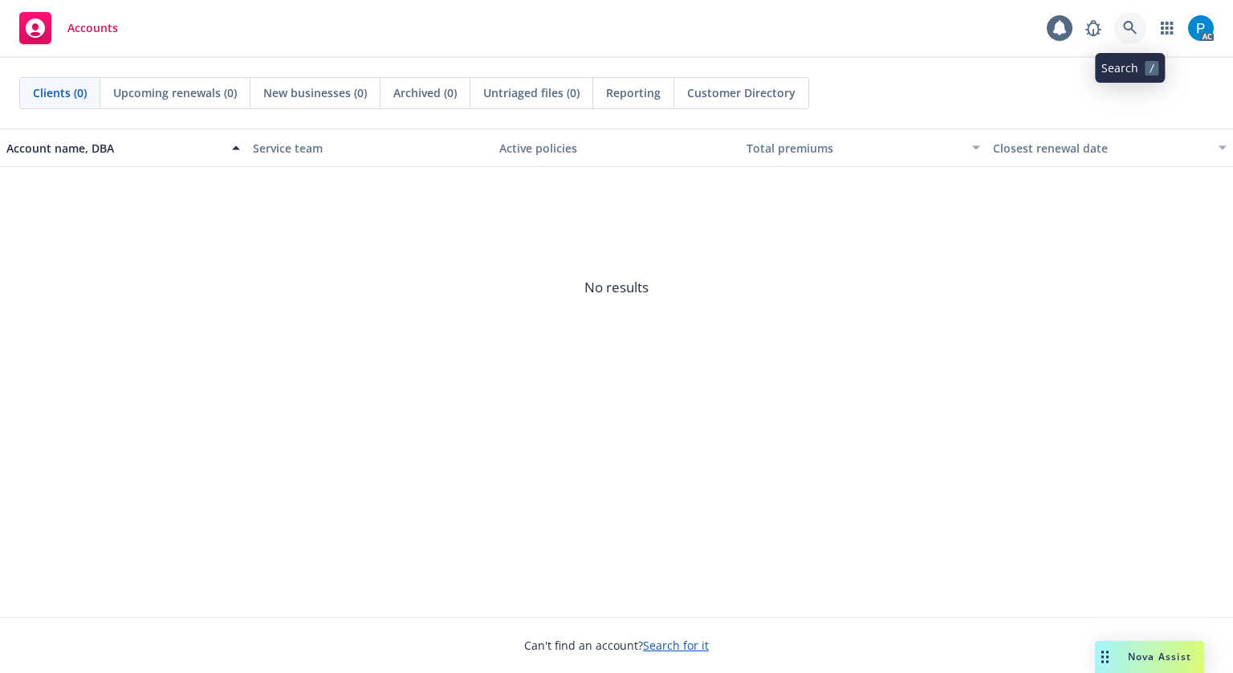
click at [1133, 18] on link at bounding box center [1130, 28] width 32 height 32
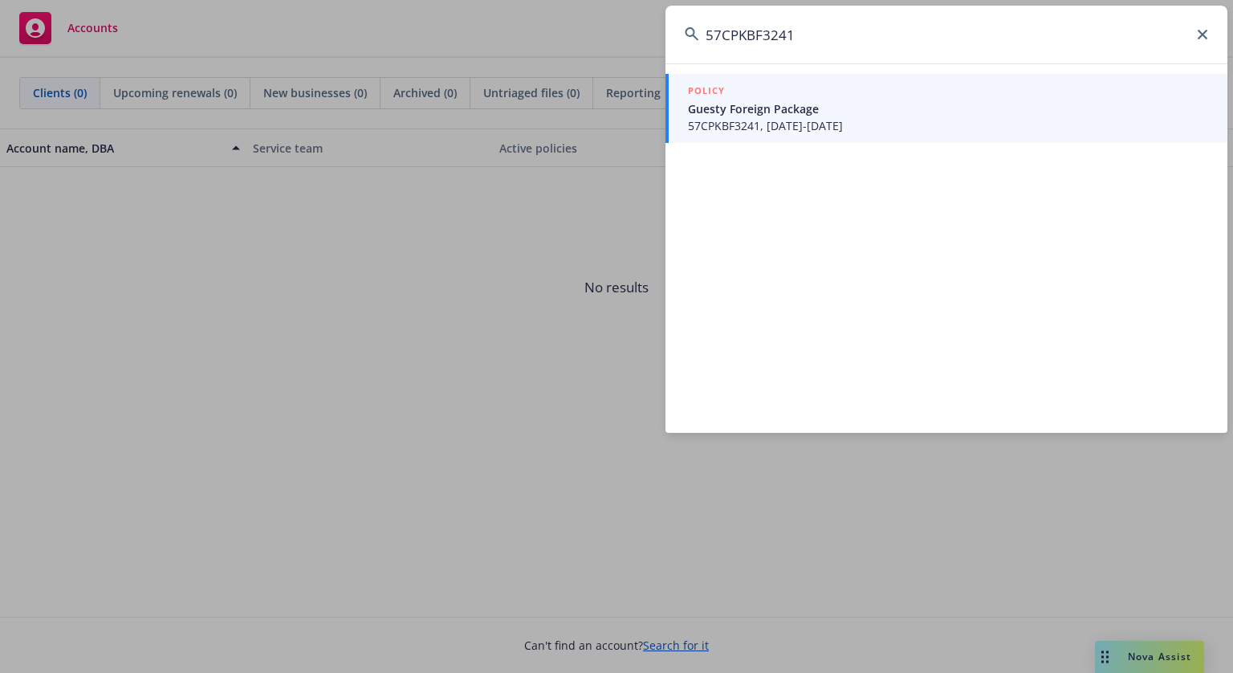
type input "57CPKBF3241"
click at [793, 116] on span "Guesty Foreign Package" at bounding box center [948, 108] width 520 height 17
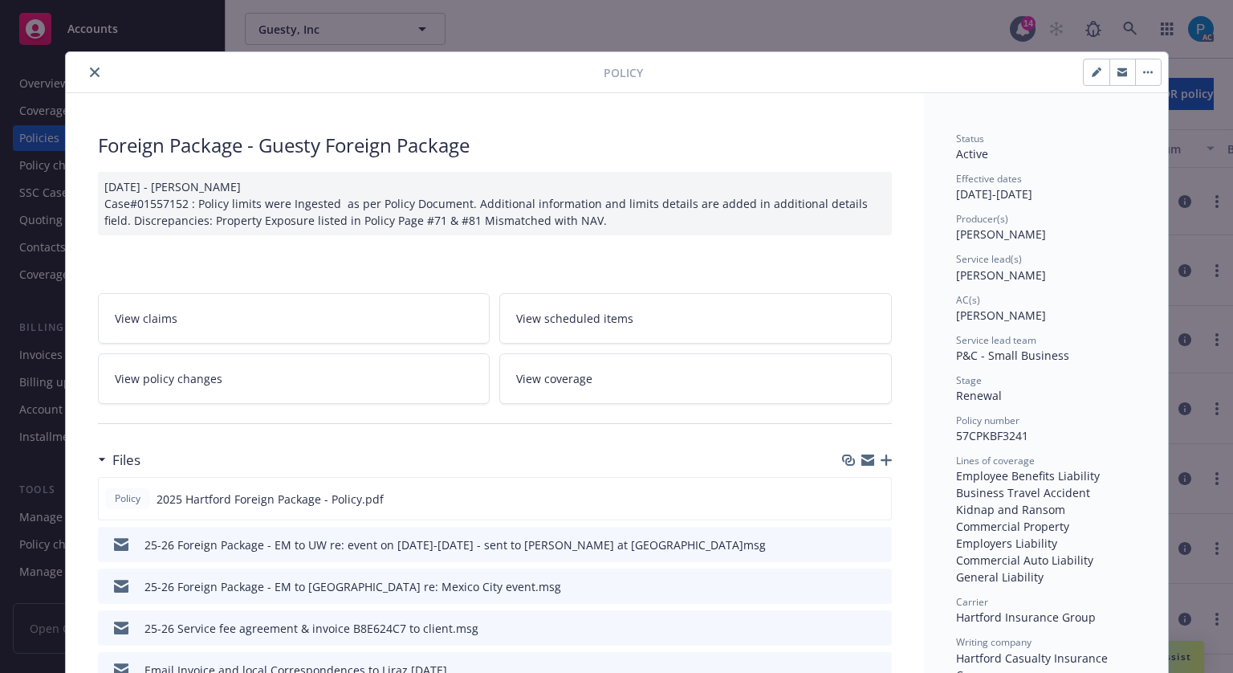
click at [90, 70] on icon "close" at bounding box center [95, 72] width 10 height 10
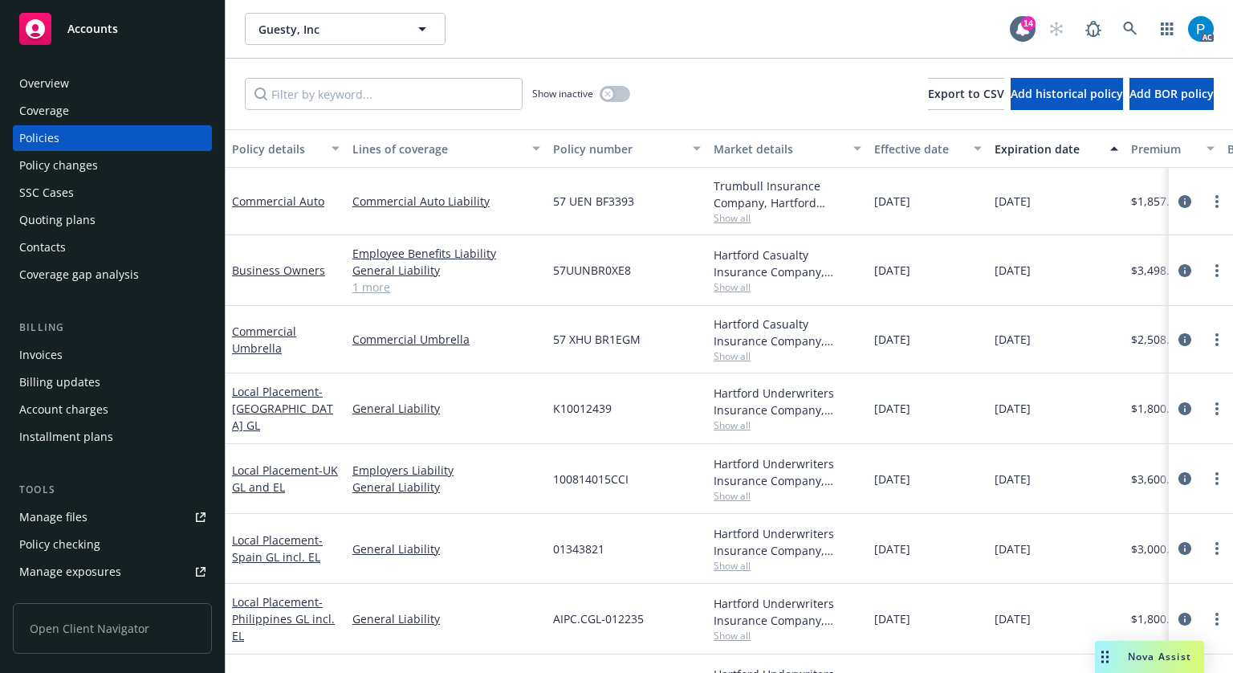
click at [76, 352] on div "Invoices" at bounding box center [112, 355] width 186 height 26
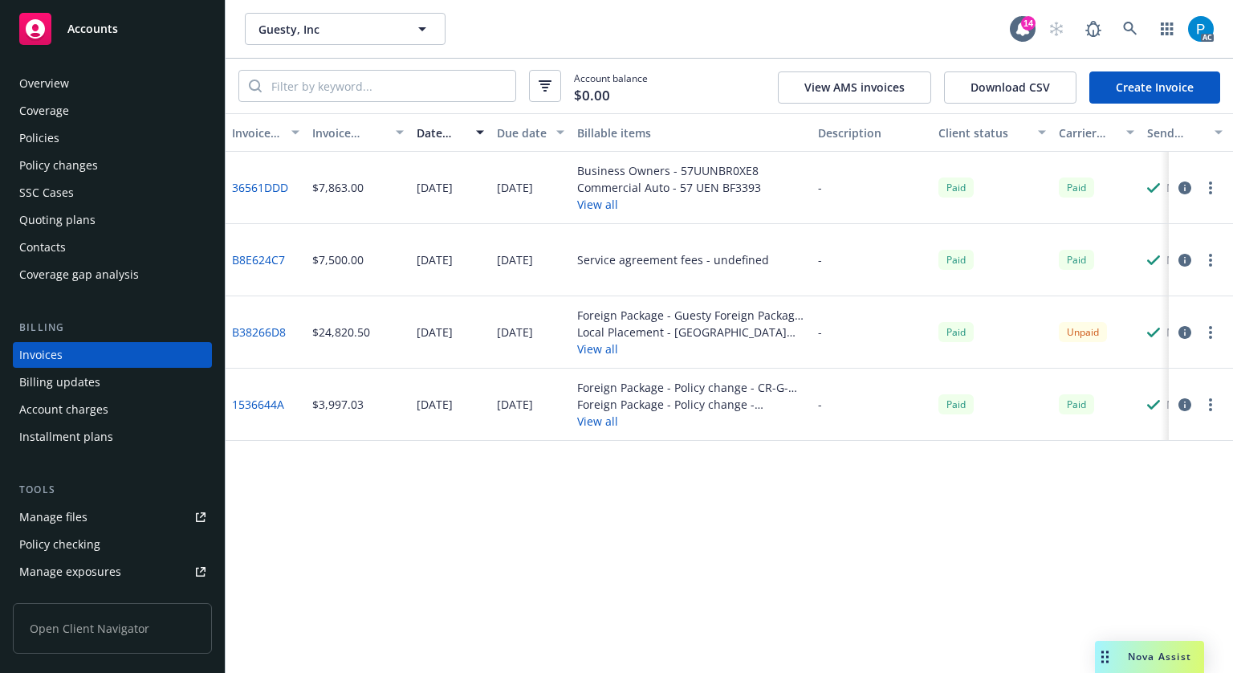
click at [1186, 333] on icon "button" at bounding box center [1185, 332] width 13 height 13
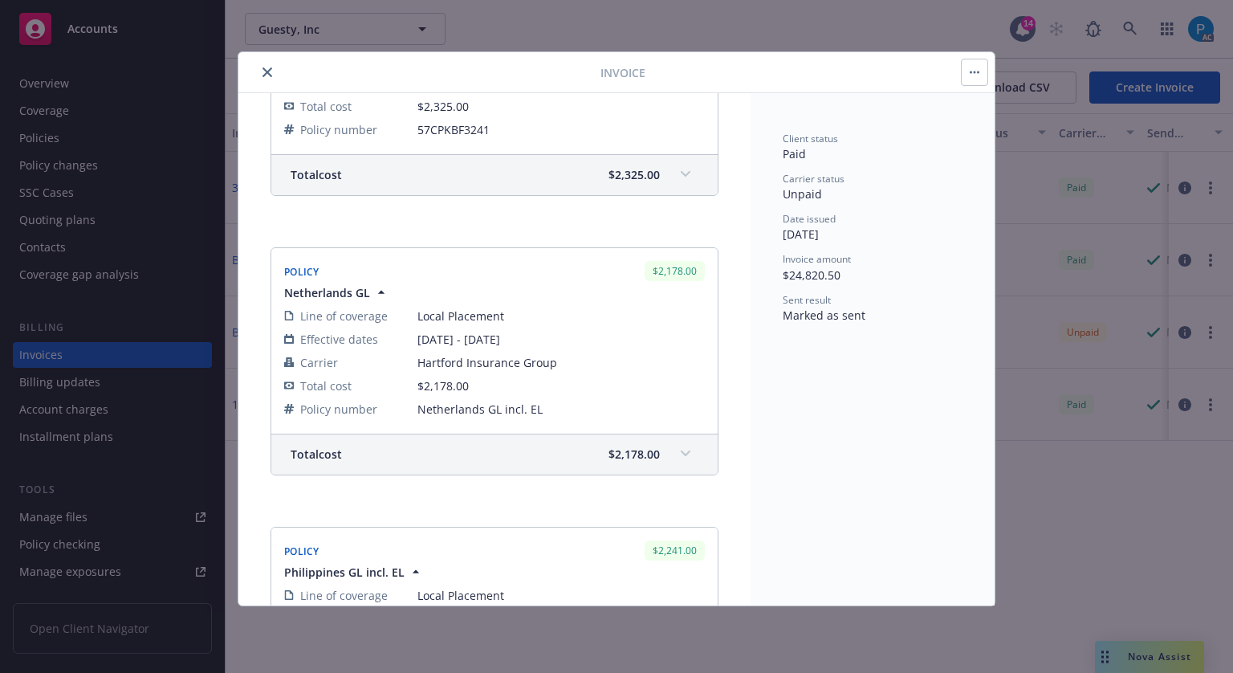
scroll to position [401, 0]
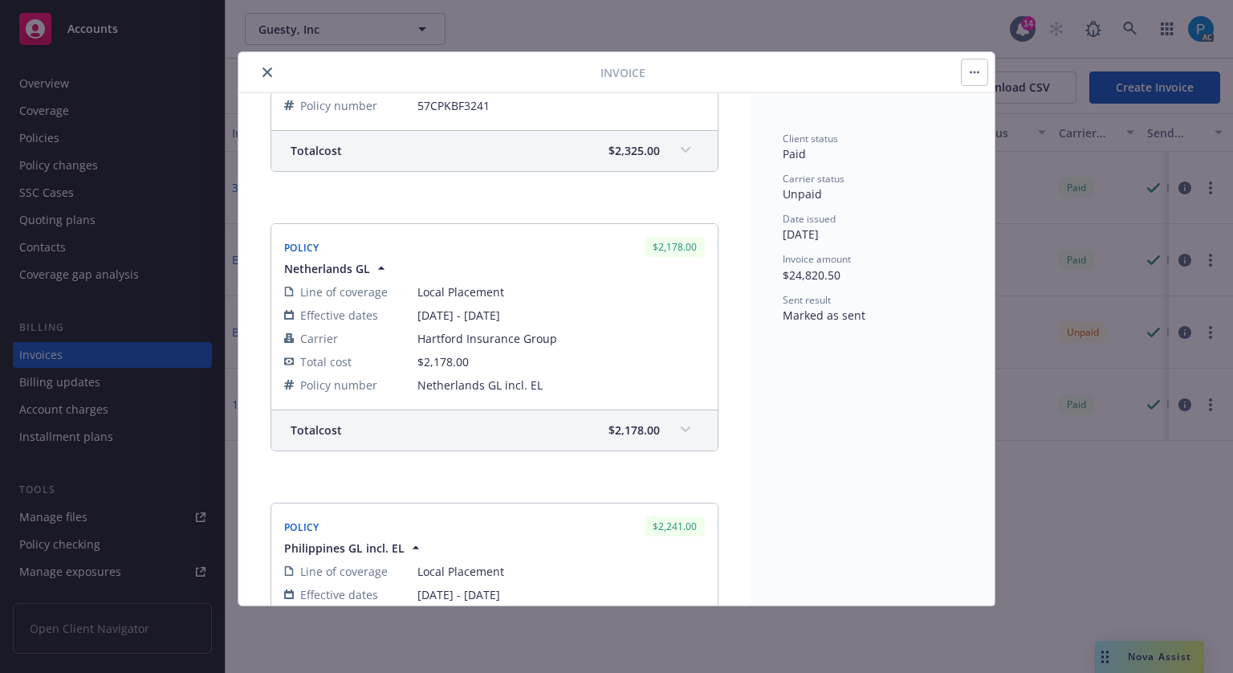
click at [638, 148] on span "$2,325.00" at bounding box center [634, 150] width 51 height 17
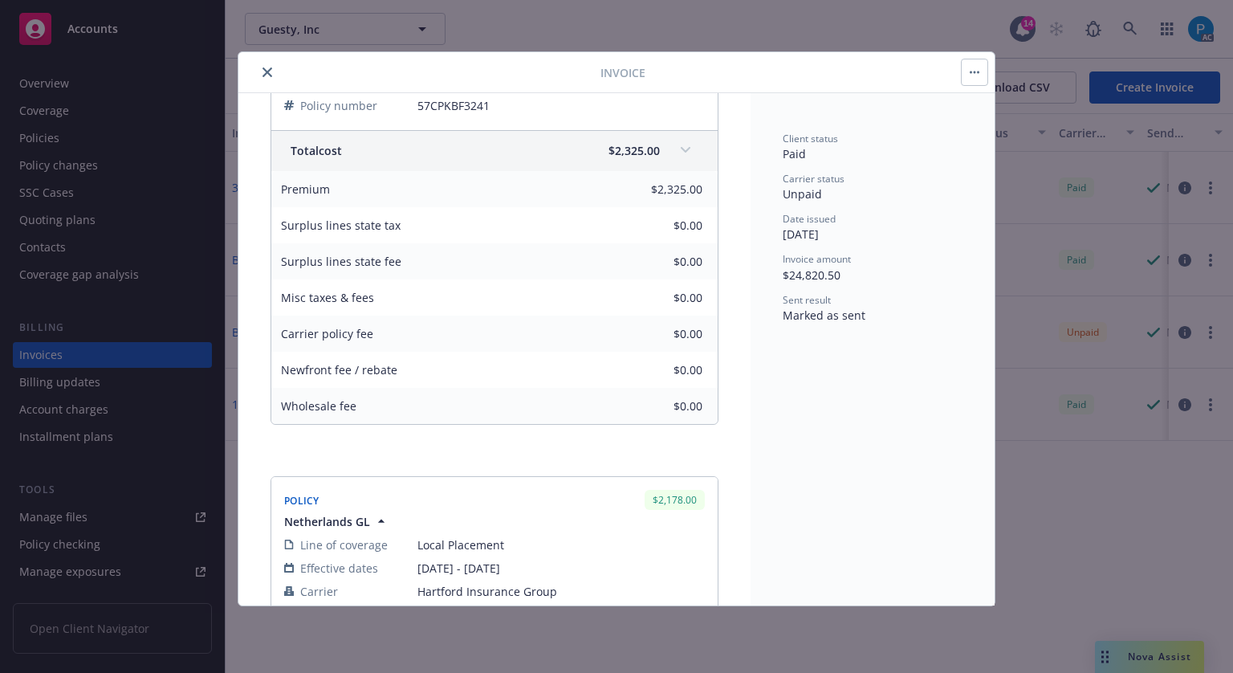
click at [638, 148] on span "$2,325.00" at bounding box center [634, 150] width 51 height 17
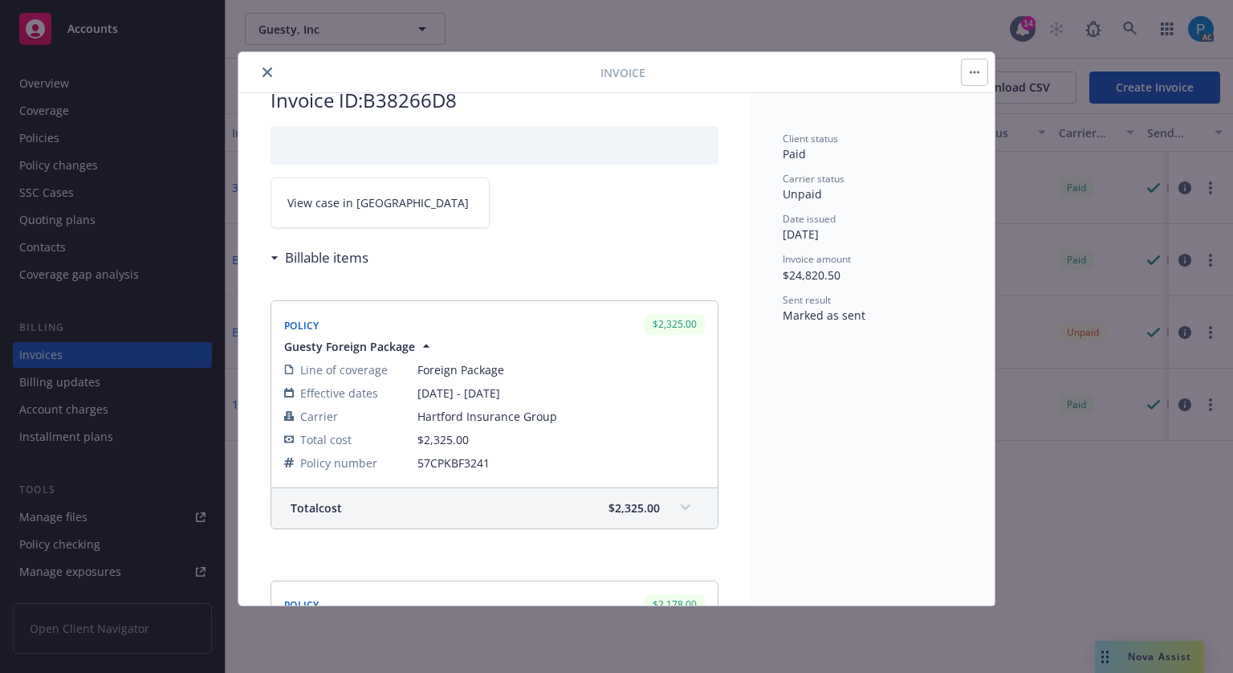
scroll to position [0, 0]
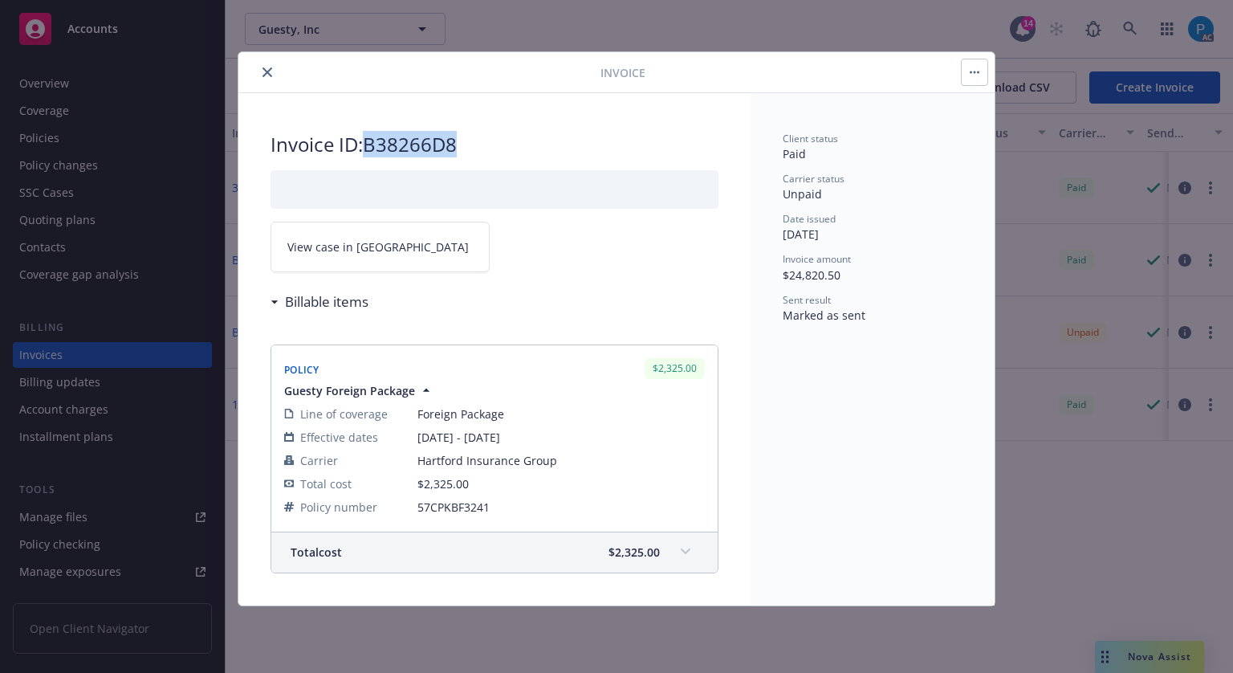
drag, startPoint x: 469, startPoint y: 141, endPoint x: 370, endPoint y: 145, distance: 98.8
click at [370, 145] on h2 "Invoice ID: B38266D8" at bounding box center [495, 145] width 448 height 26
copy h2 "B38266D8"
click at [331, 245] on span "View case in [GEOGRAPHIC_DATA]" at bounding box center [377, 246] width 181 height 17
